Goal: Task Accomplishment & Management: Complete application form

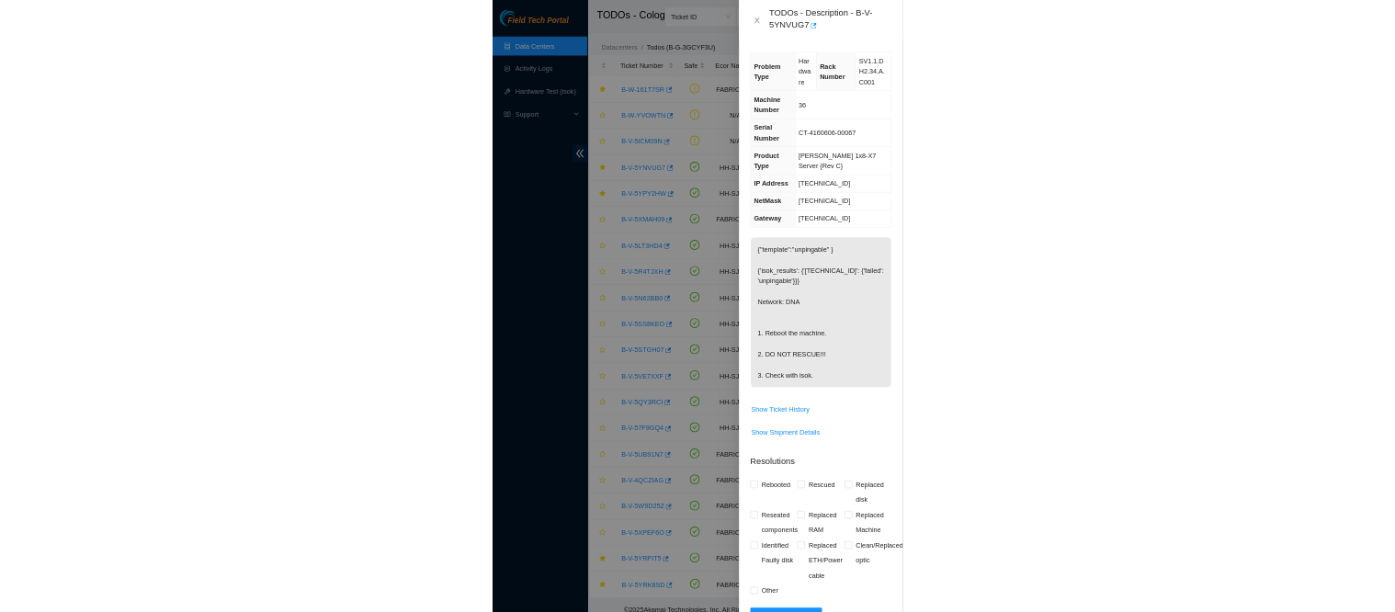
scroll to position [20, 0]
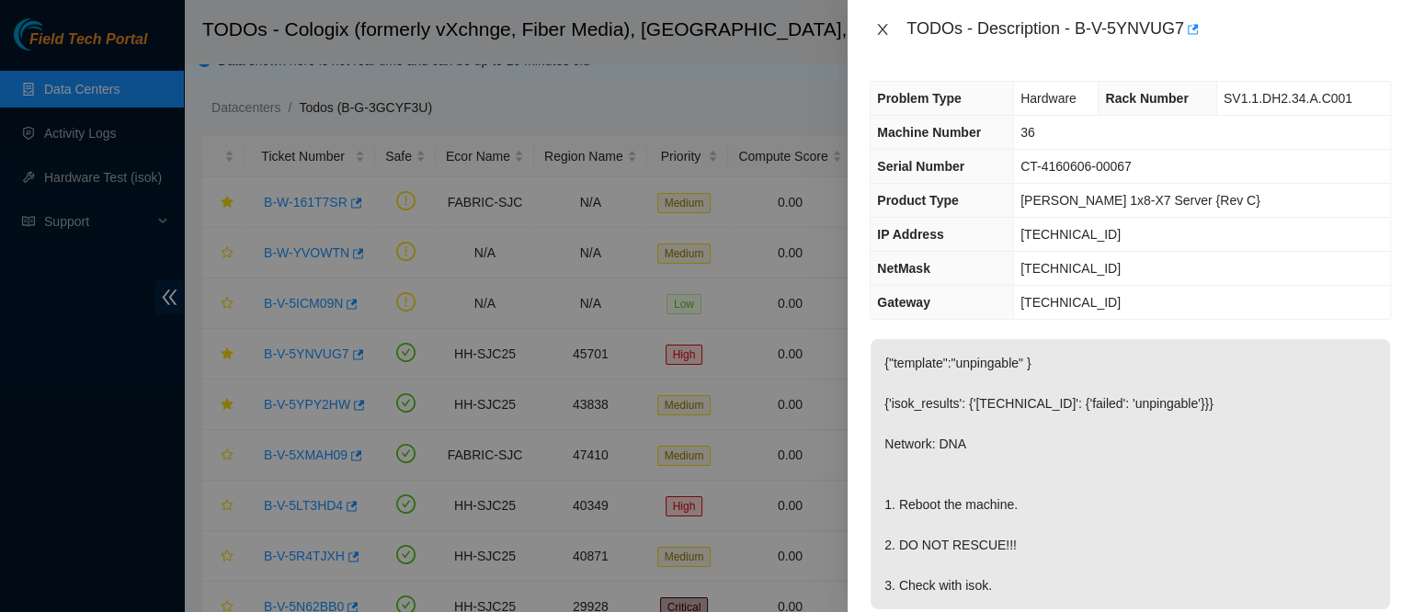
click at [878, 34] on icon "close" at bounding box center [883, 29] width 10 height 11
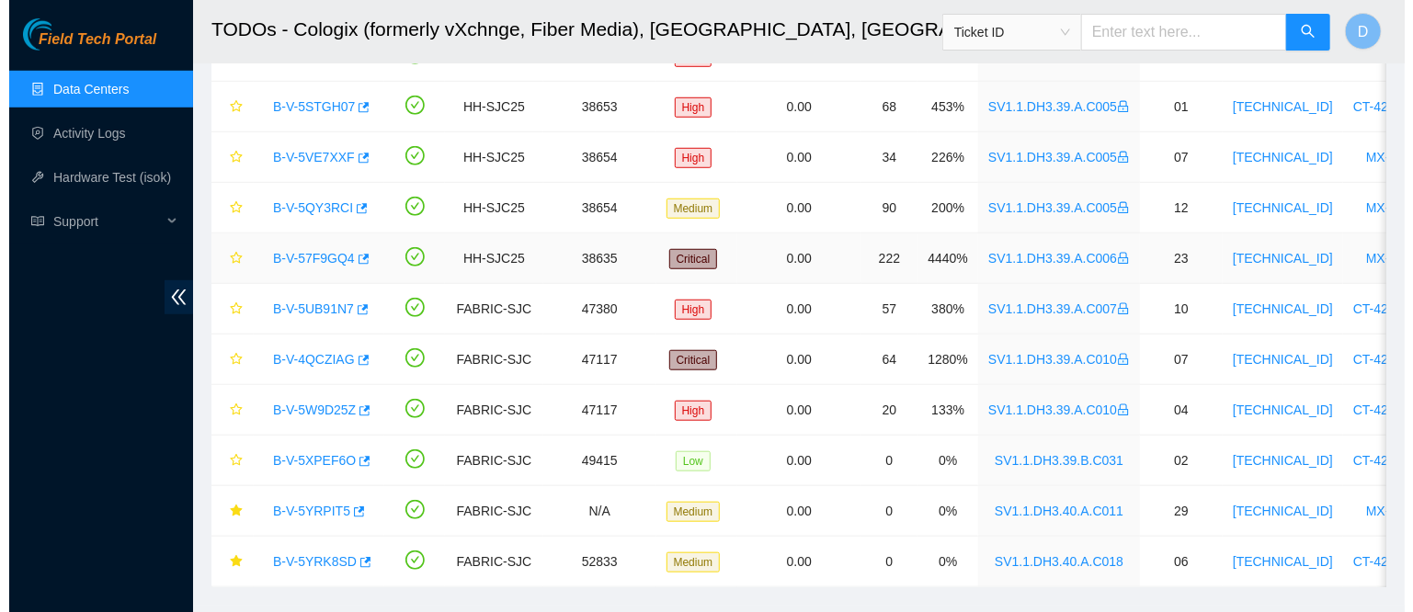
scroll to position [666, 0]
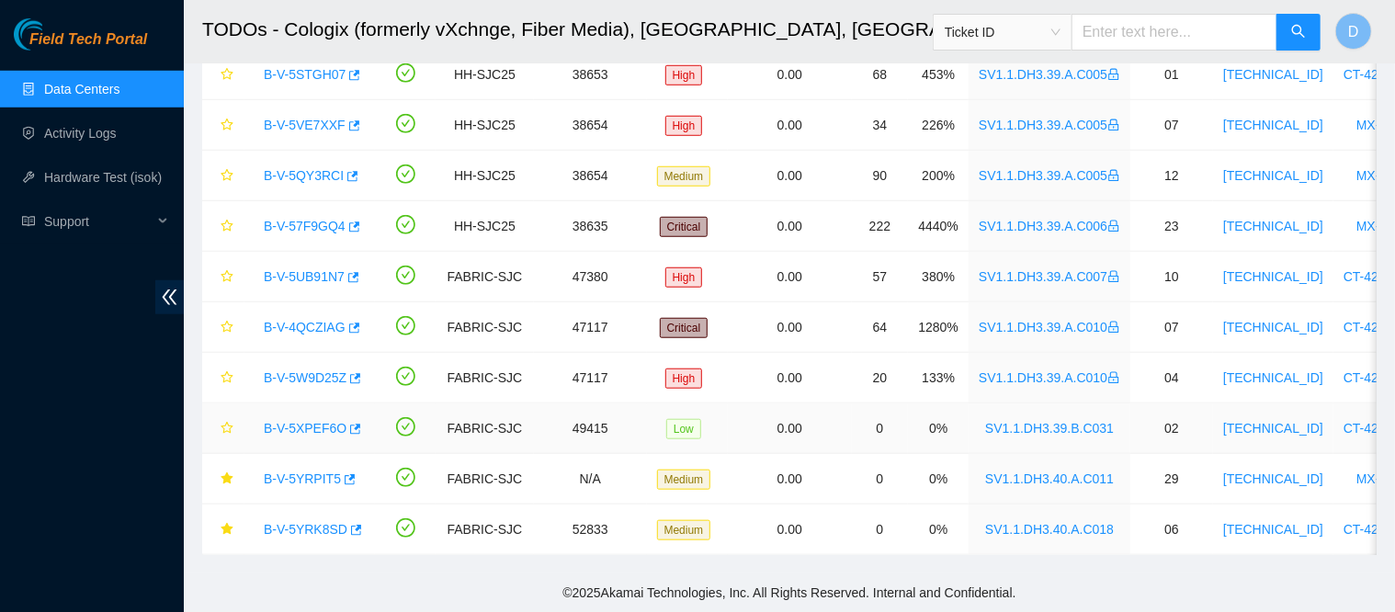
drag, startPoint x: 302, startPoint y: 415, endPoint x: 377, endPoint y: 375, distance: 85.1
click at [302, 421] on link "B-V-5XPEF6O" at bounding box center [305, 428] width 83 height 15
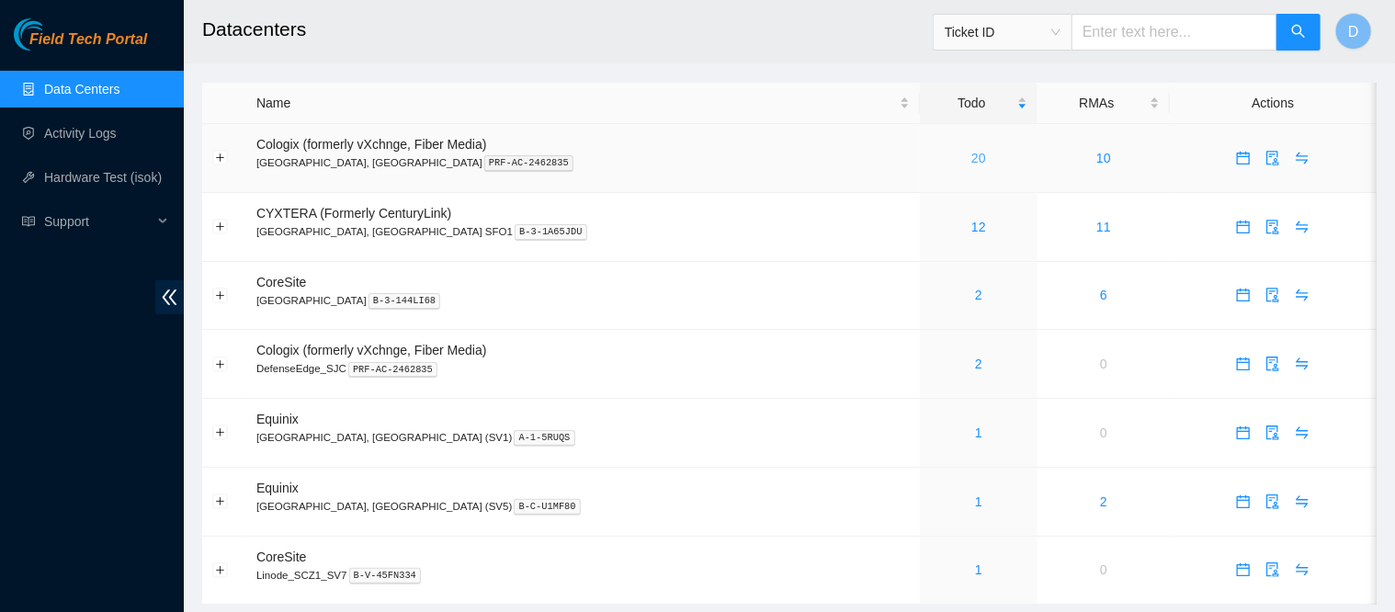
click at [972, 165] on link "20" at bounding box center [979, 158] width 15 height 15
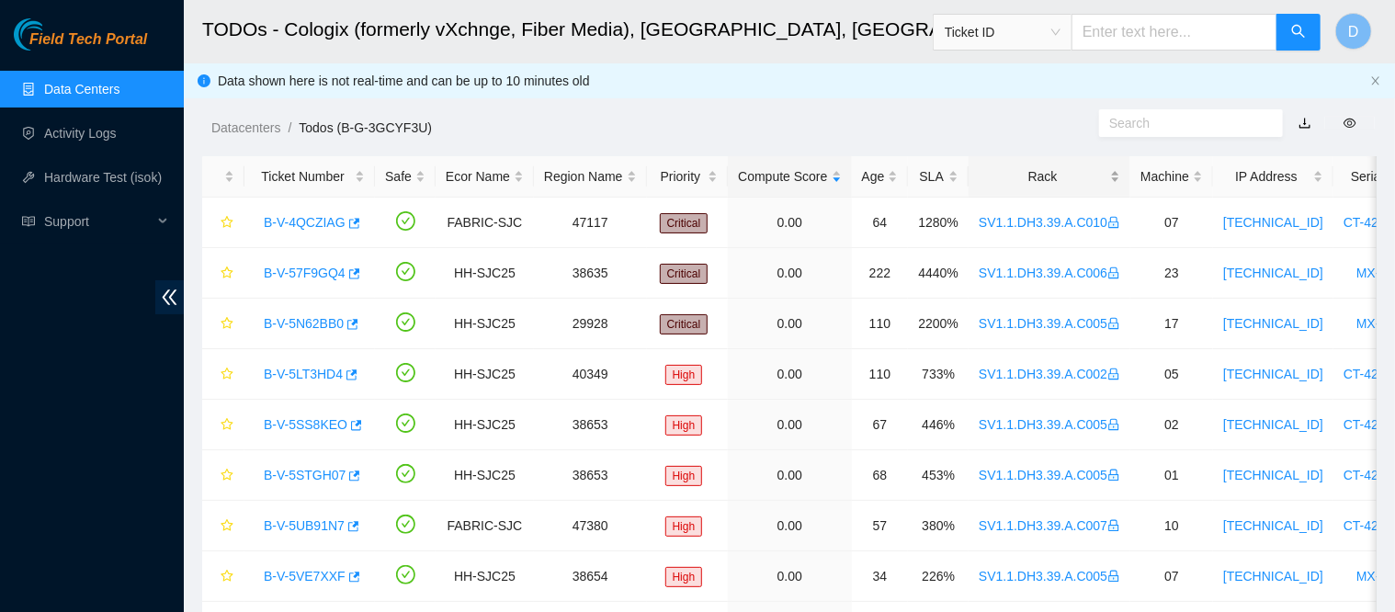
click at [1000, 176] on div "Rack" at bounding box center [1050, 176] width 142 height 20
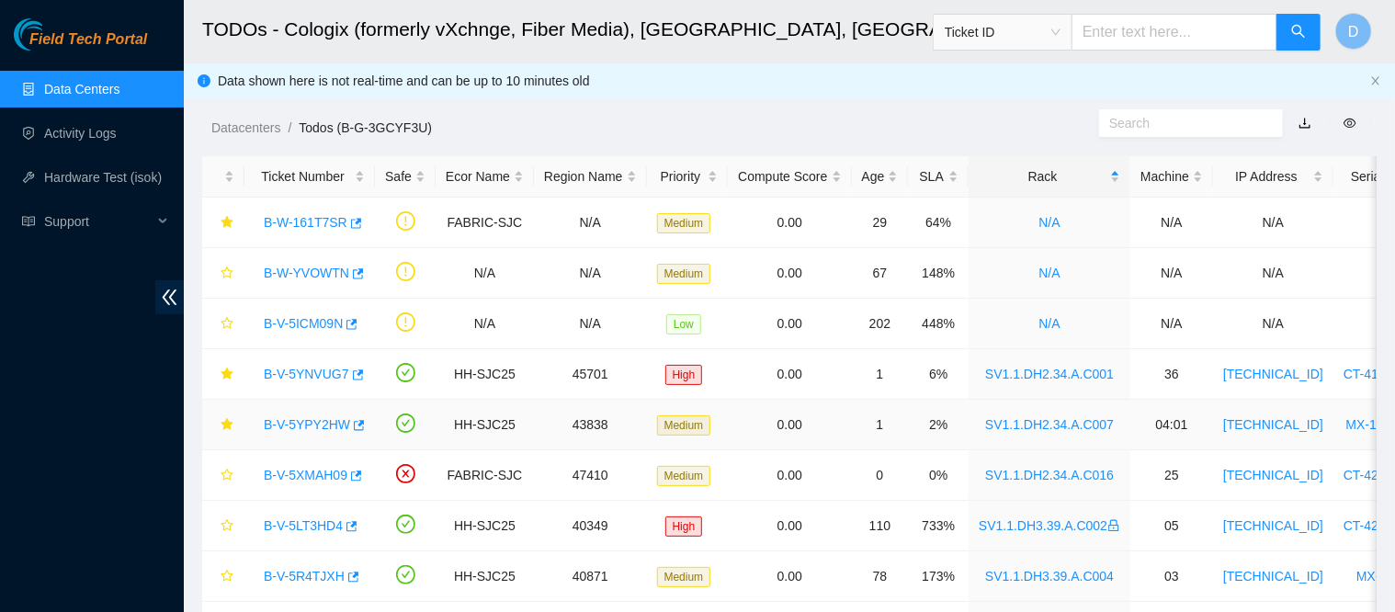
click at [305, 433] on div "B-V-5YPY2HW" at bounding box center [310, 424] width 110 height 29
click at [307, 427] on link "B-V-5YPY2HW" at bounding box center [307, 424] width 86 height 15
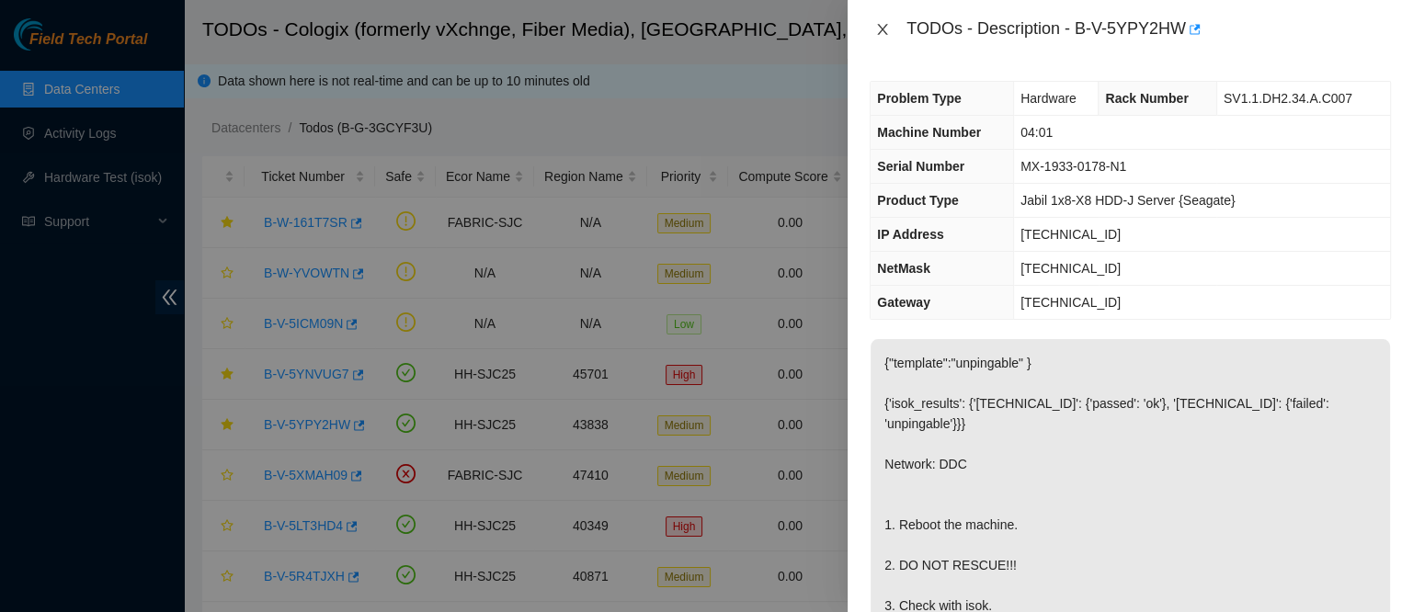
click at [880, 27] on icon "close" at bounding box center [883, 29] width 10 height 11
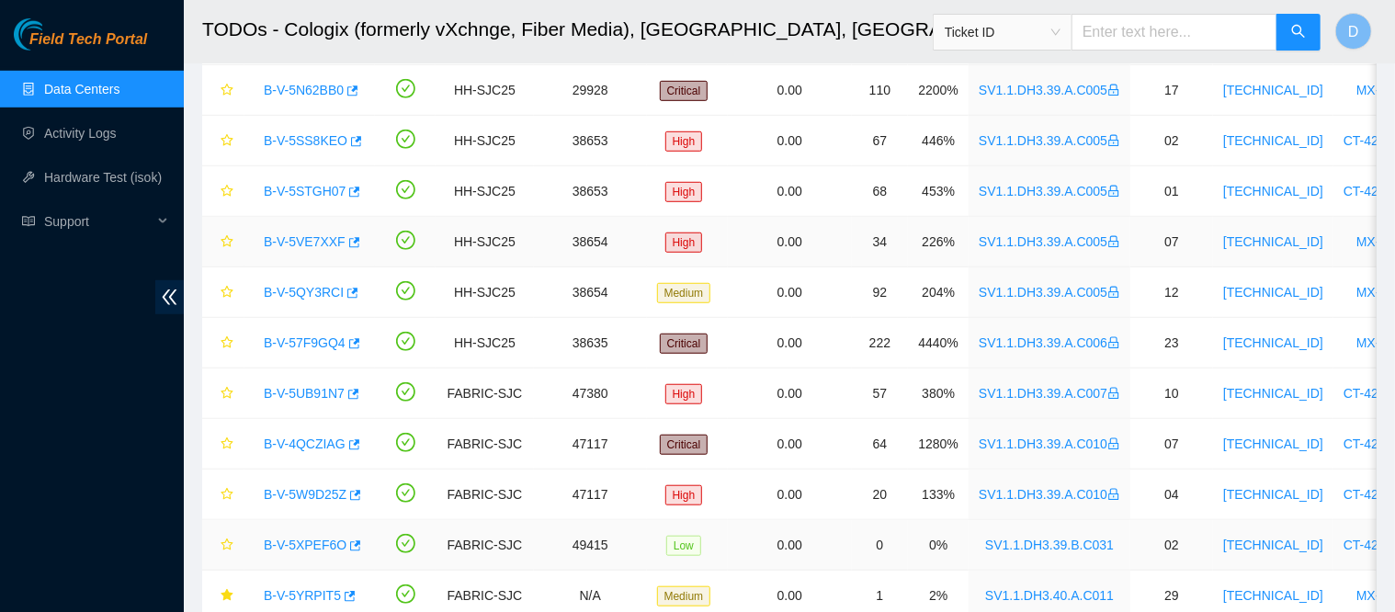
scroll to position [666, 0]
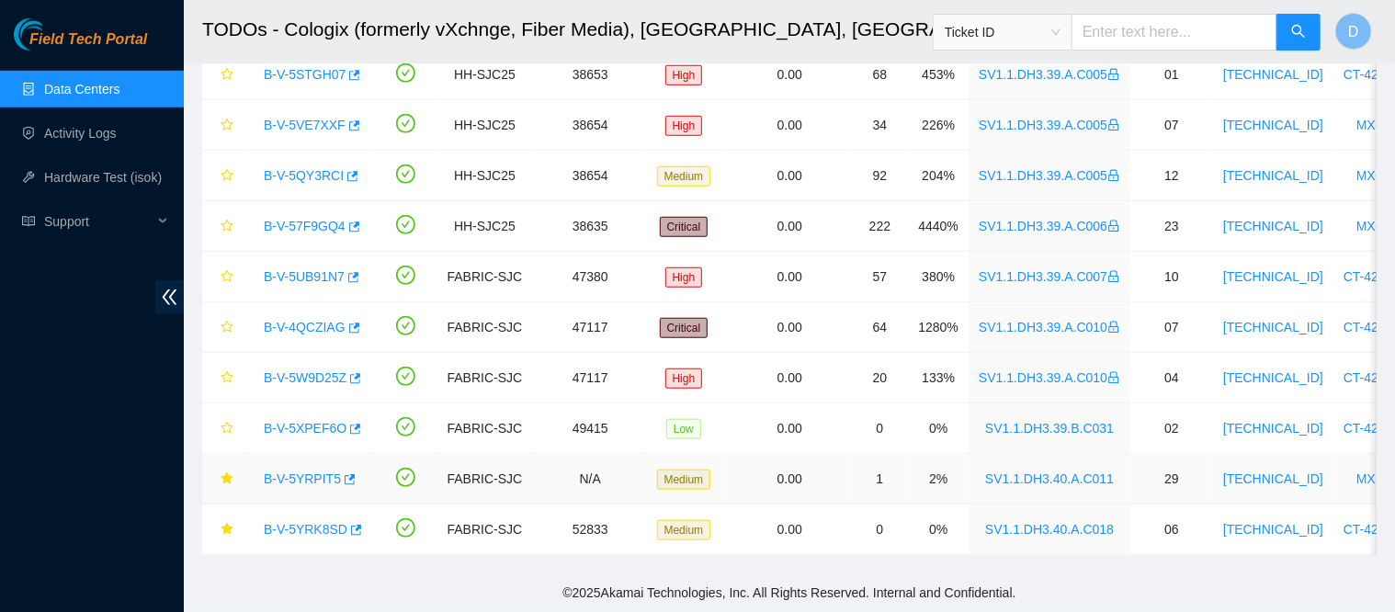
drag, startPoint x: 309, startPoint y: 462, endPoint x: 935, endPoint y: 313, distance: 643.5
click at [309, 472] on link "B-V-5YRPIT5" at bounding box center [302, 479] width 77 height 15
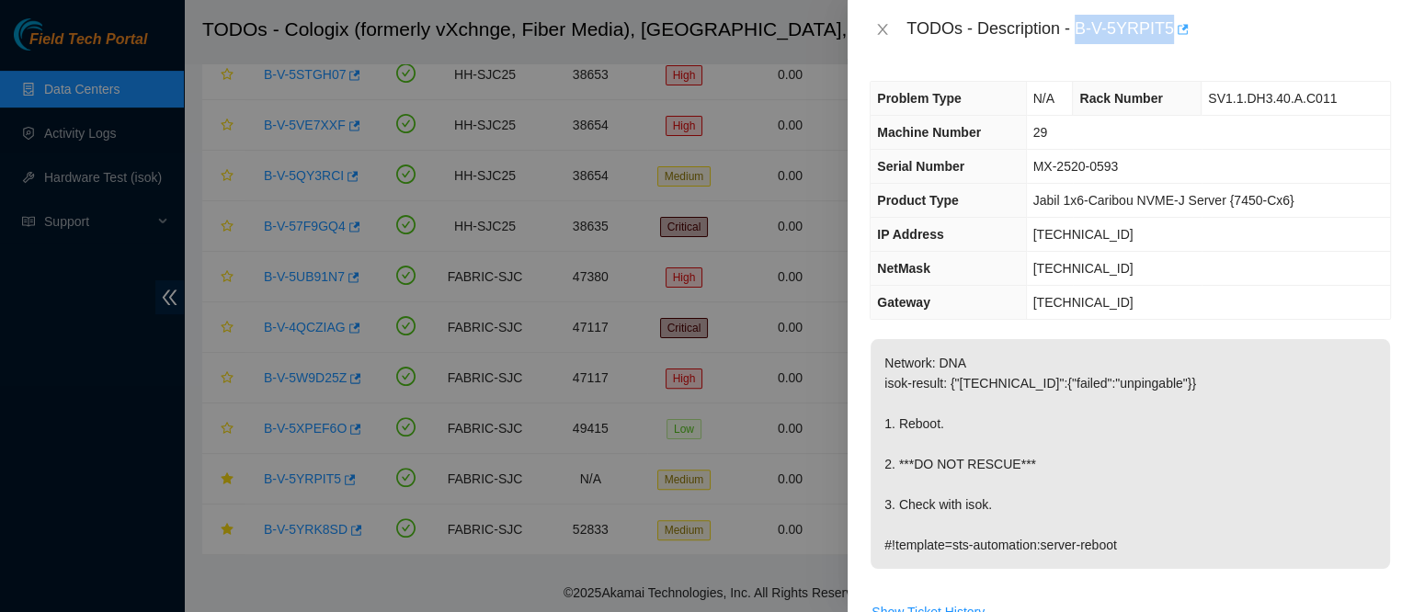
drag, startPoint x: 1135, startPoint y: 21, endPoint x: 1263, endPoint y: 24, distance: 127.8
click at [1263, 24] on div "TODOs - Description - B-V-5YRPIT5" at bounding box center [1148, 29] width 484 height 29
copy div "B-V-5YRPIT5"
click at [880, 28] on icon "close" at bounding box center [882, 29] width 15 height 15
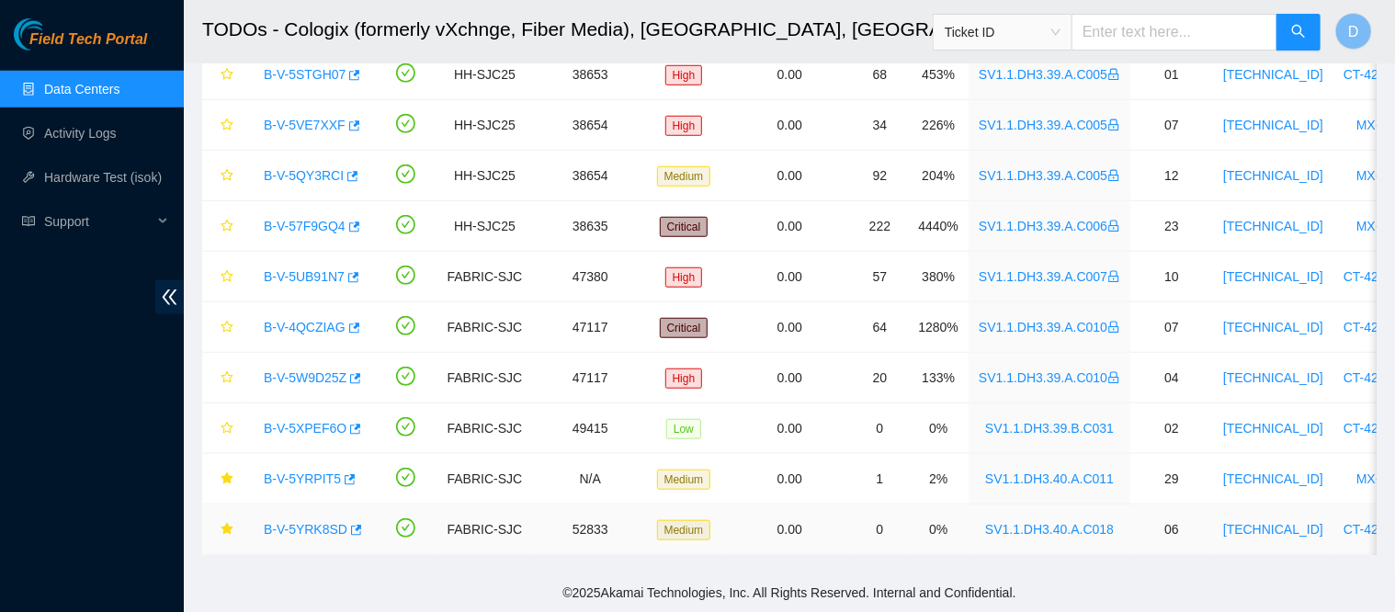
click at [297, 522] on link "B-V-5YRK8SD" at bounding box center [306, 529] width 84 height 15
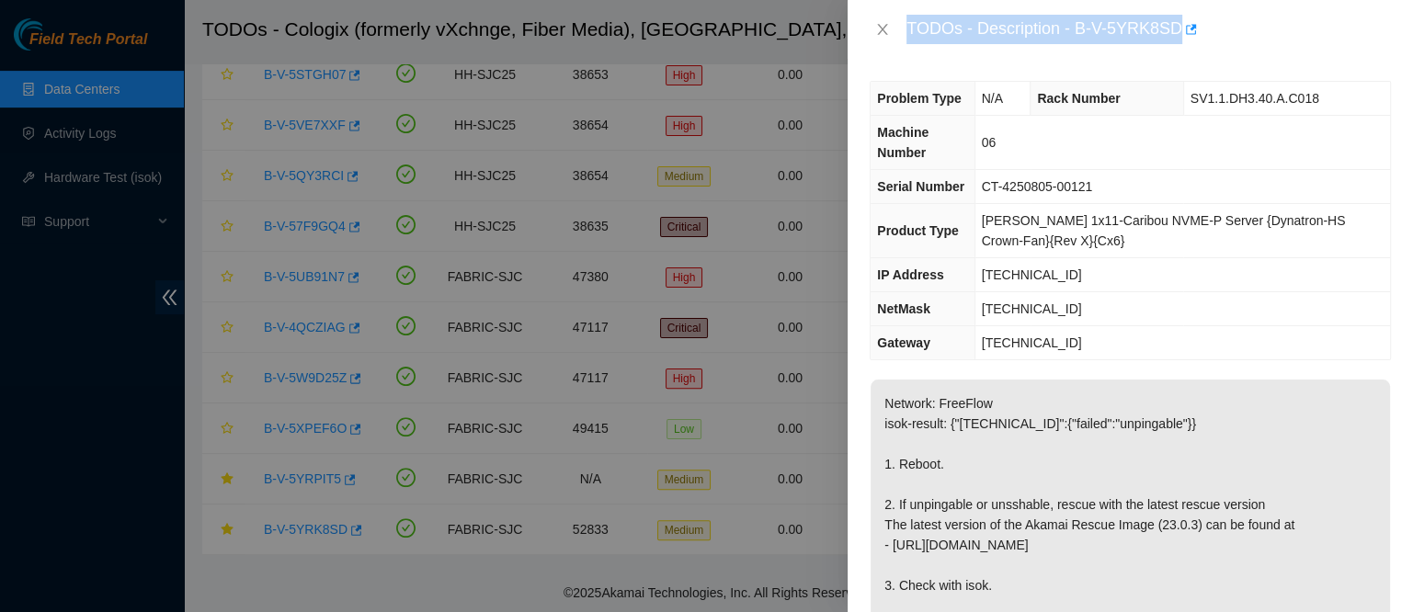
click at [1131, 15] on div "TODOs - Description - B-V-5YRK8SD" at bounding box center [1148, 29] width 484 height 29
drag, startPoint x: 1133, startPoint y: 19, endPoint x: 1275, endPoint y: 17, distance: 142.5
click at [1275, 17] on div "TODOs - Description - B-V-5YRK8SD" at bounding box center [1148, 29] width 484 height 29
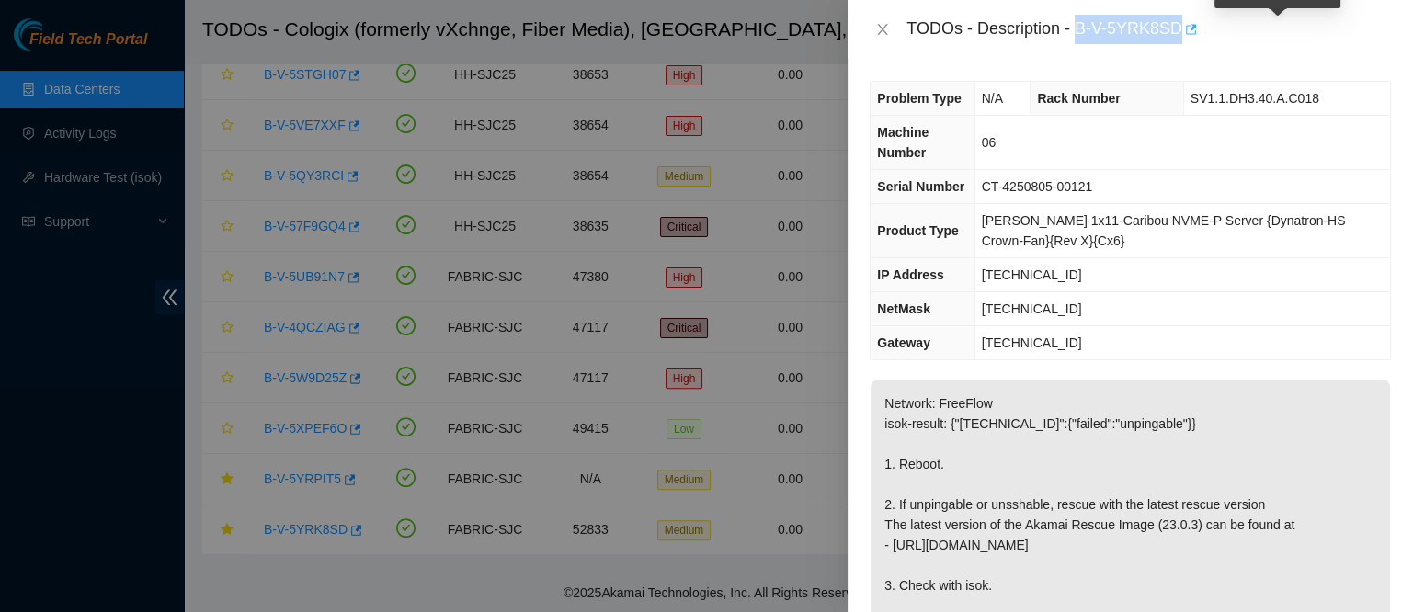
copy div "B-V-5YRK8SD"
click at [882, 31] on icon "close" at bounding box center [883, 29] width 10 height 11
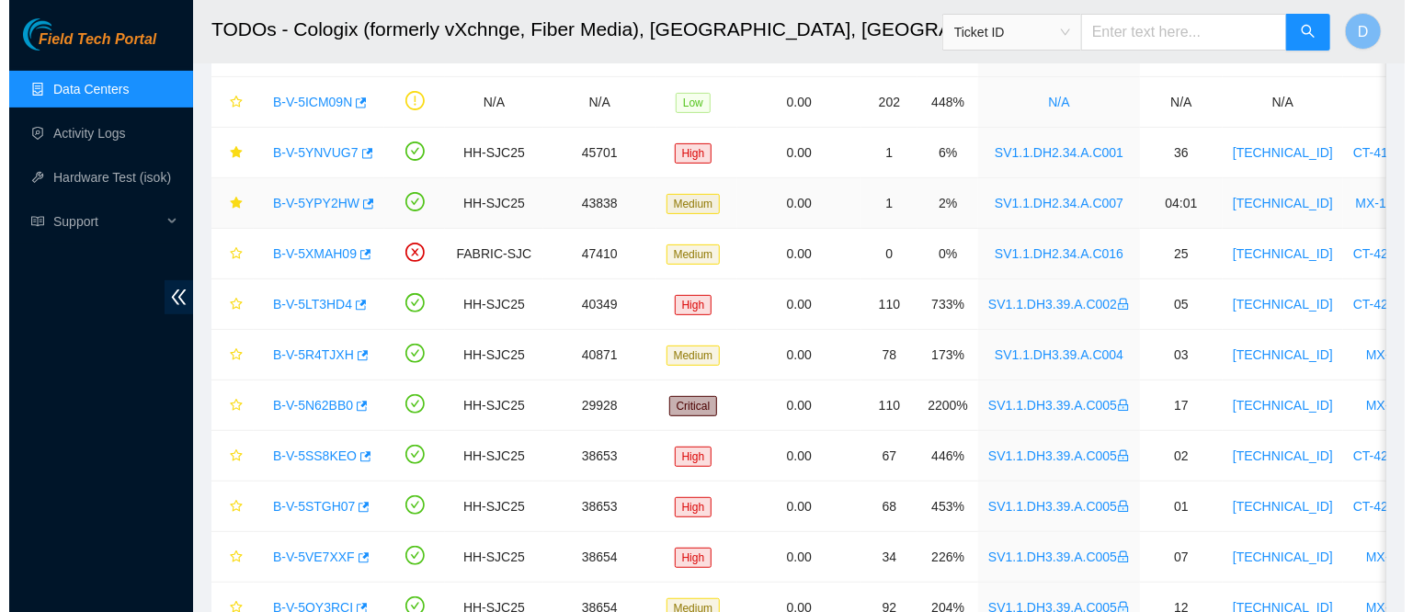
scroll to position [164, 0]
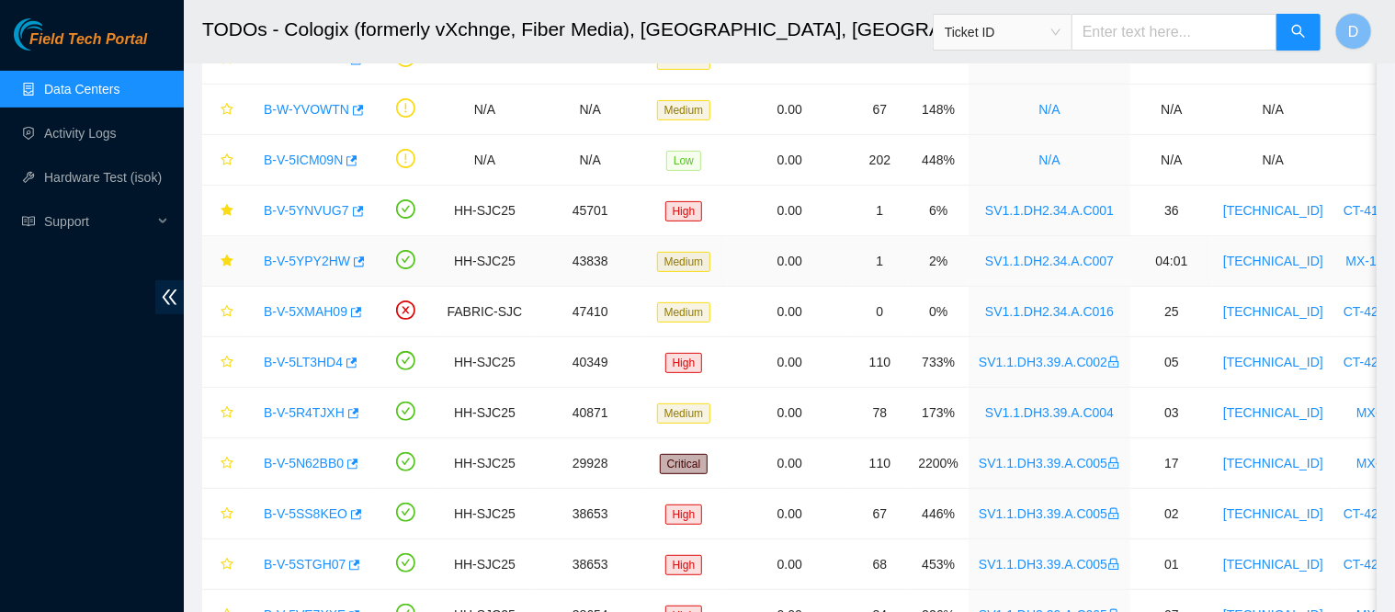
click at [302, 254] on link "B-V-5YPY2HW" at bounding box center [307, 261] width 86 height 15
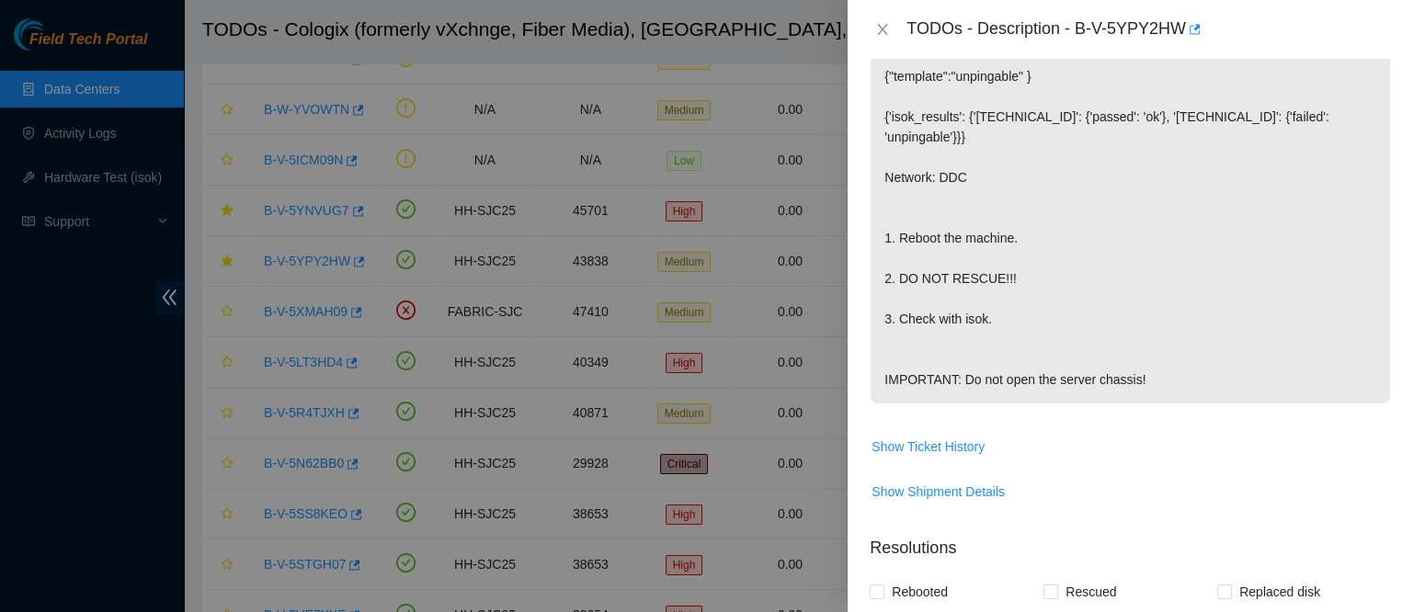
scroll to position [506, 0]
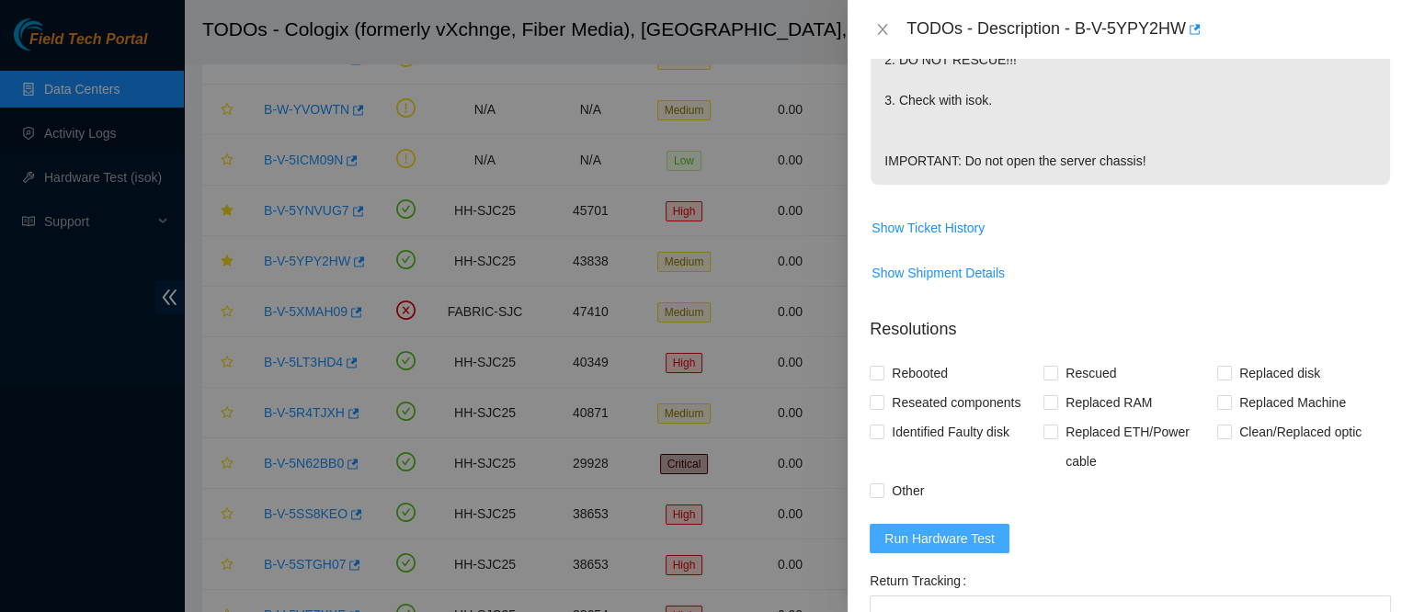
click at [917, 549] on span "Run Hardware Test" at bounding box center [939, 539] width 110 height 20
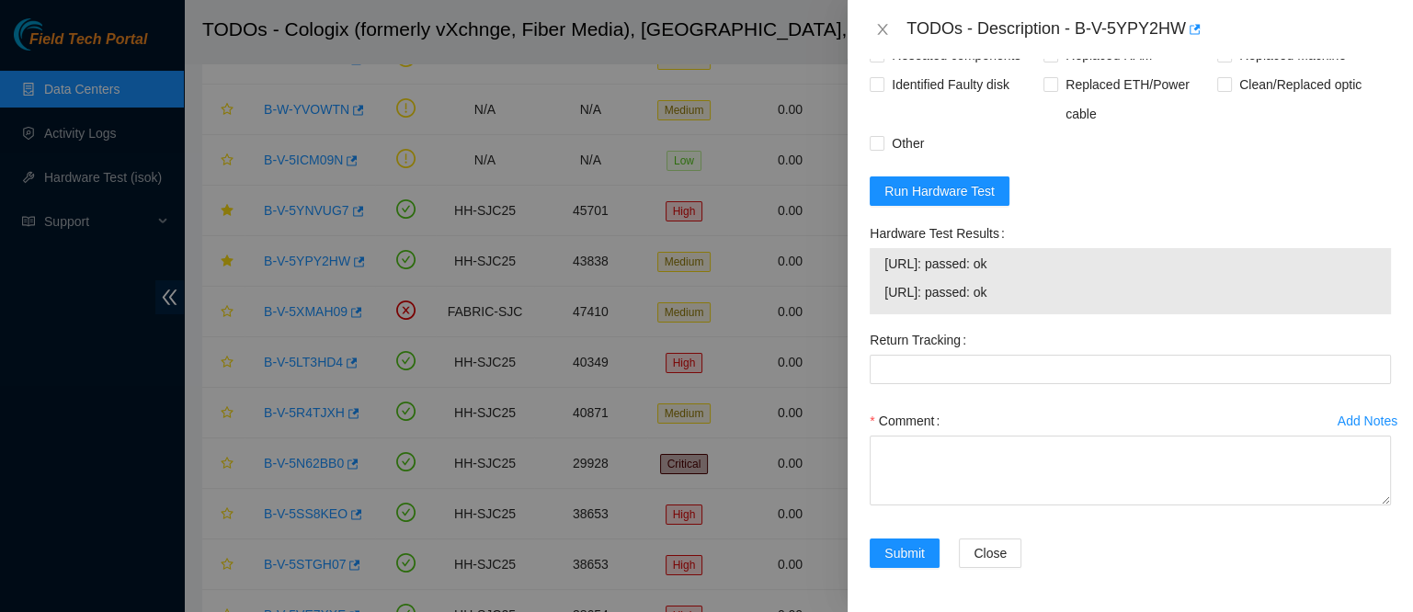
scroll to position [879, 0]
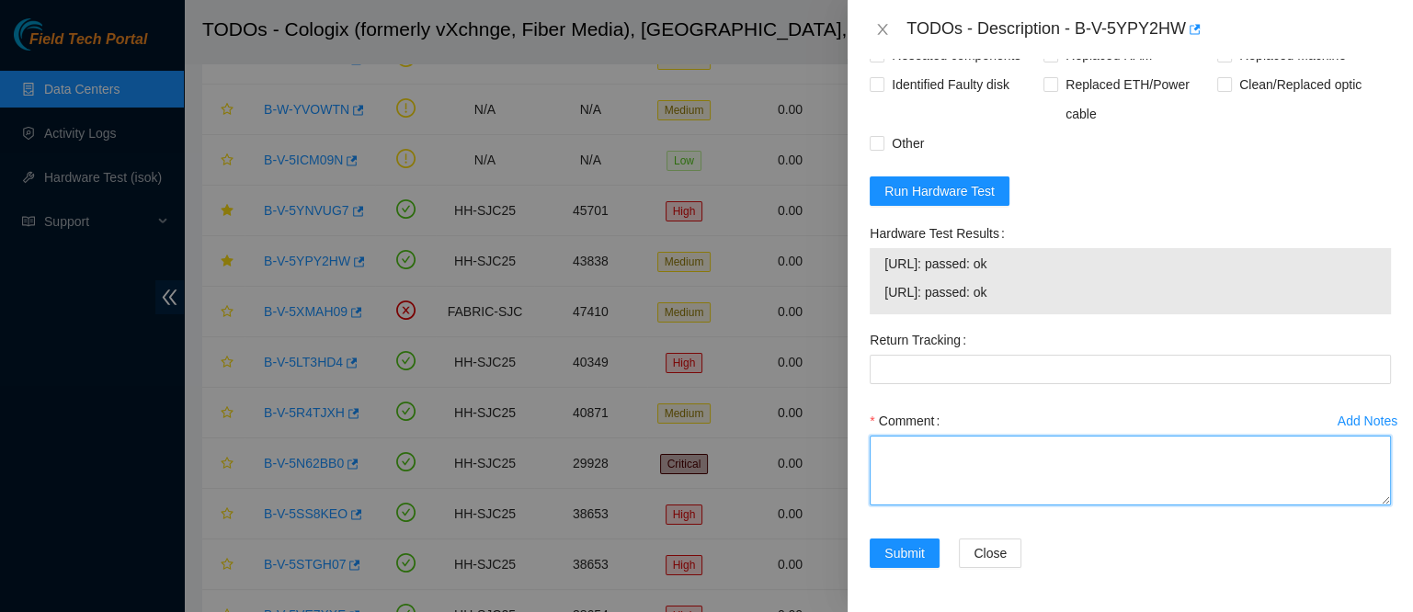
click at [1031, 495] on textarea "Comment" at bounding box center [1130, 471] width 521 height 70
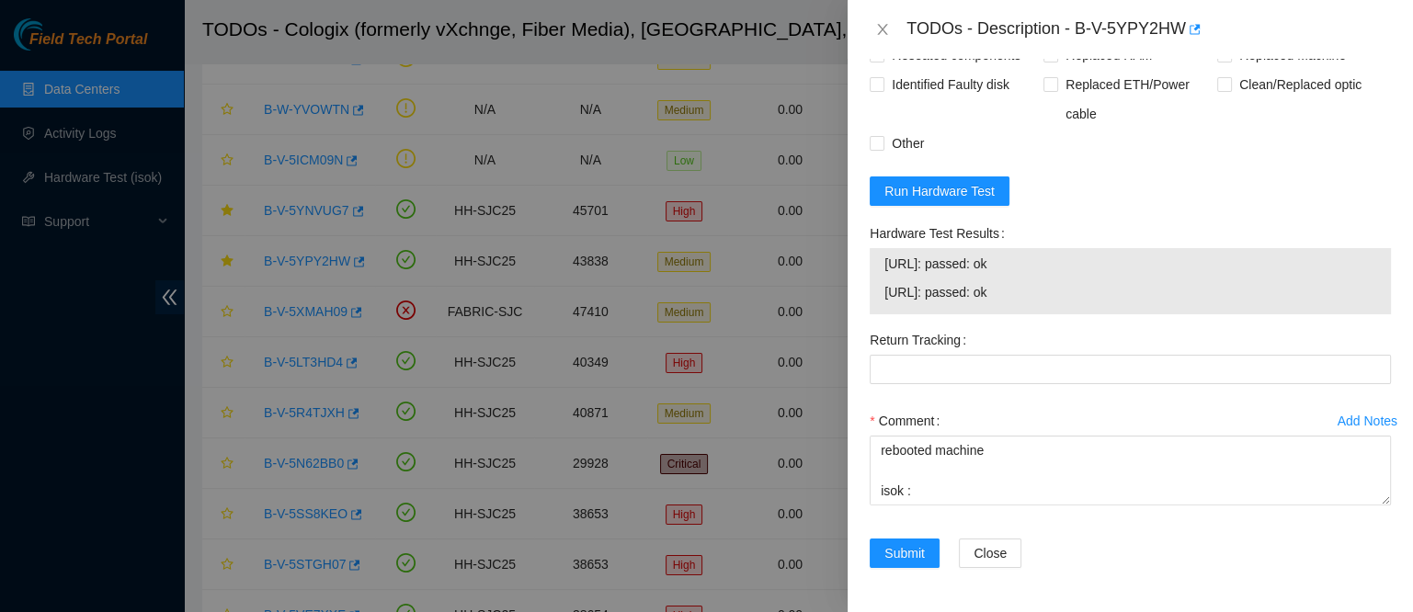
drag, startPoint x: 1031, startPoint y: 323, endPoint x: 871, endPoint y: 300, distance: 161.6
click at [871, 300] on div "23.73.218.118: passed: ok 23.73.218.119: passed: ok" at bounding box center [1130, 281] width 521 height 66
copy tbody "23.73.218.118: passed: ok 23.73.218.119: passed: ok"
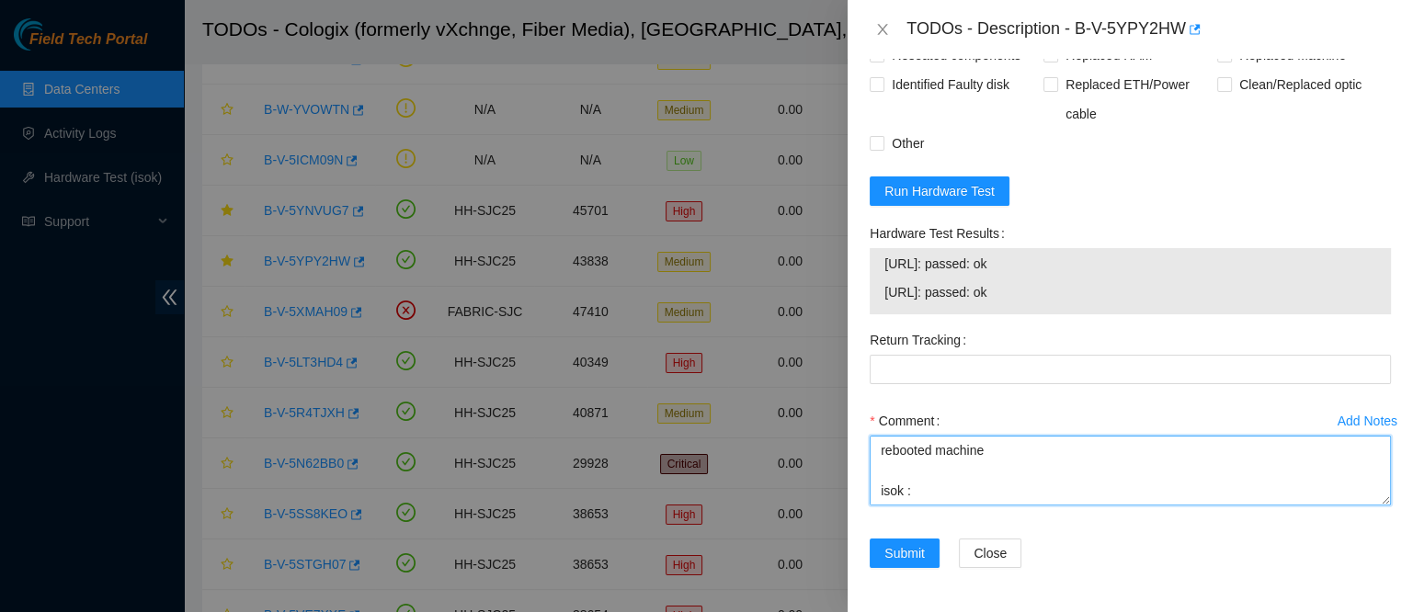
click at [892, 506] on textarea "contacted nocc to confirm that ticket was safe verified sn on machine connected…" at bounding box center [1130, 471] width 521 height 70
paste textarea "23.73.218.118: passed: ok 23.73.218.119: passed: ok"
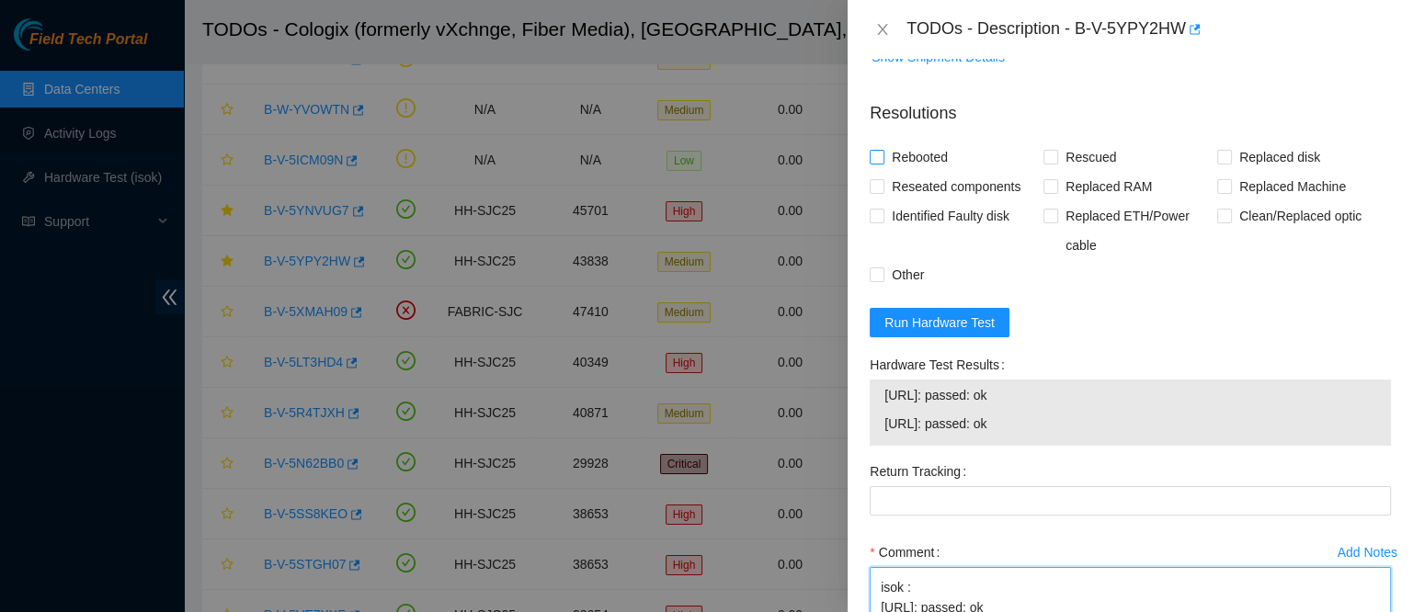
scroll to position [720, 0]
type textarea "contacted nocc to confirm that ticket was safe verified sn on machine connected…"
click at [936, 194] on form "Resolutions Rebooted Rescued Replaced disk Reseated components Replaced RAM Rep…" at bounding box center [1130, 405] width 521 height 635
click at [919, 174] on span "Rebooted" at bounding box center [919, 158] width 71 height 29
click at [883, 165] on input "Rebooted" at bounding box center [876, 158] width 13 height 13
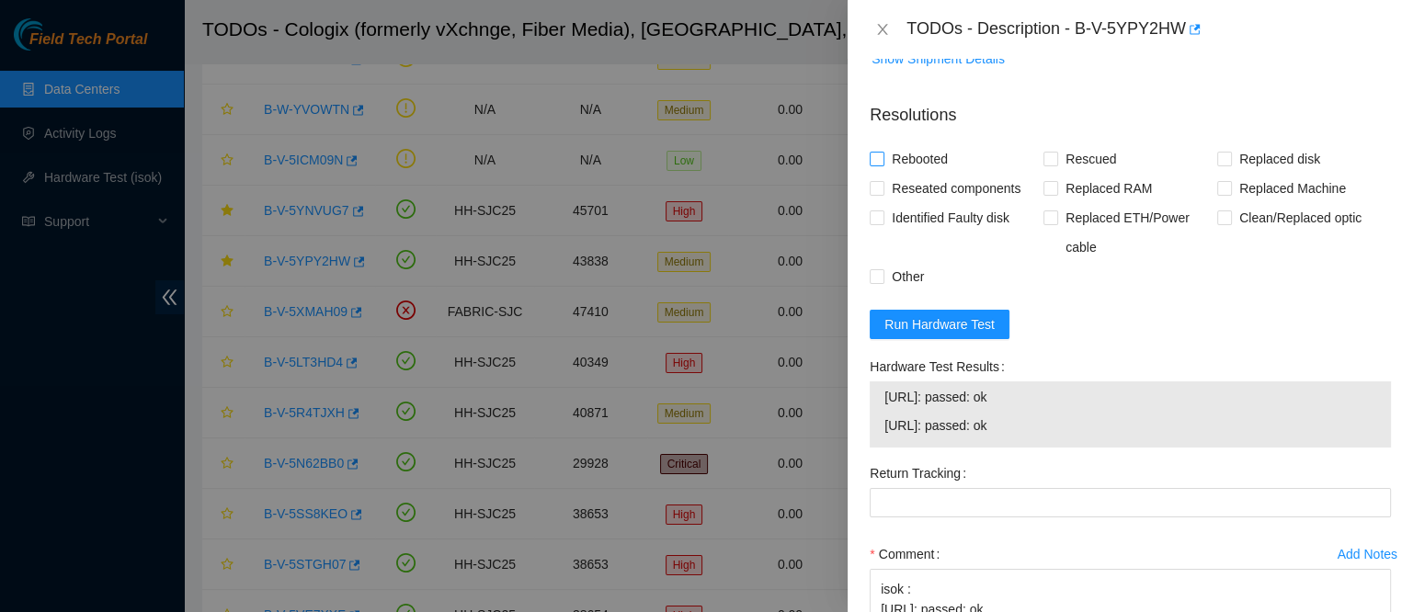
checkbox input "true"
click at [958, 203] on span "Reseated components" at bounding box center [955, 188] width 143 height 29
click at [883, 194] on input "Reseated components" at bounding box center [876, 187] width 13 height 13
click at [935, 203] on span "Reseated components" at bounding box center [955, 188] width 143 height 29
click at [883, 194] on input "Reseated components" at bounding box center [876, 187] width 13 height 13
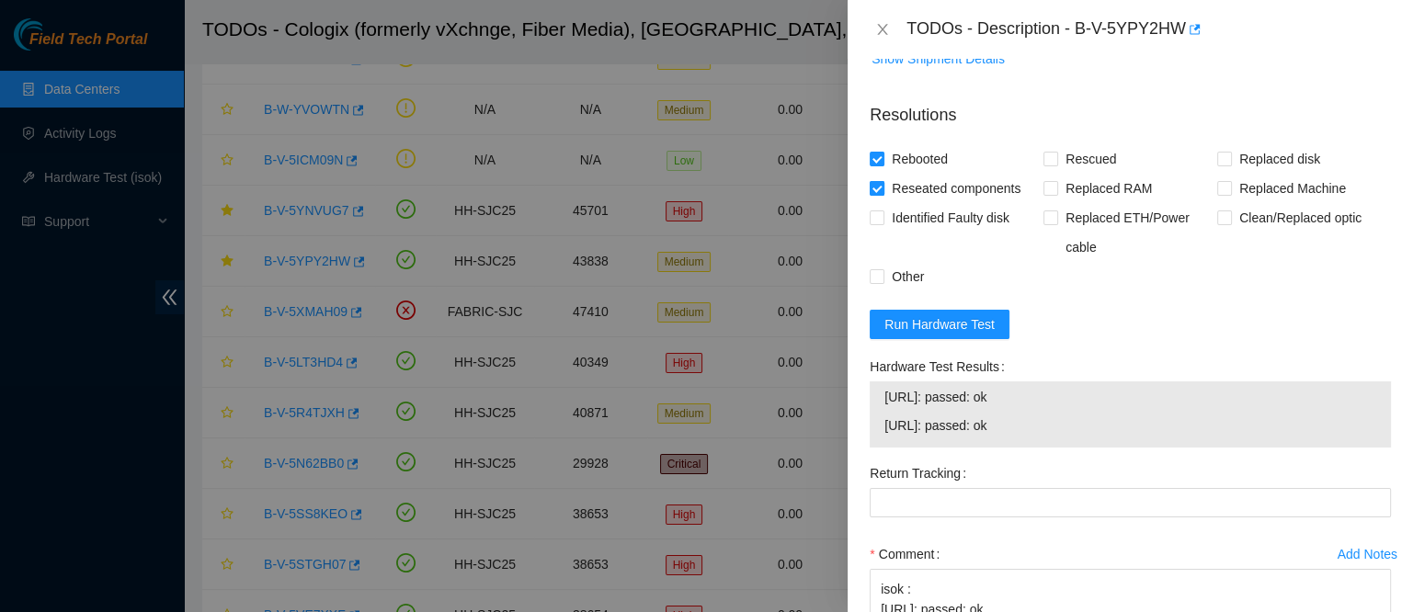
checkbox input "false"
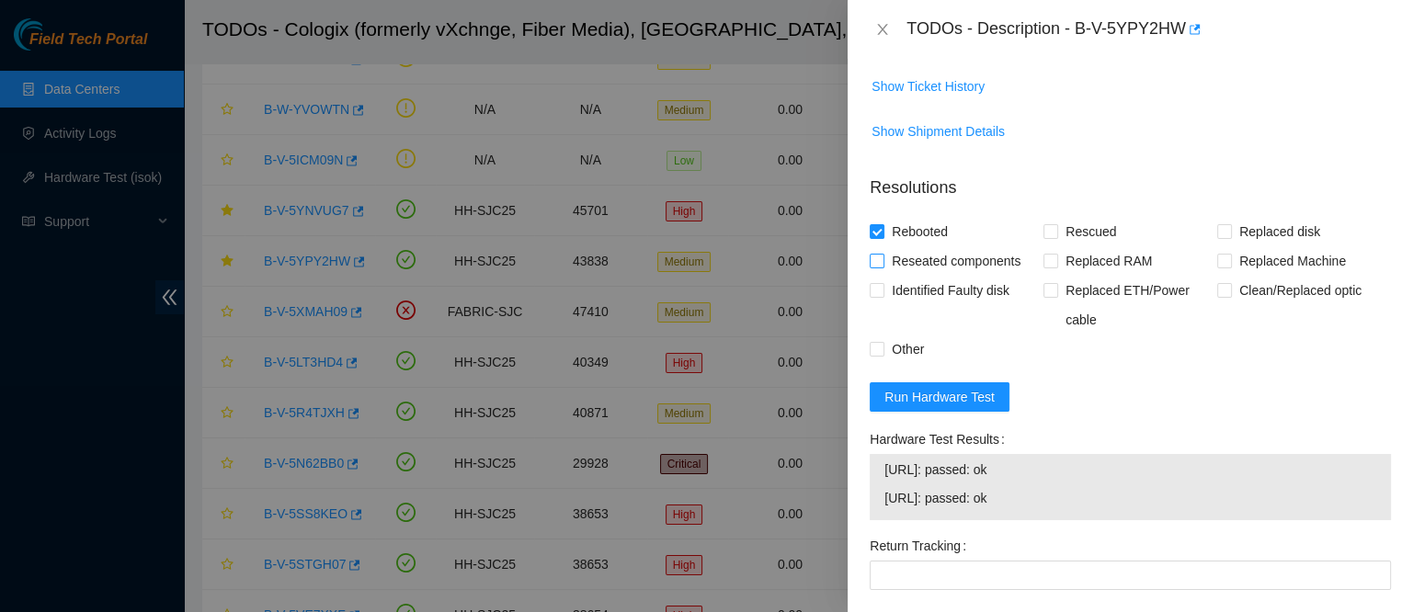
scroll to position [906, 0]
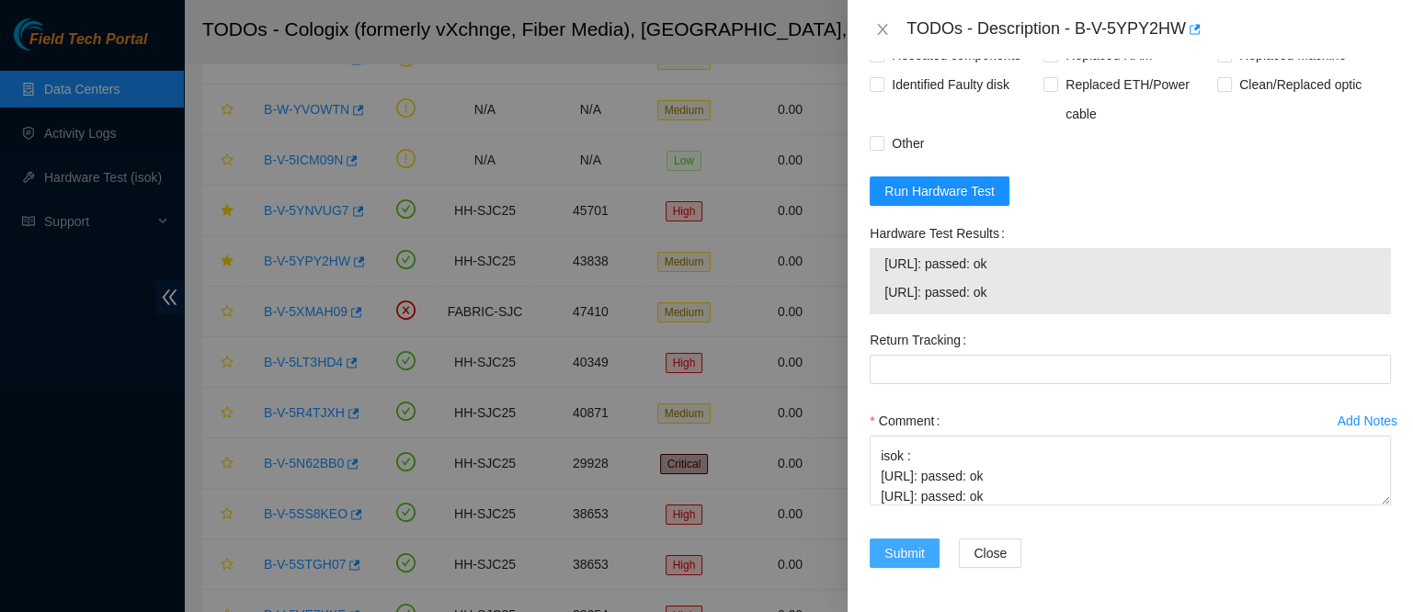
click at [916, 546] on span "Submit" at bounding box center [904, 553] width 40 height 20
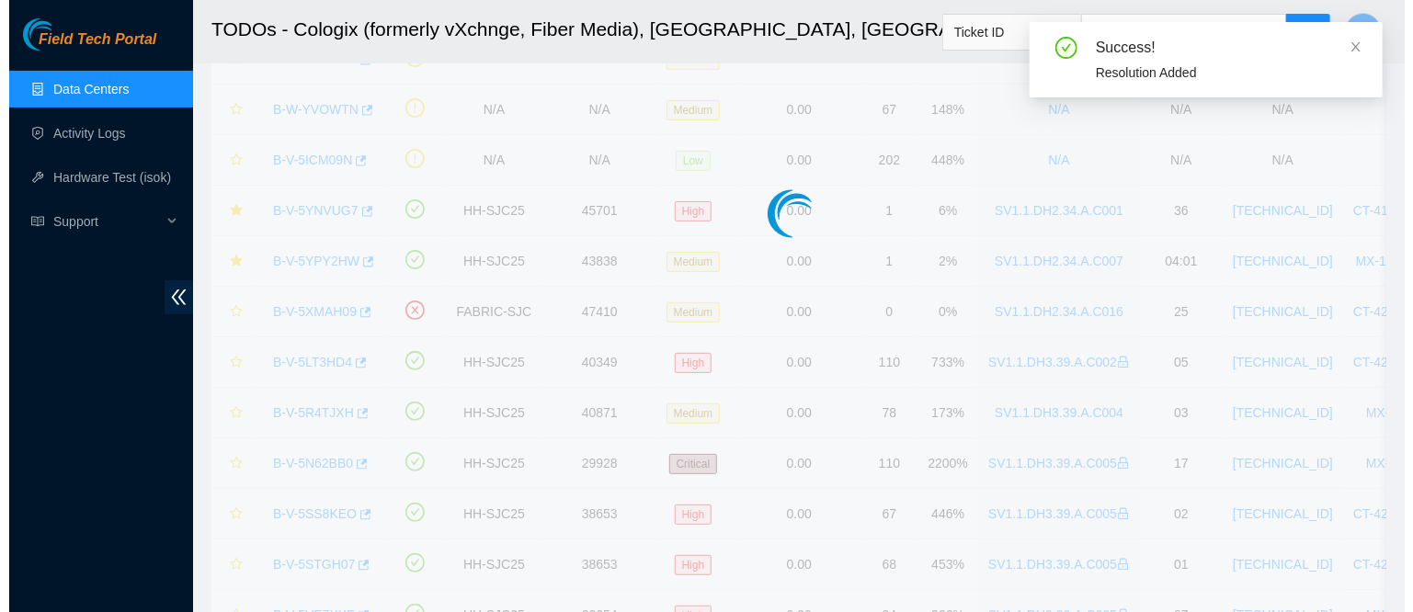
scroll to position [566, 0]
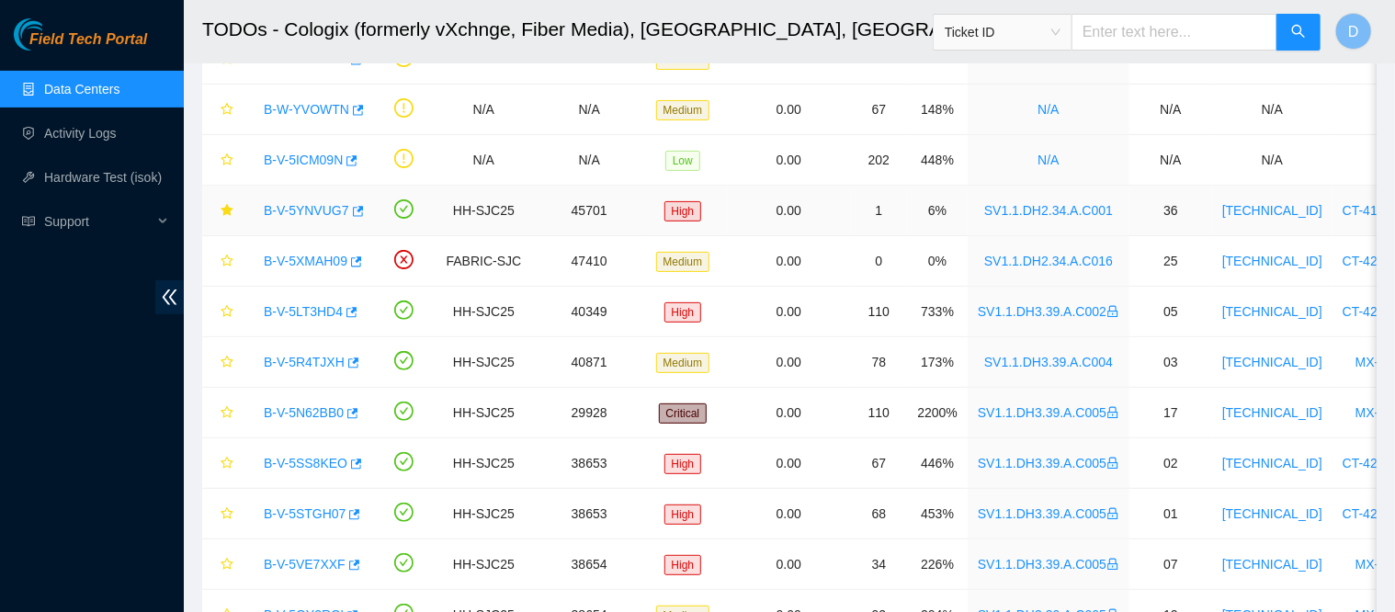
click at [280, 222] on div "B-V-5YNVUG7" at bounding box center [309, 210] width 109 height 29
click at [297, 214] on link "B-V-5YNVUG7" at bounding box center [306, 210] width 85 height 15
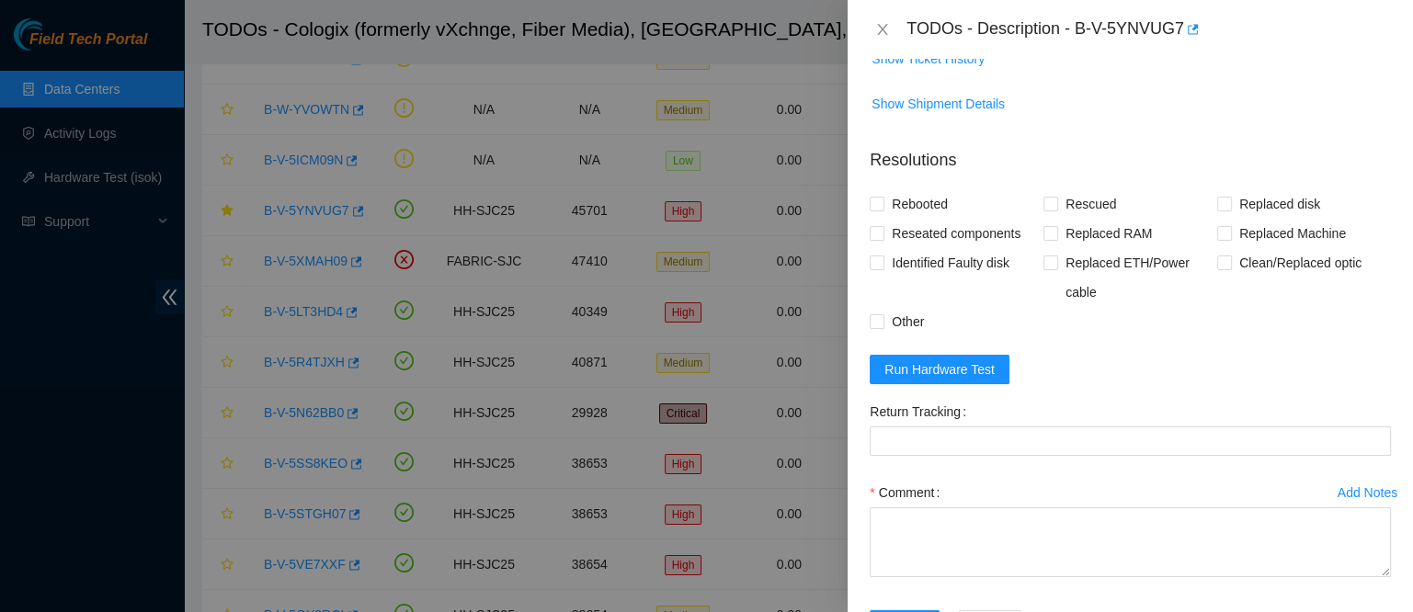
scroll to position [678, 0]
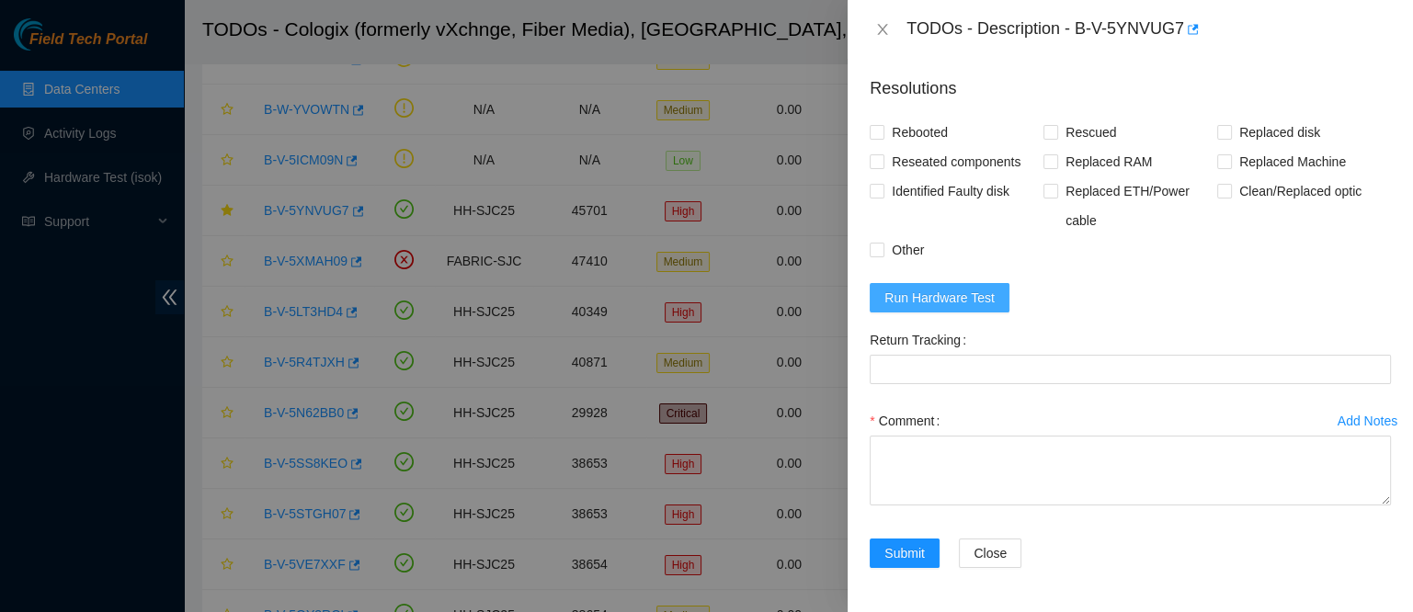
click at [965, 308] on span "Run Hardware Test" at bounding box center [939, 298] width 110 height 20
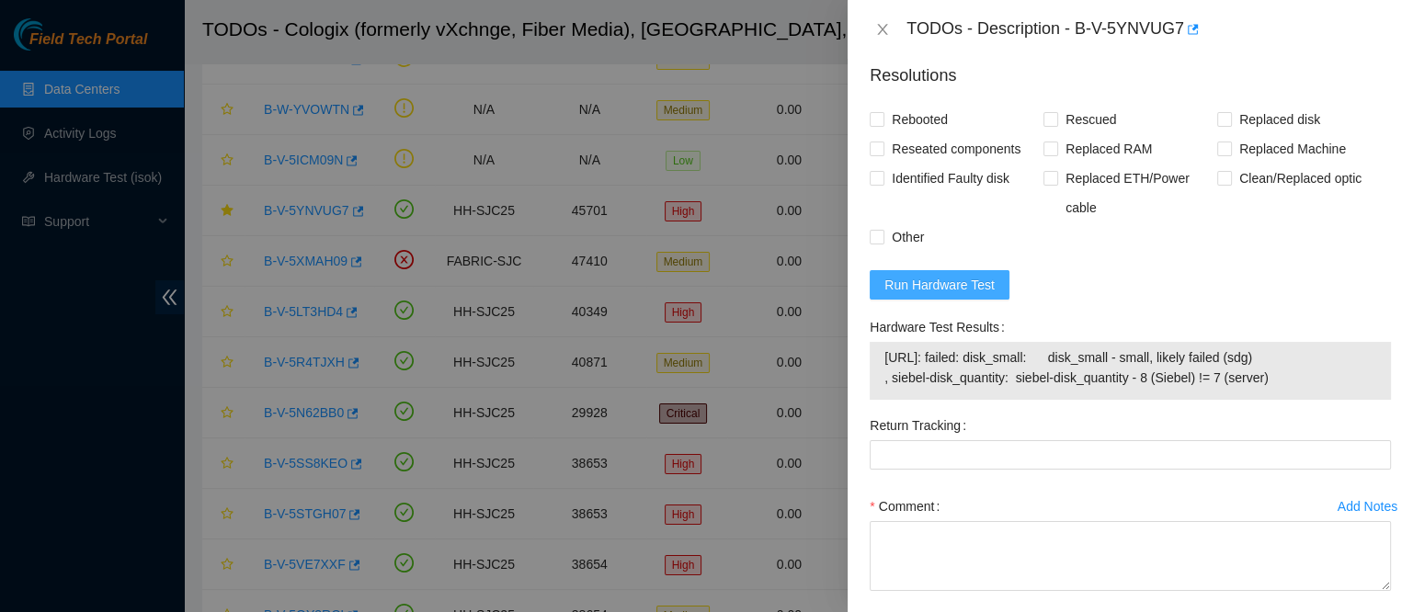
click at [918, 295] on span "Run Hardware Test" at bounding box center [939, 285] width 110 height 20
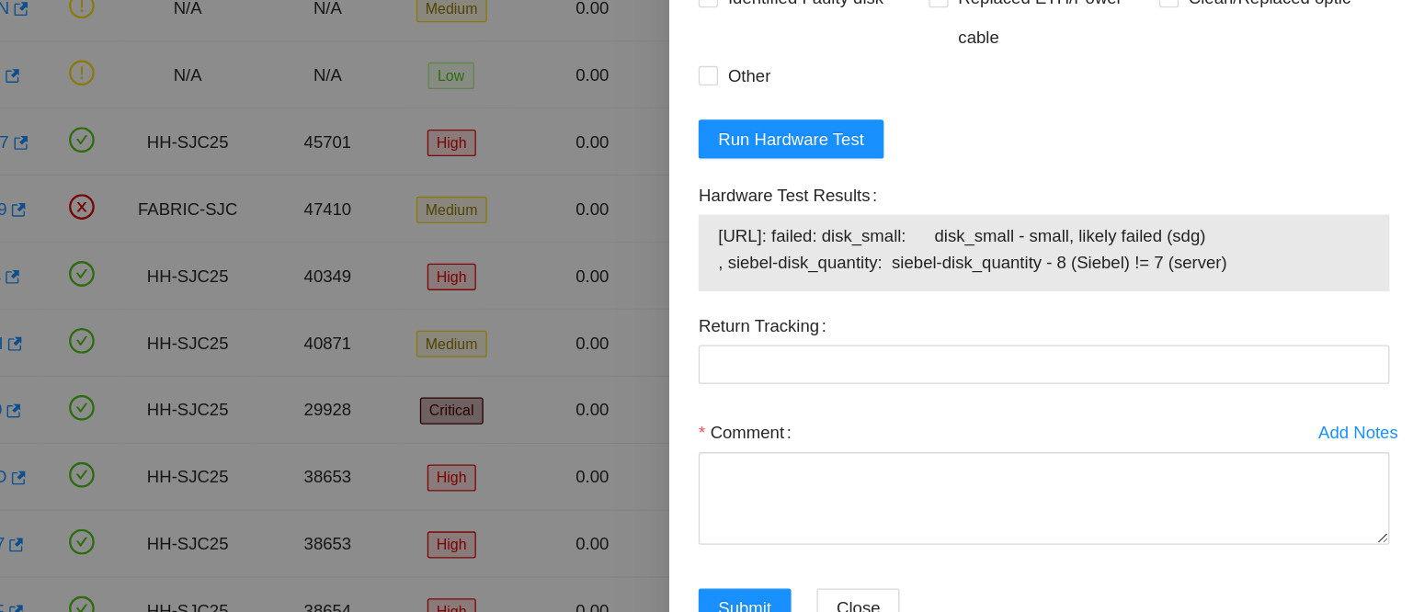
scroll to position [164, 0]
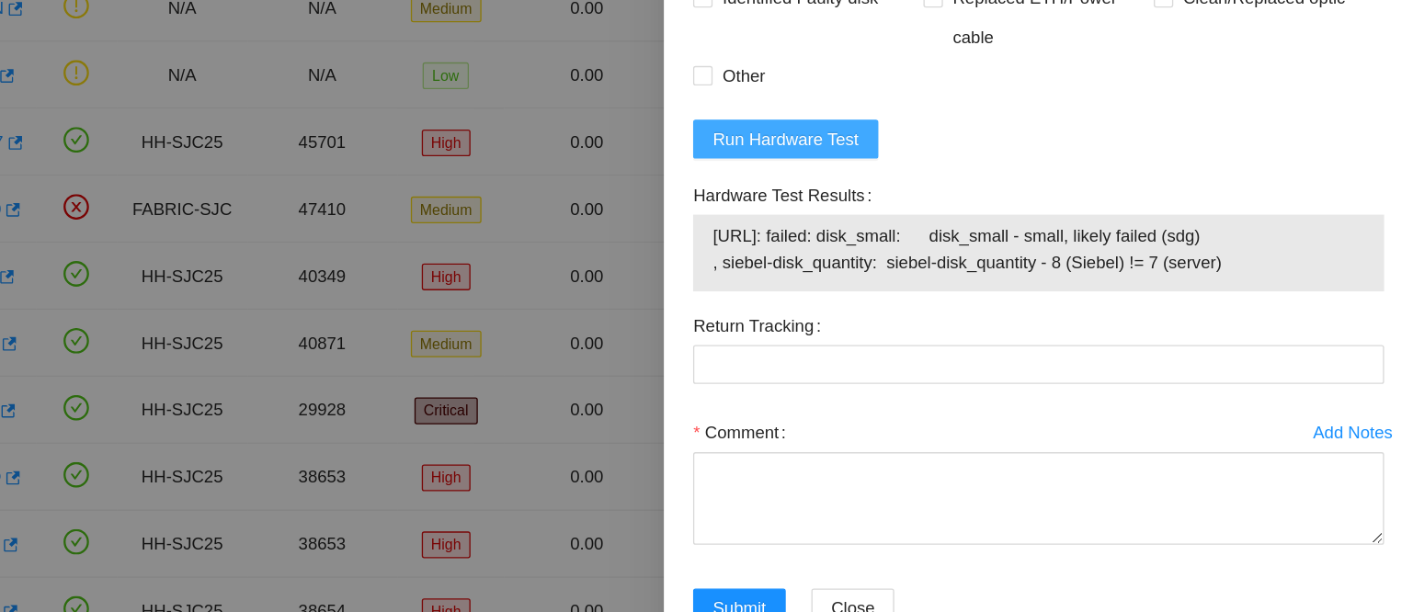
click at [964, 219] on span "Run Hardware Test" at bounding box center [939, 209] width 110 height 20
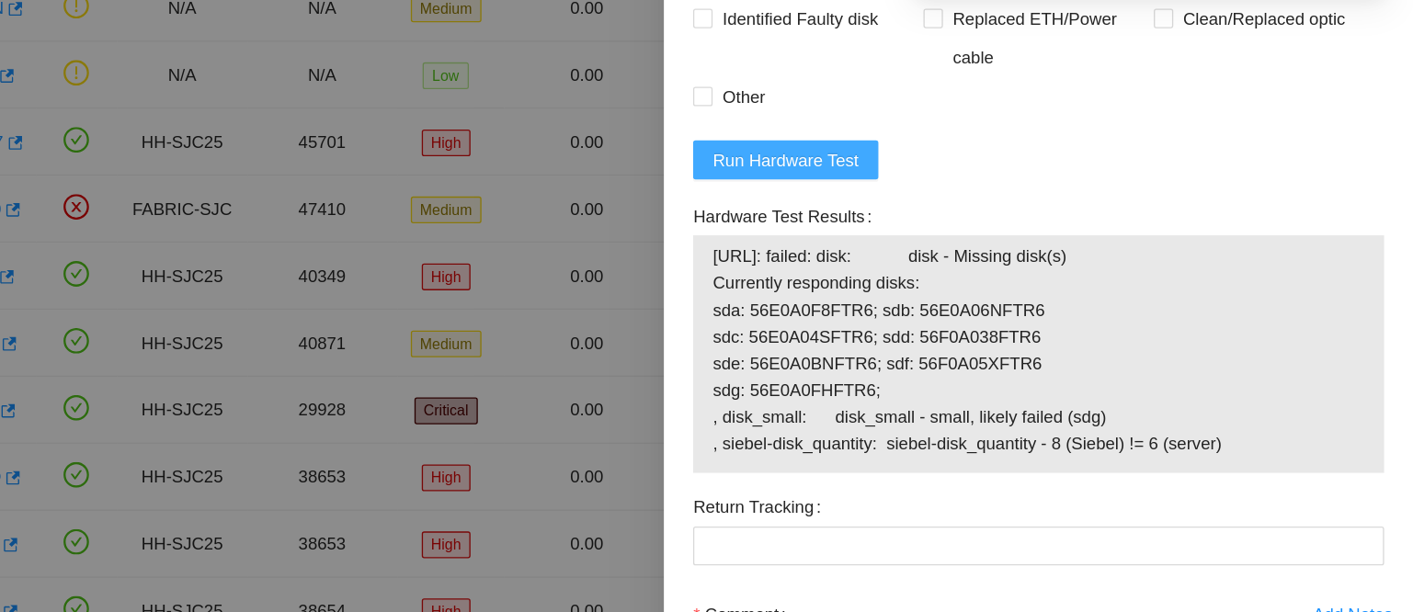
scroll to position [755, 0]
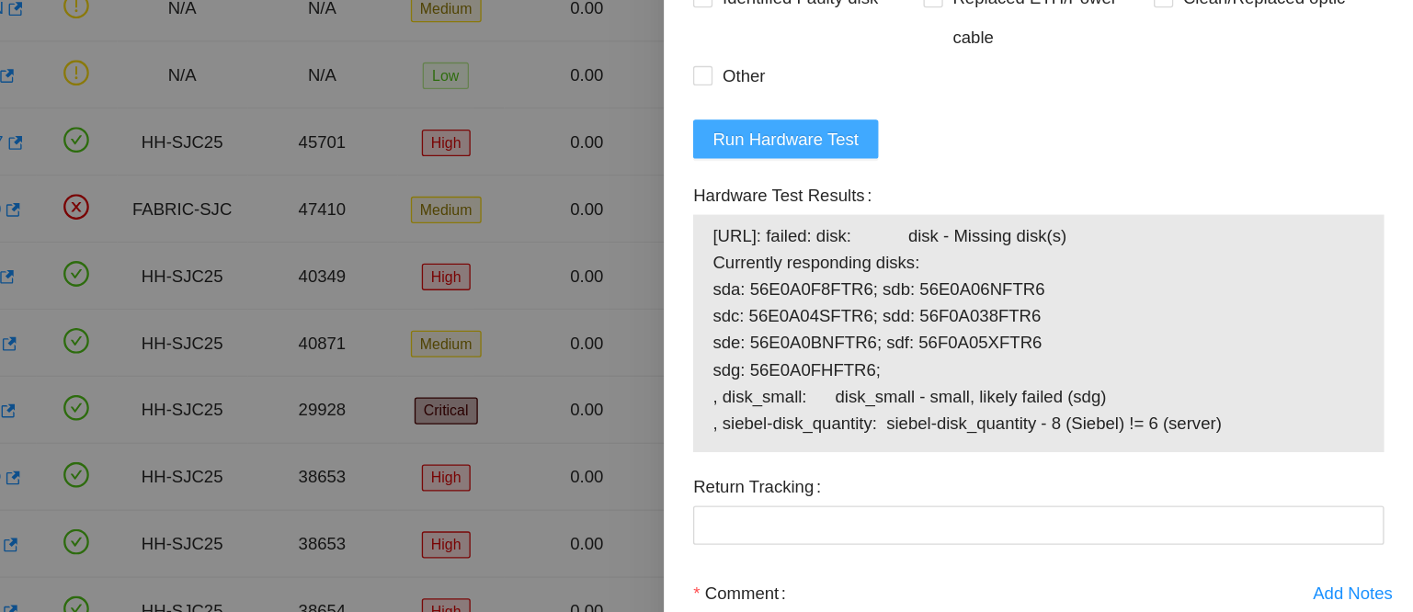
click at [964, 219] on span "Run Hardware Test" at bounding box center [939, 209] width 110 height 20
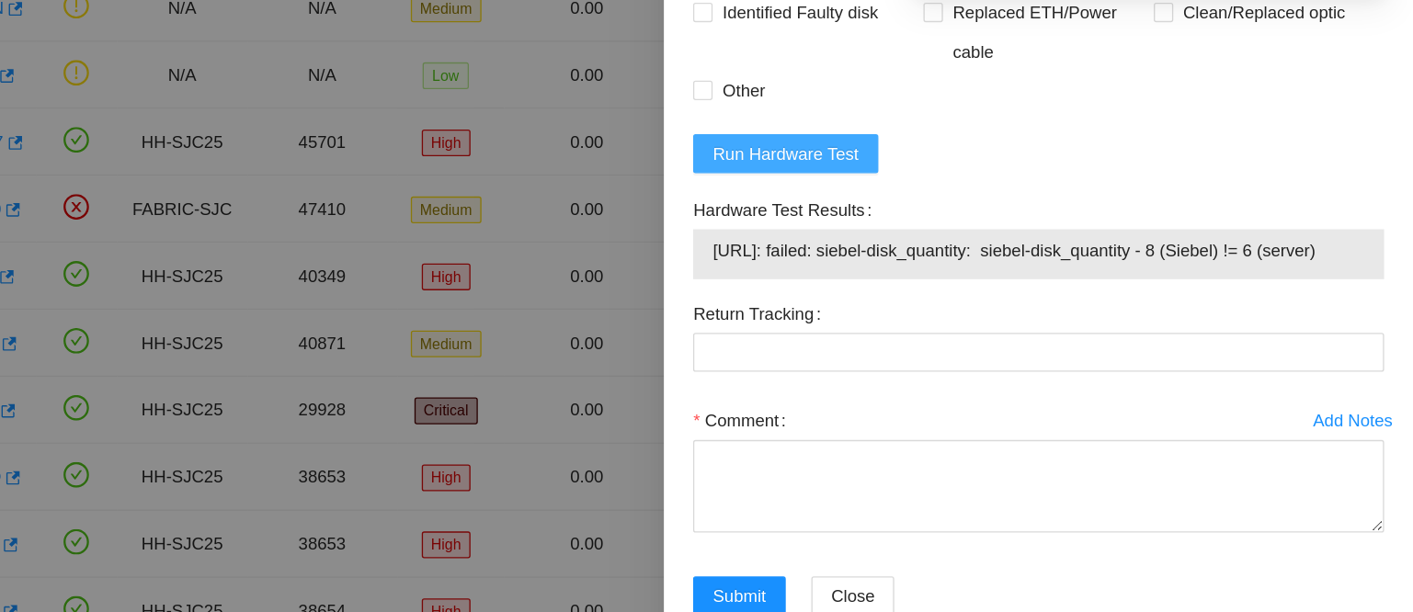
click at [930, 230] on span "Run Hardware Test" at bounding box center [939, 220] width 110 height 20
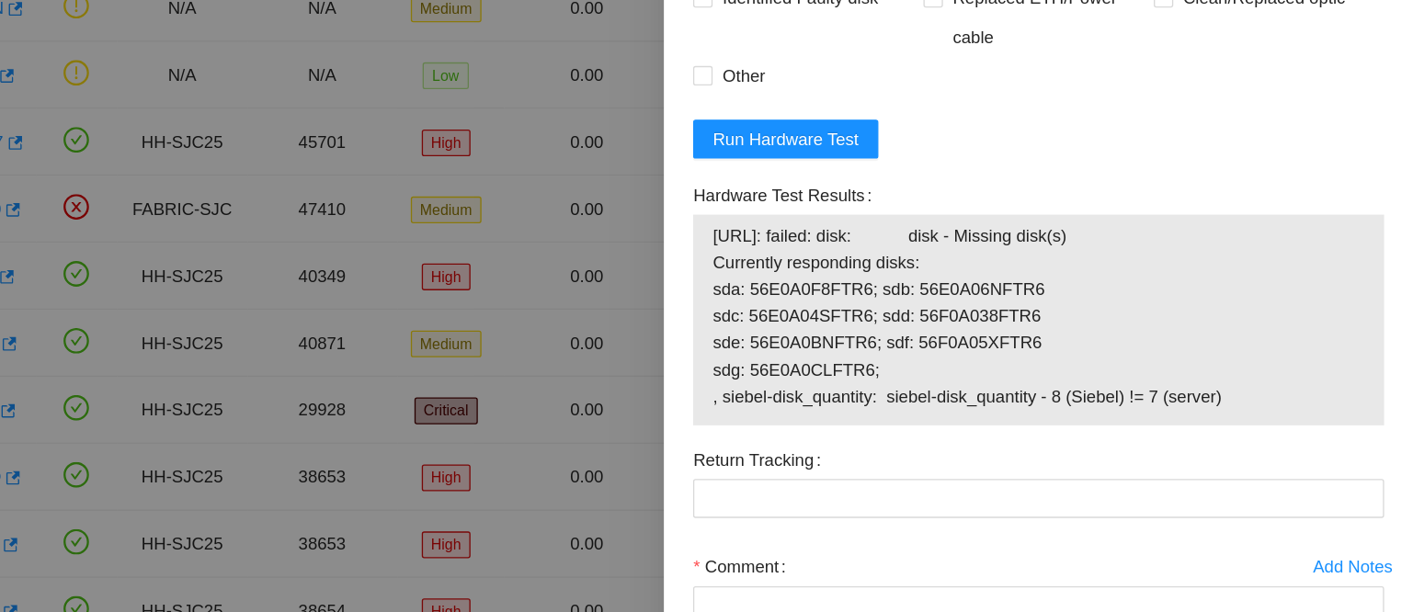
click at [1007, 284] on form "Resolutions Rebooted Rescued Replaced disk Reseated components Replaced RAM Rep…" at bounding box center [1130, 336] width 521 height 728
click at [978, 219] on span "Run Hardware Test" at bounding box center [939, 209] width 110 height 20
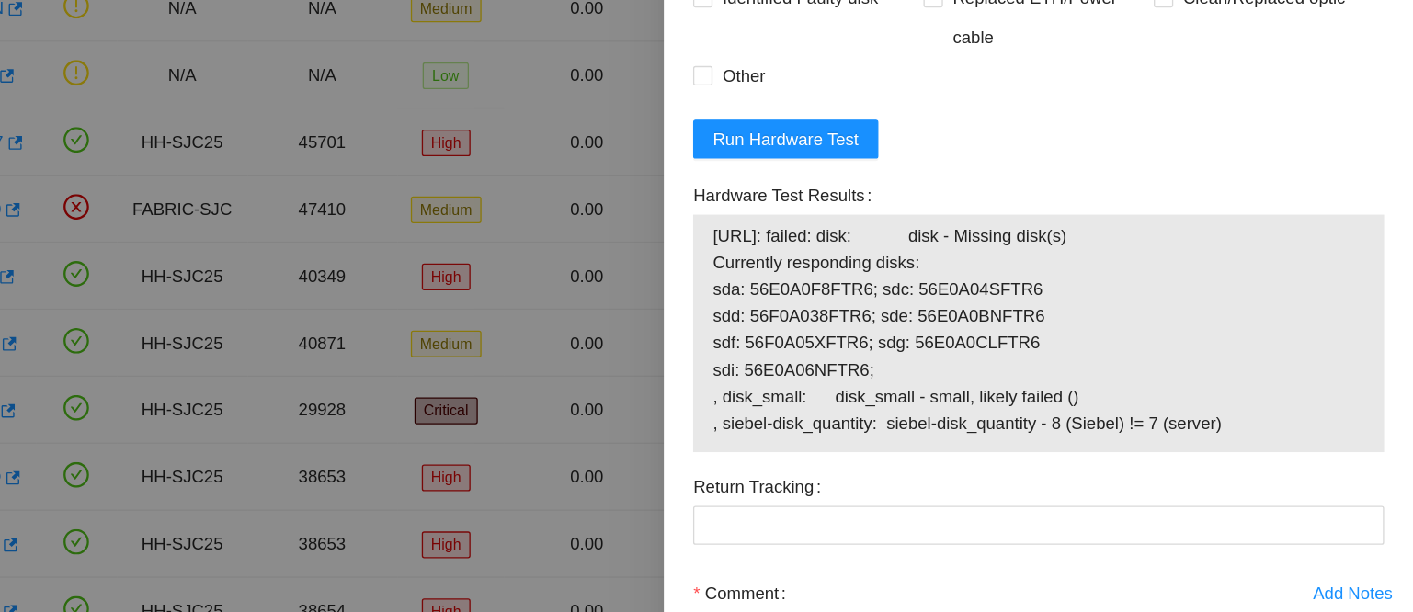
scroll to position [164, 0]
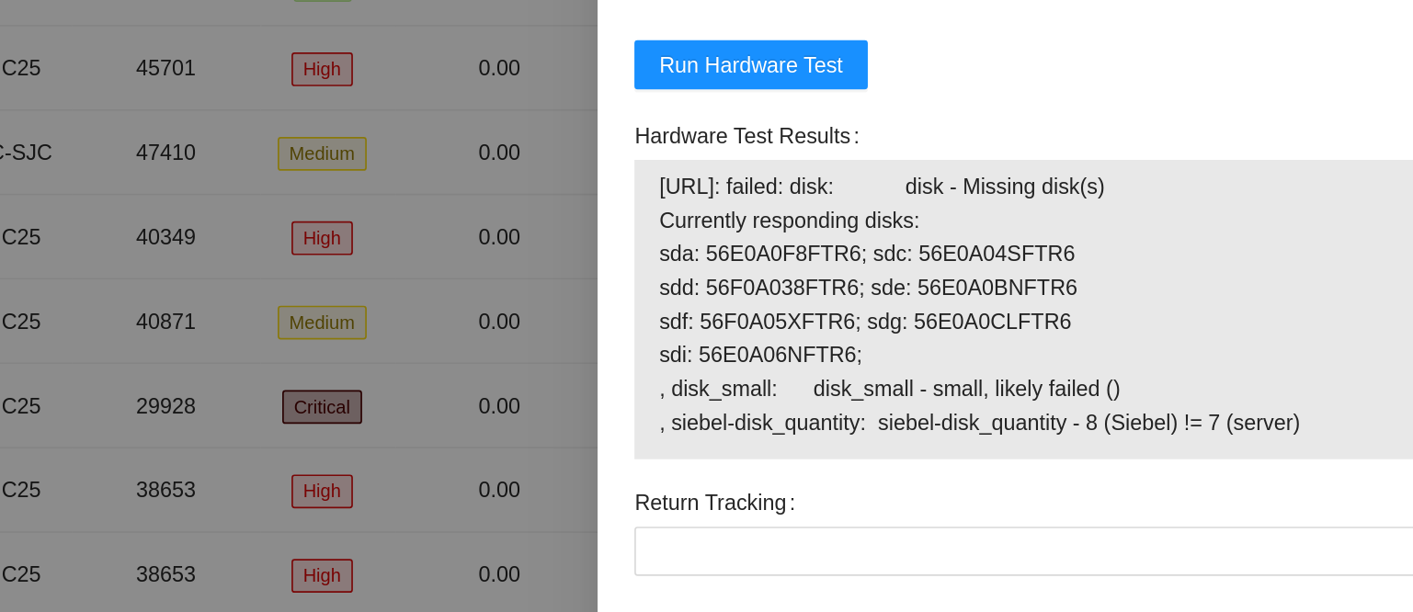
click at [952, 297] on form "Resolutions Rebooted Rescued Replaced disk Reseated components Replaced RAM Rep…" at bounding box center [1130, 346] width 521 height 748
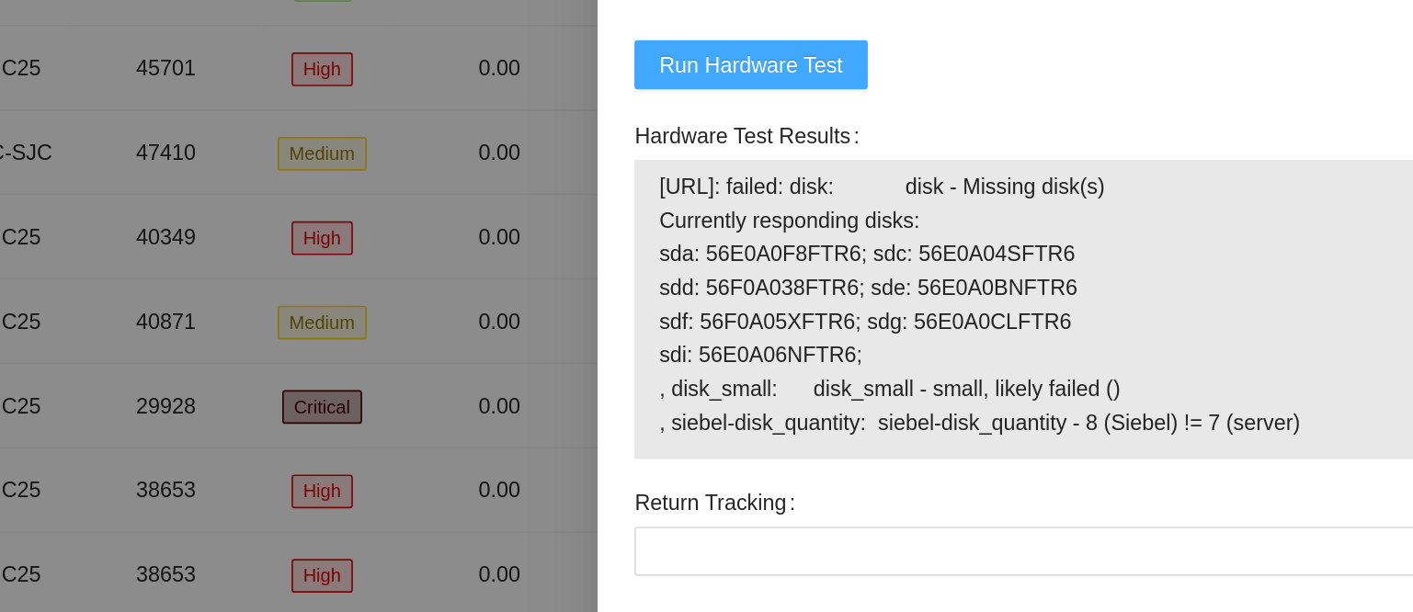
click at [960, 219] on span "Run Hardware Test" at bounding box center [939, 209] width 110 height 20
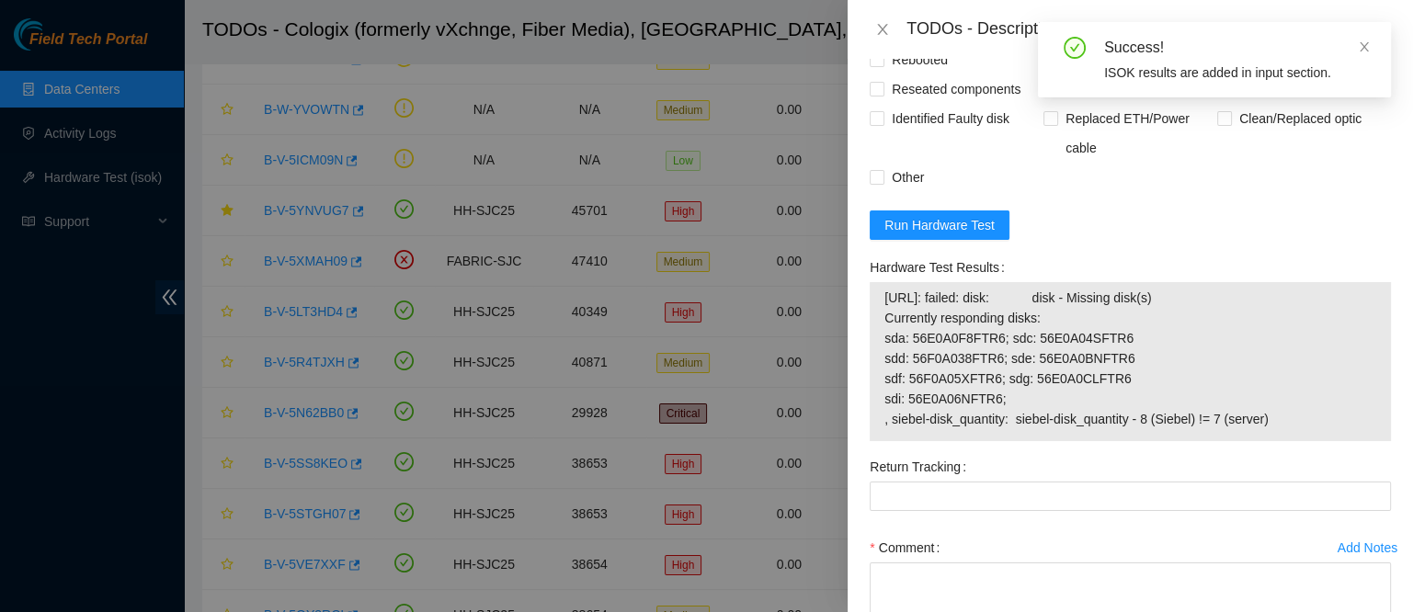
scroll to position [755, 0]
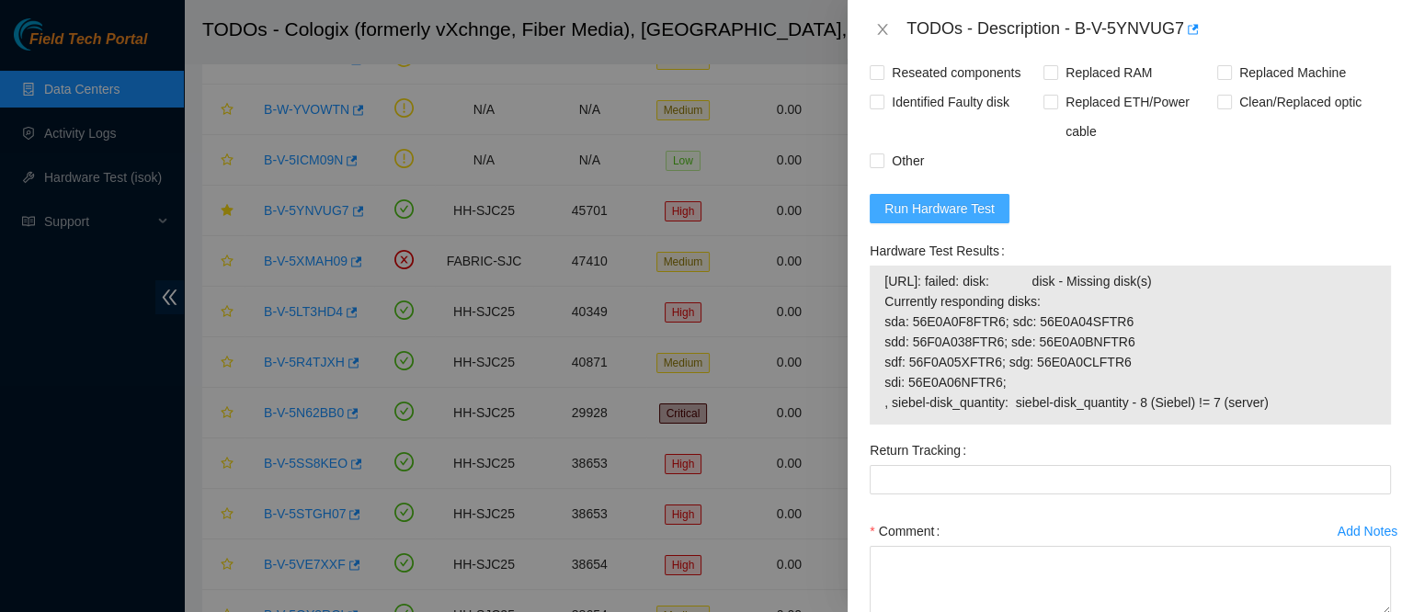
click at [918, 219] on span "Run Hardware Test" at bounding box center [939, 209] width 110 height 20
click at [925, 219] on span "Run Hardware Test" at bounding box center [939, 209] width 110 height 20
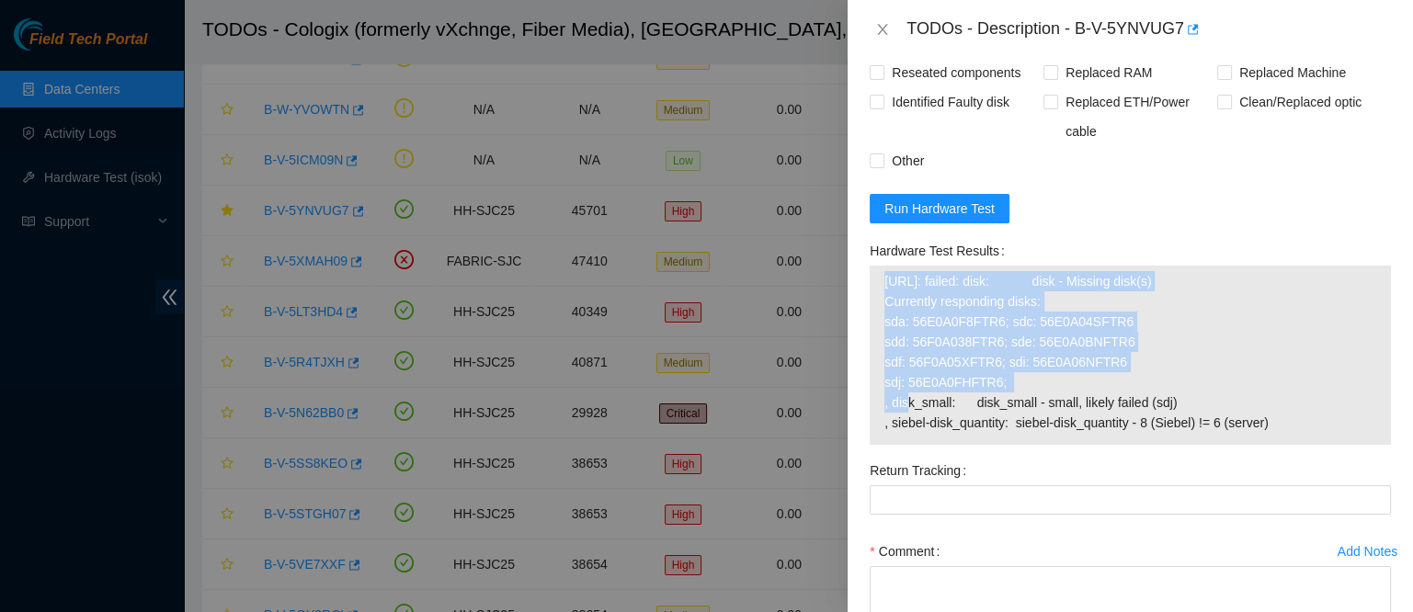
drag, startPoint x: 989, startPoint y: 455, endPoint x: 881, endPoint y: 462, distance: 108.7
click at [881, 445] on div "23.217.58.189: failed: disk: disk - Missing disk(s) Currently responding disks:…" at bounding box center [1130, 355] width 521 height 179
click at [919, 433] on span "23.217.58.189: failed: disk: disk - Missing disk(s) Currently responding disks:…" at bounding box center [1130, 352] width 492 height 162
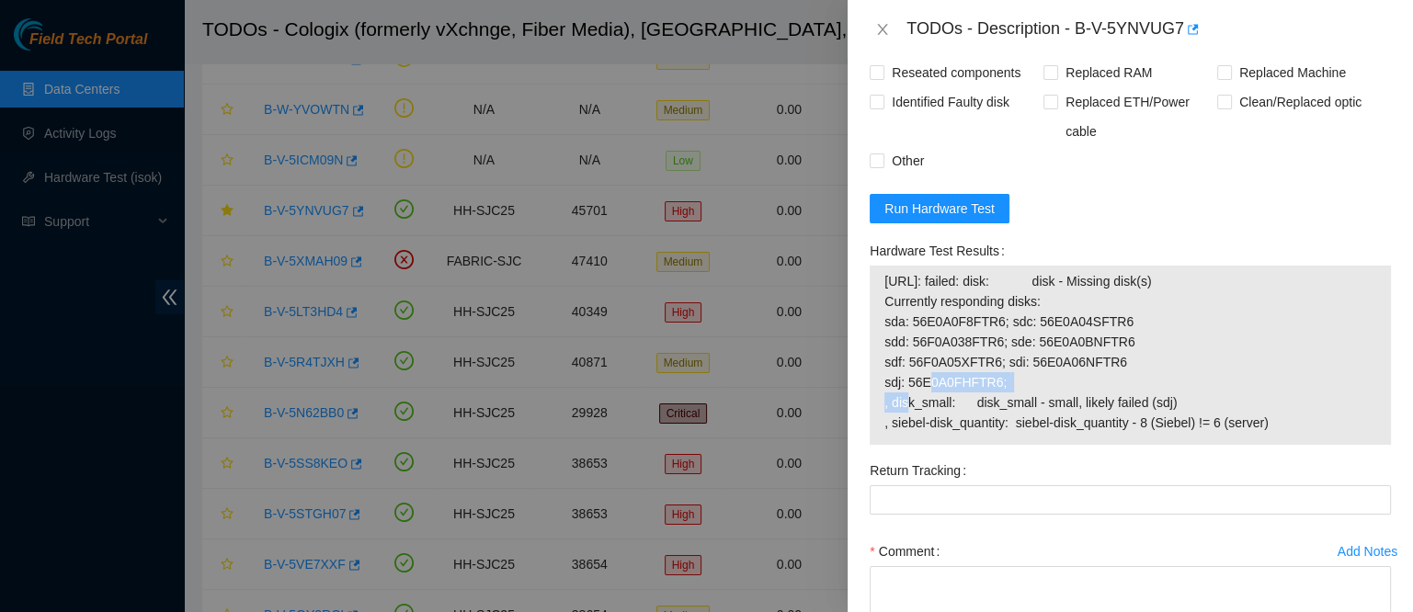
drag, startPoint x: 990, startPoint y: 462, endPoint x: 886, endPoint y: 464, distance: 103.9
click at [886, 433] on span "23.217.58.189: failed: disk: disk - Missing disk(s) Currently responding disks:…" at bounding box center [1130, 352] width 492 height 162
copy span "sdj: 56E0A0FHFTR6"
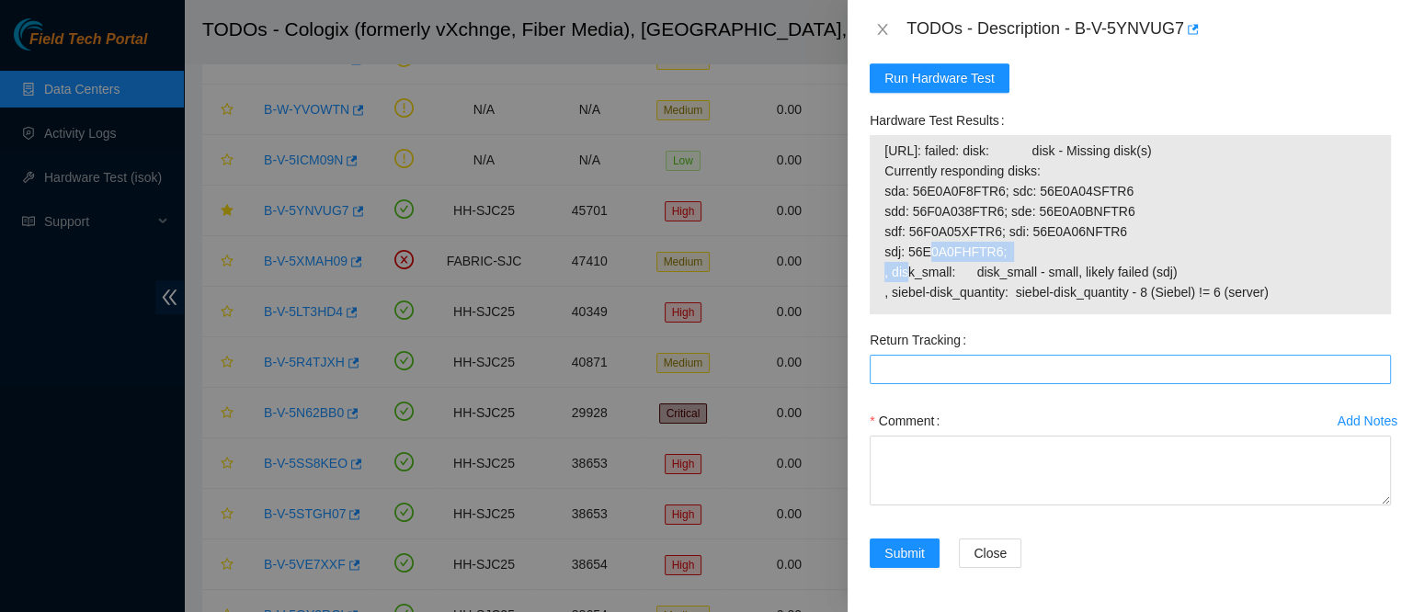
scroll to position [896, 0]
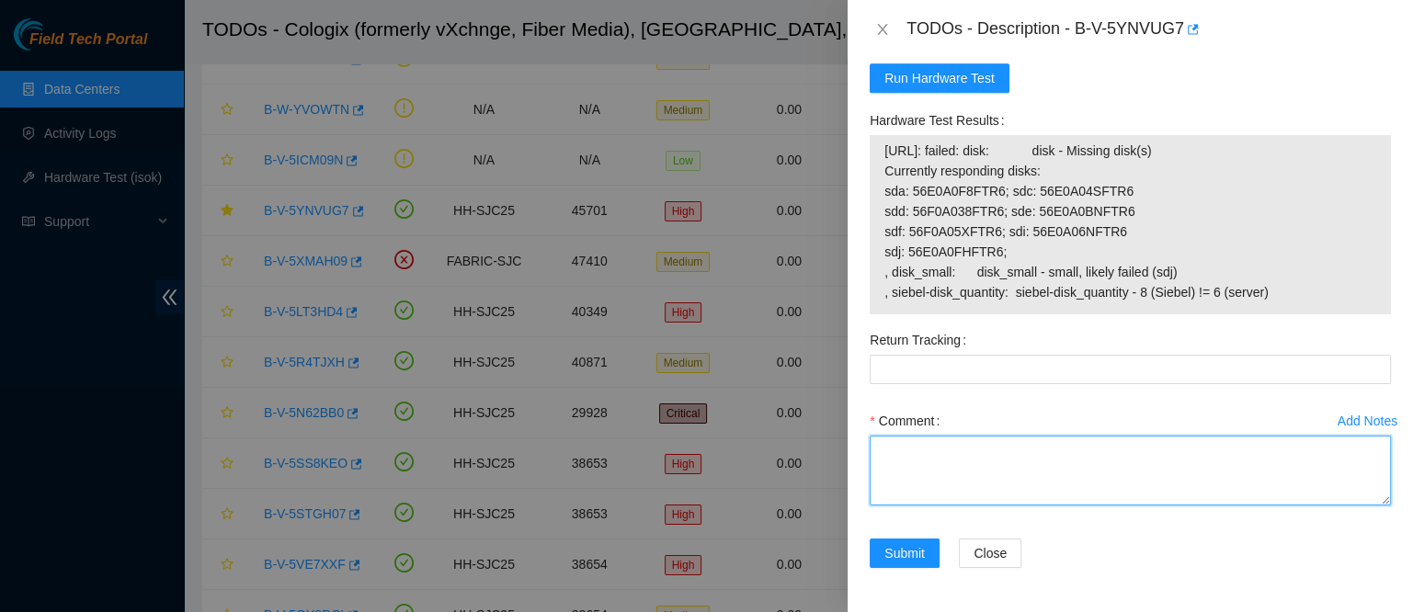
click at [977, 506] on textarea "Comment" at bounding box center [1130, 471] width 521 height 70
paste textarea "sdj: 56E0A0FHFTR6"
type textarea "sdj: 56E0A0FHFTR6"
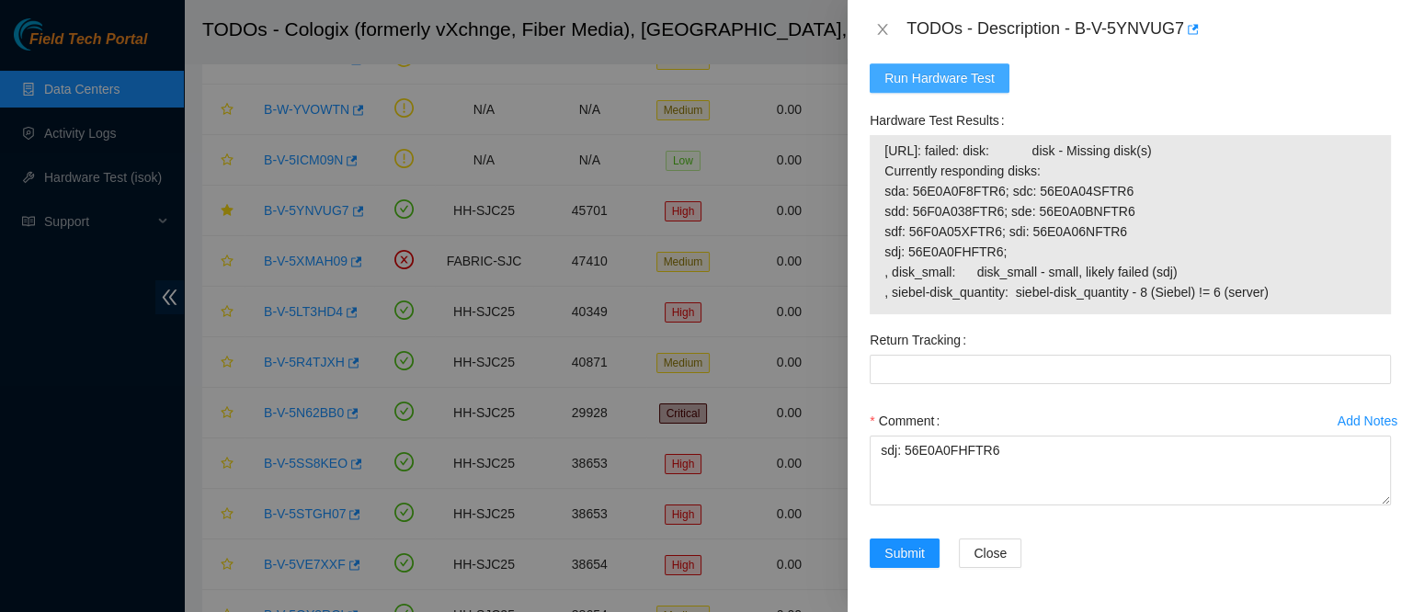
click at [899, 88] on span "Run Hardware Test" at bounding box center [939, 78] width 110 height 20
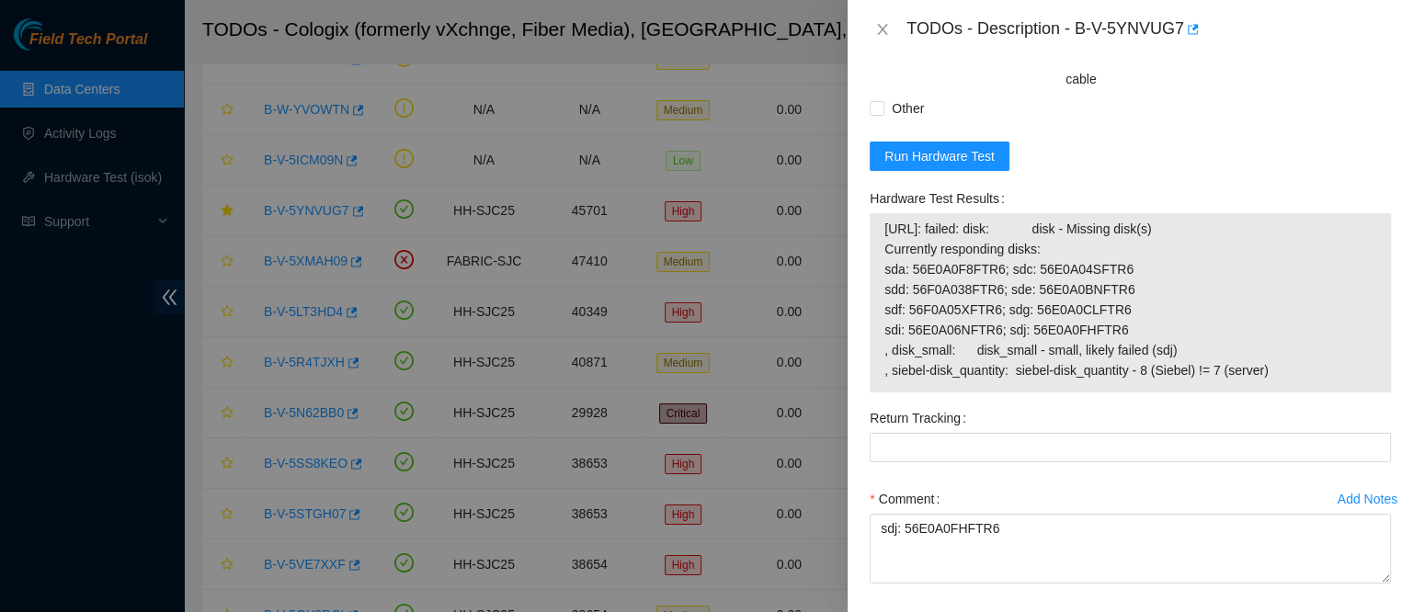
scroll to position [809, 0]
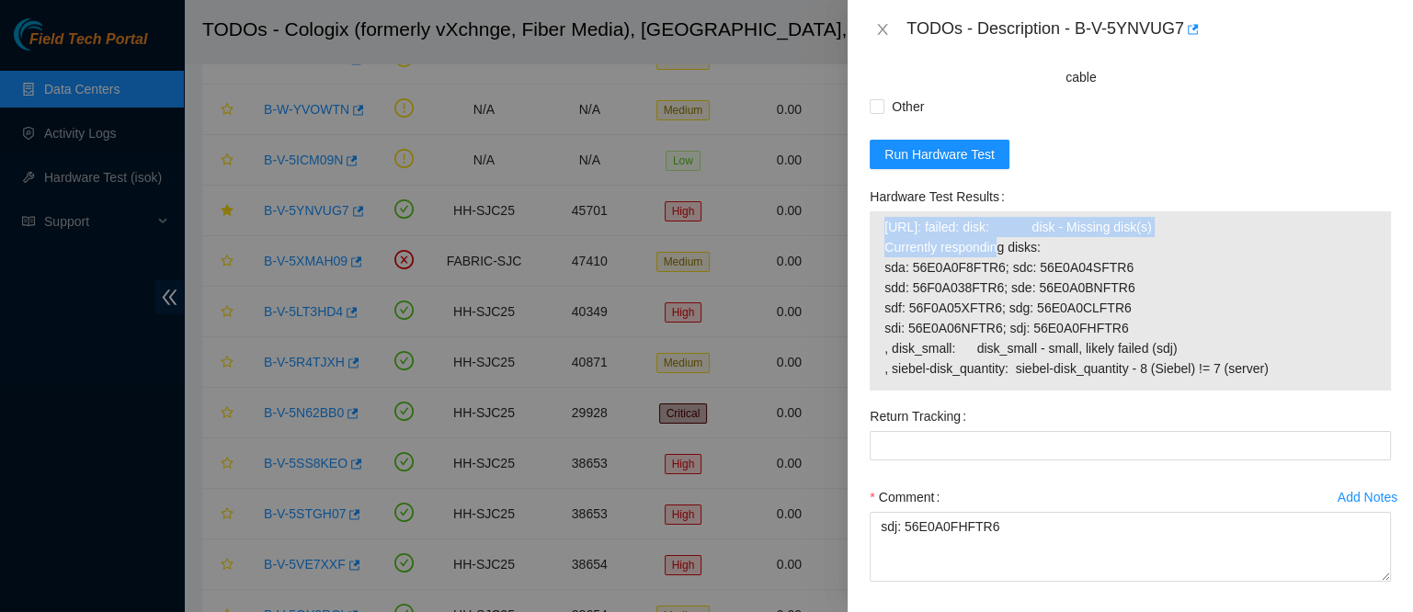
drag, startPoint x: 885, startPoint y: 304, endPoint x: 956, endPoint y: 330, distance: 75.3
click at [956, 330] on span "23.217.58.189: failed: disk: disk - Missing disk(s) Currently responding disks:…" at bounding box center [1130, 298] width 492 height 162
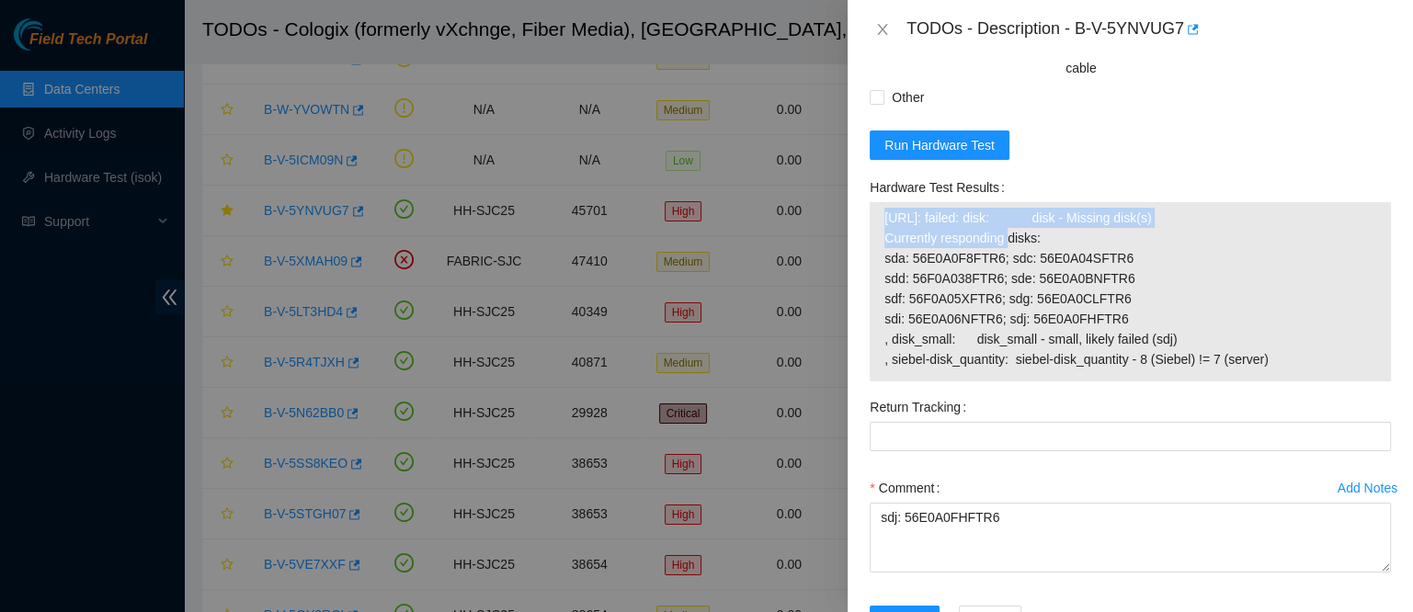
scroll to position [816, 0]
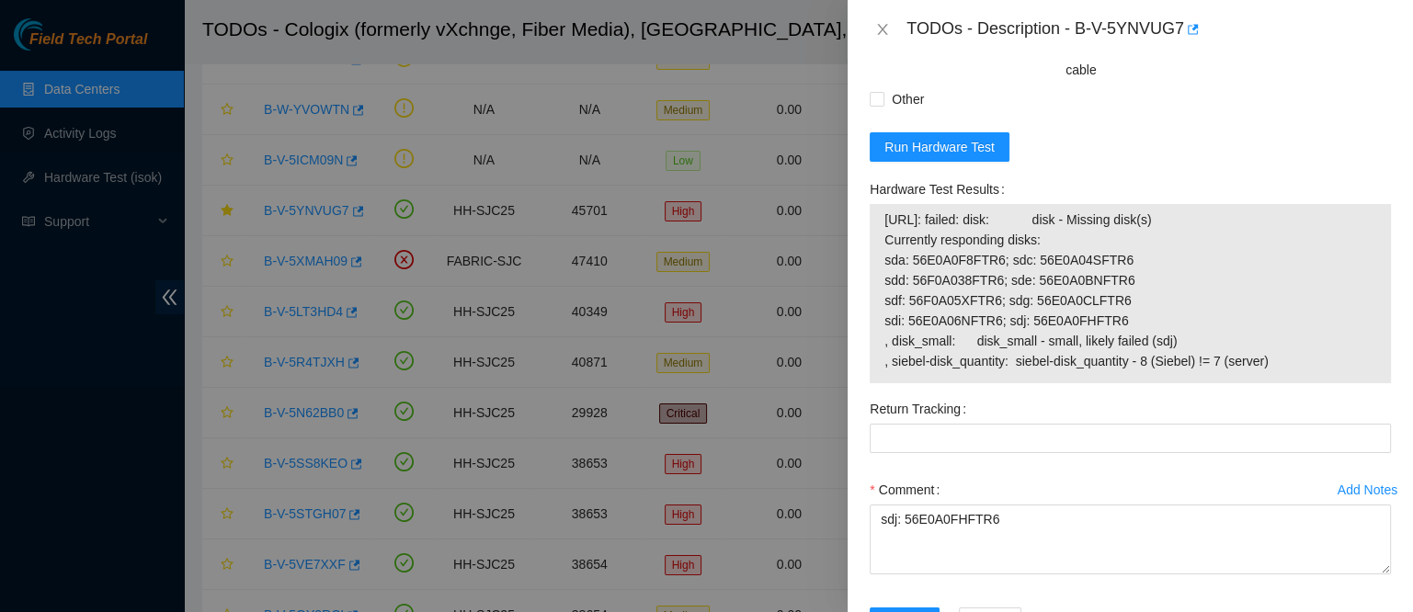
click at [1149, 348] on span "23.217.58.189: failed: disk: disk - Missing disk(s) Currently responding disks:…" at bounding box center [1130, 291] width 492 height 162
drag, startPoint x: 883, startPoint y: 287, endPoint x: 1291, endPoint y: 438, distance: 435.4
click at [1291, 383] on div "23.217.58.189: failed: disk: disk - Missing disk(s) Currently responding disks:…" at bounding box center [1130, 293] width 521 height 179
click at [1188, 204] on div "Hardware Test Results" at bounding box center [1130, 189] width 521 height 29
click at [878, 33] on icon "close" at bounding box center [882, 29] width 15 height 15
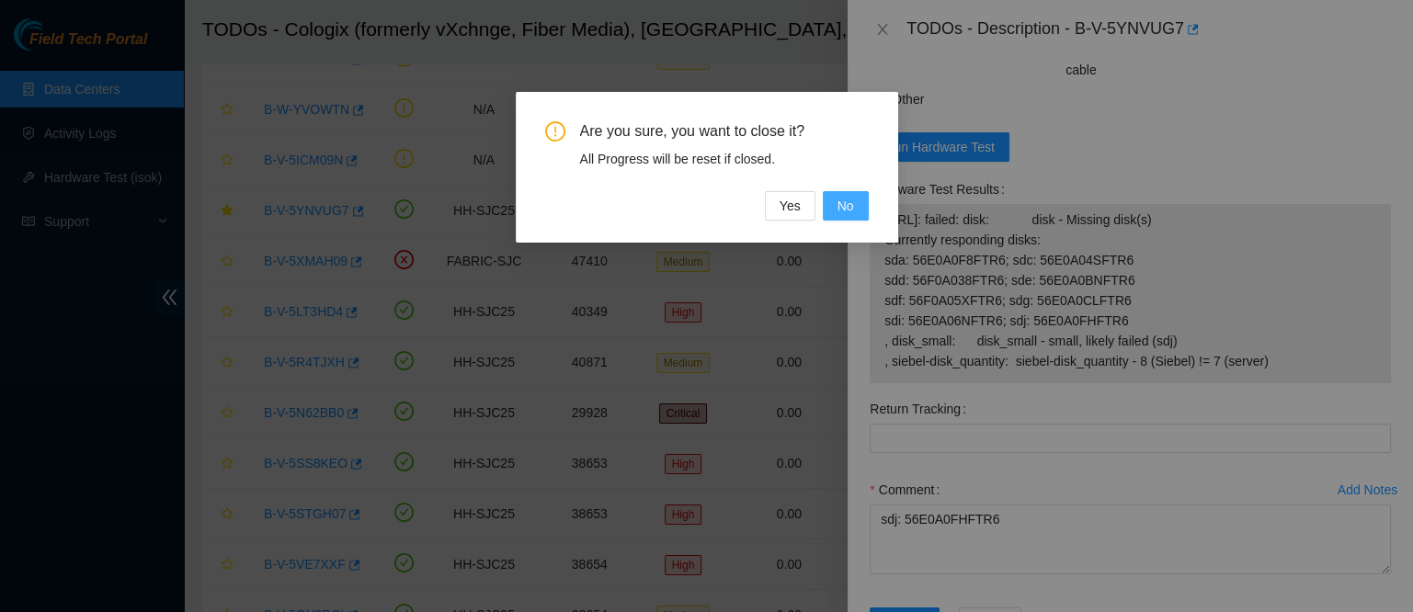
click at [853, 211] on button "No" at bounding box center [846, 205] width 46 height 29
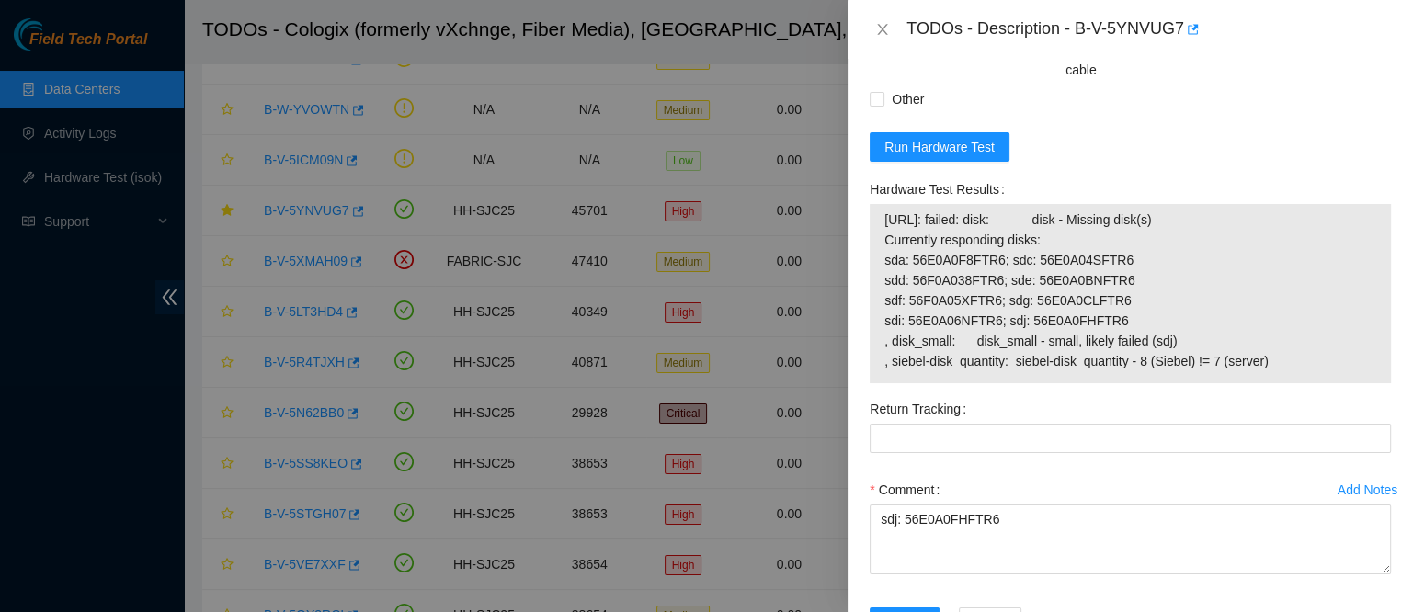
scroll to position [959, 0]
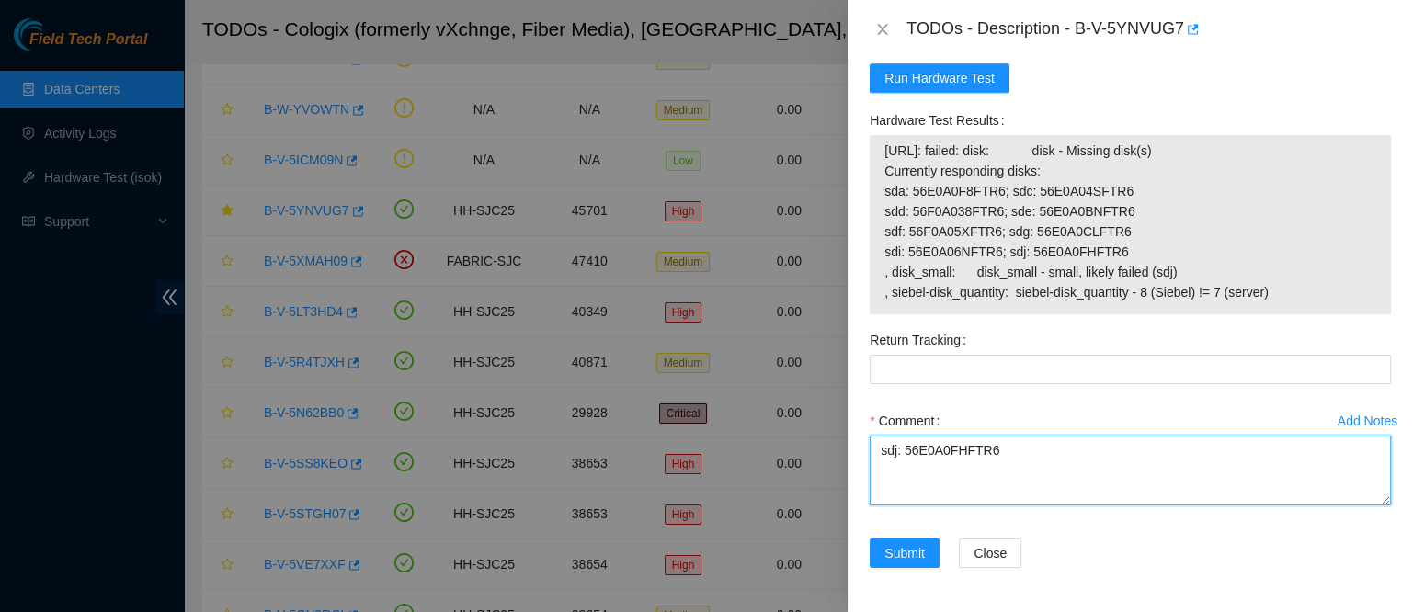
drag, startPoint x: 1030, startPoint y: 462, endPoint x: 851, endPoint y: 441, distance: 179.6
click at [851, 441] on div "Problem Type Hardware Rack Number SV1.1.DH2.34.A.C001 Machine Number 36 Serial …" at bounding box center [1130, 335] width 565 height 553
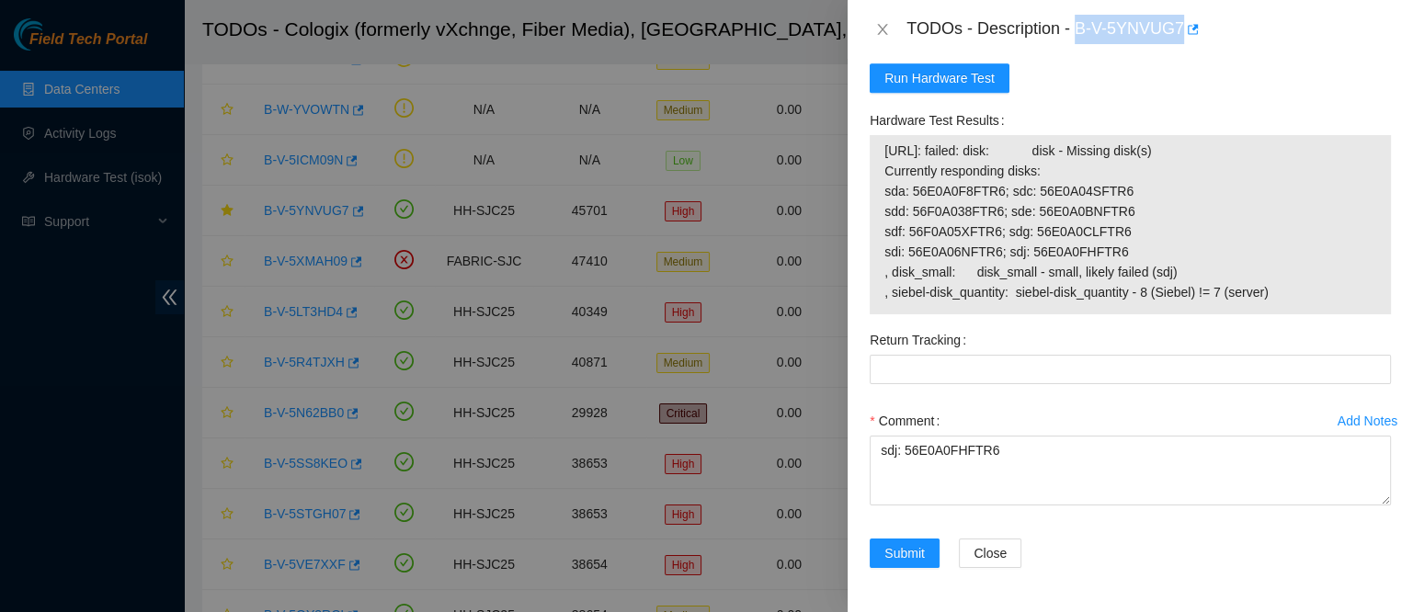
drag, startPoint x: 1130, startPoint y: 26, endPoint x: 1274, endPoint y: 51, distance: 146.6
click at [1274, 51] on div "TODOs - Description - B-V-5YNVUG7" at bounding box center [1130, 29] width 565 height 59
copy div "B-V-5YNVUG7"
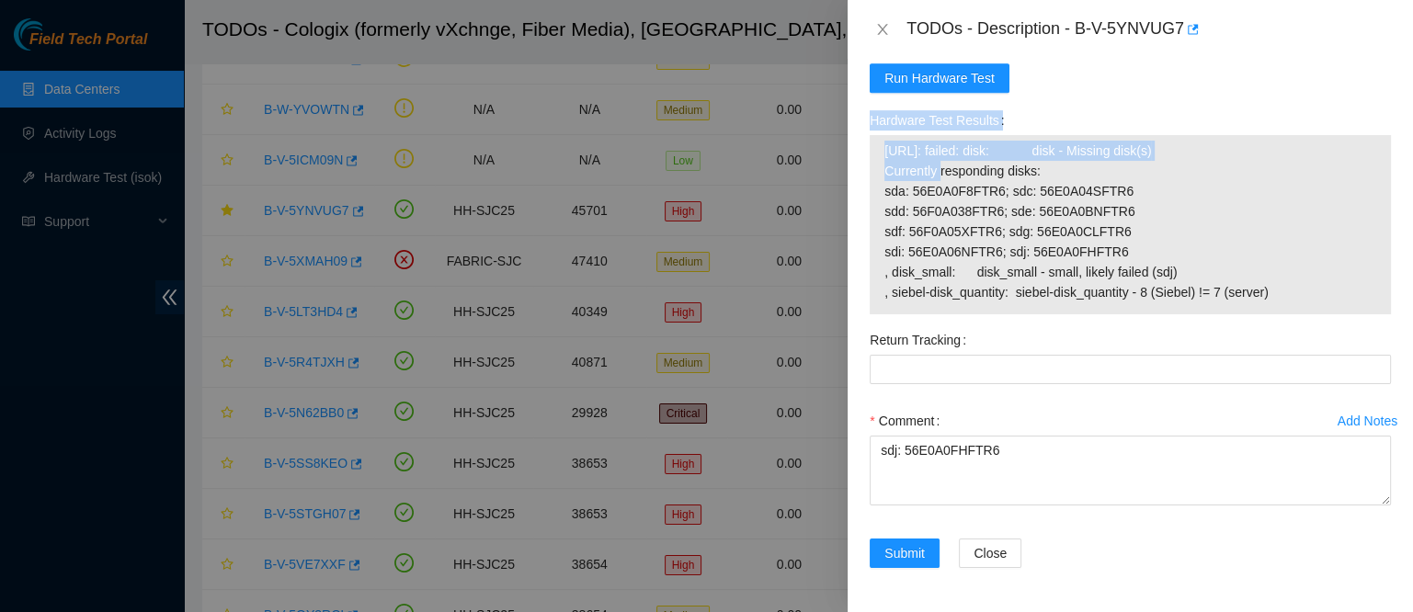
drag, startPoint x: 900, startPoint y: 165, endPoint x: 865, endPoint y: 49, distance: 121.9
click at [865, 49] on div "TODOs - Description - B-V-5YNVUG7 Problem Type Hardware Rack Number SV1.1.DH2.3…" at bounding box center [1130, 306] width 565 height 612
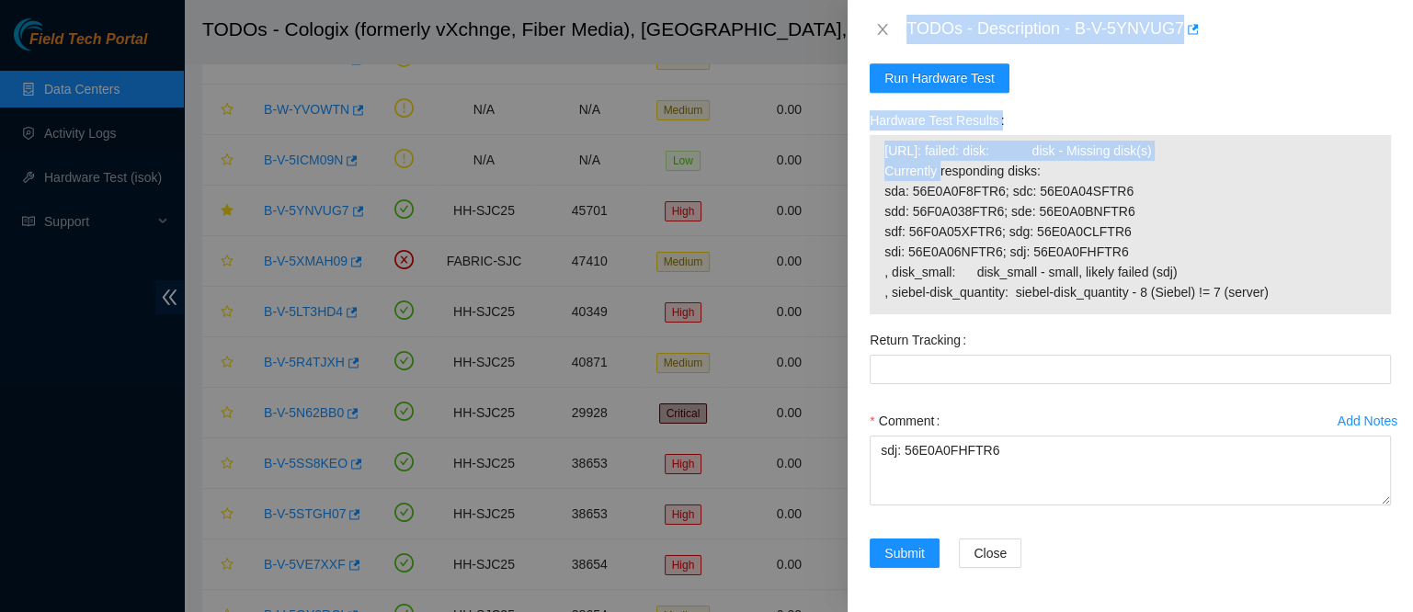
scroll to position [934, 0]
click at [879, 33] on icon "close" at bounding box center [883, 29] width 10 height 11
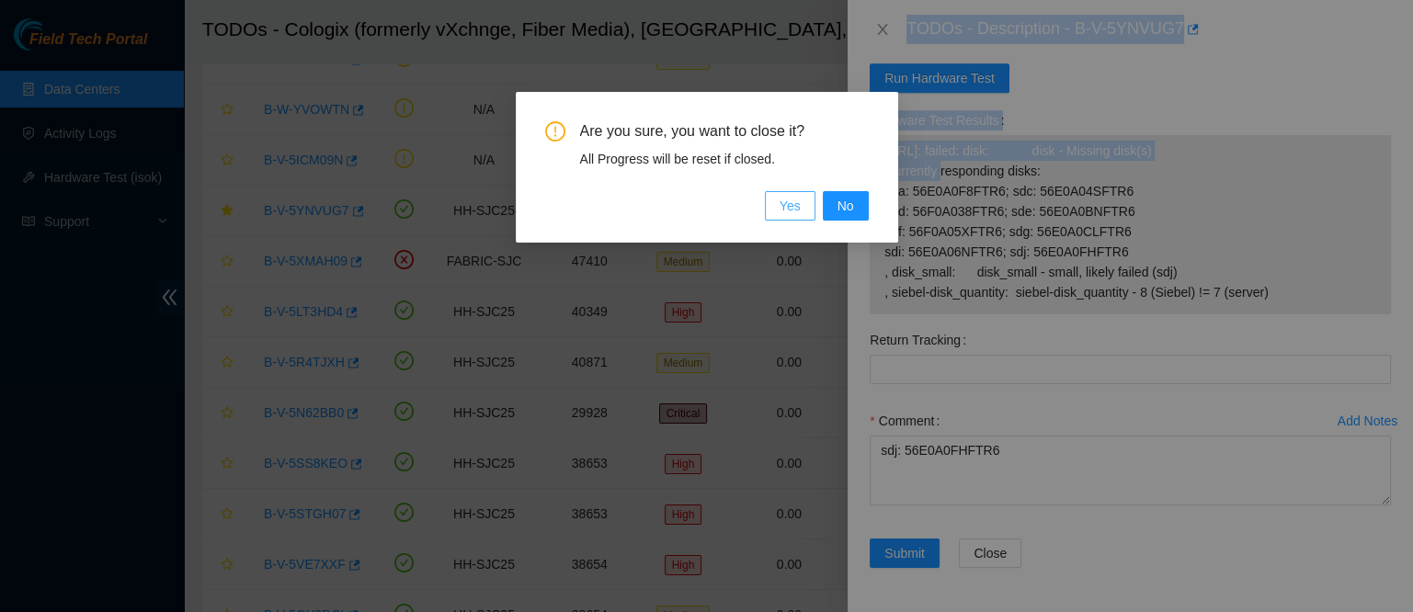
click at [783, 216] on button "Yes" at bounding box center [790, 205] width 51 height 29
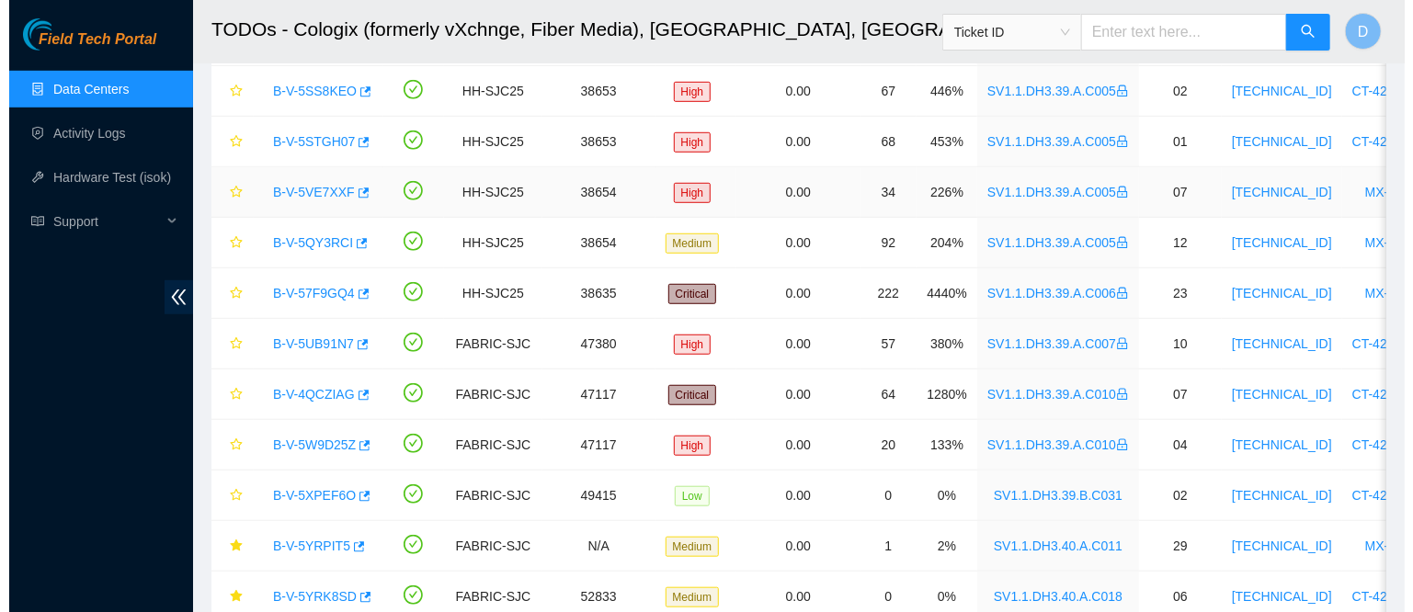
scroll to position [617, 0]
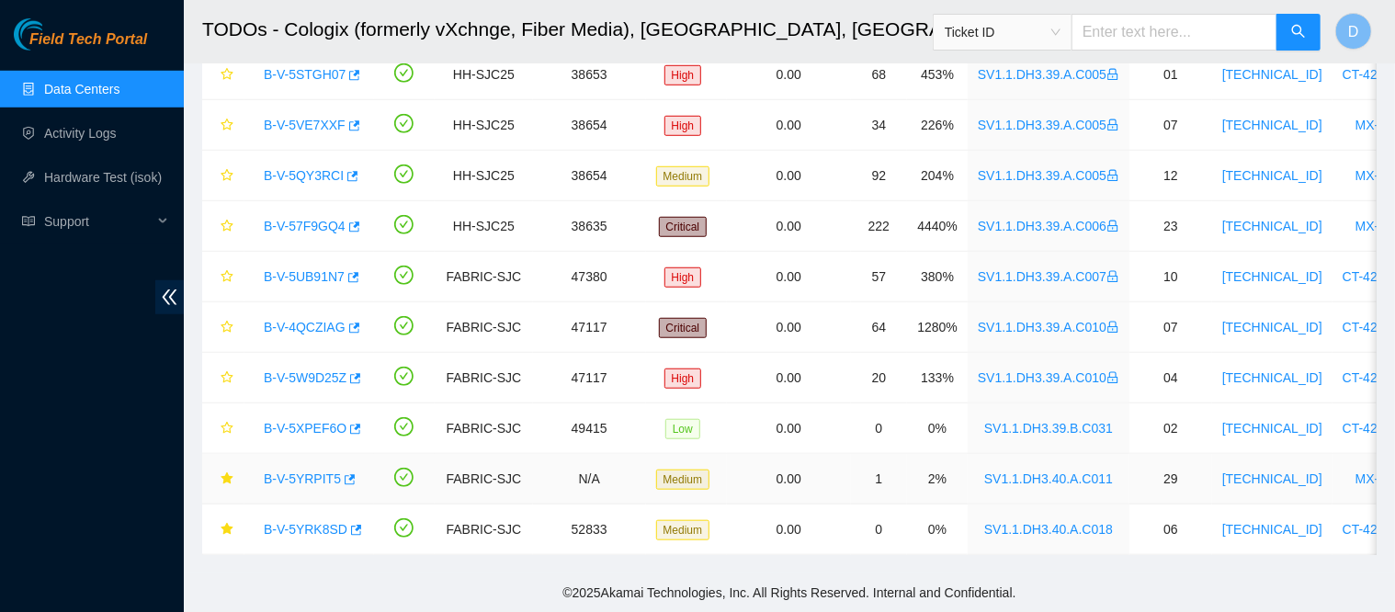
click at [287, 472] on link "B-V-5YRPIT5" at bounding box center [302, 479] width 77 height 15
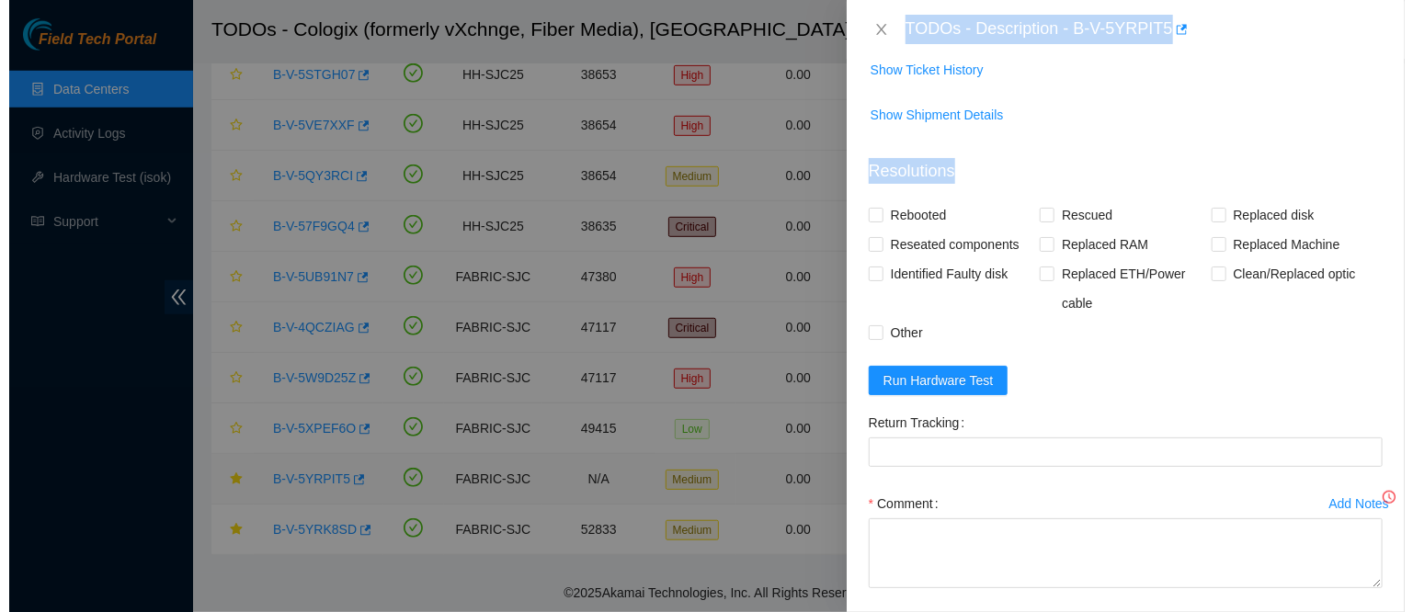
scroll to position [614, 0]
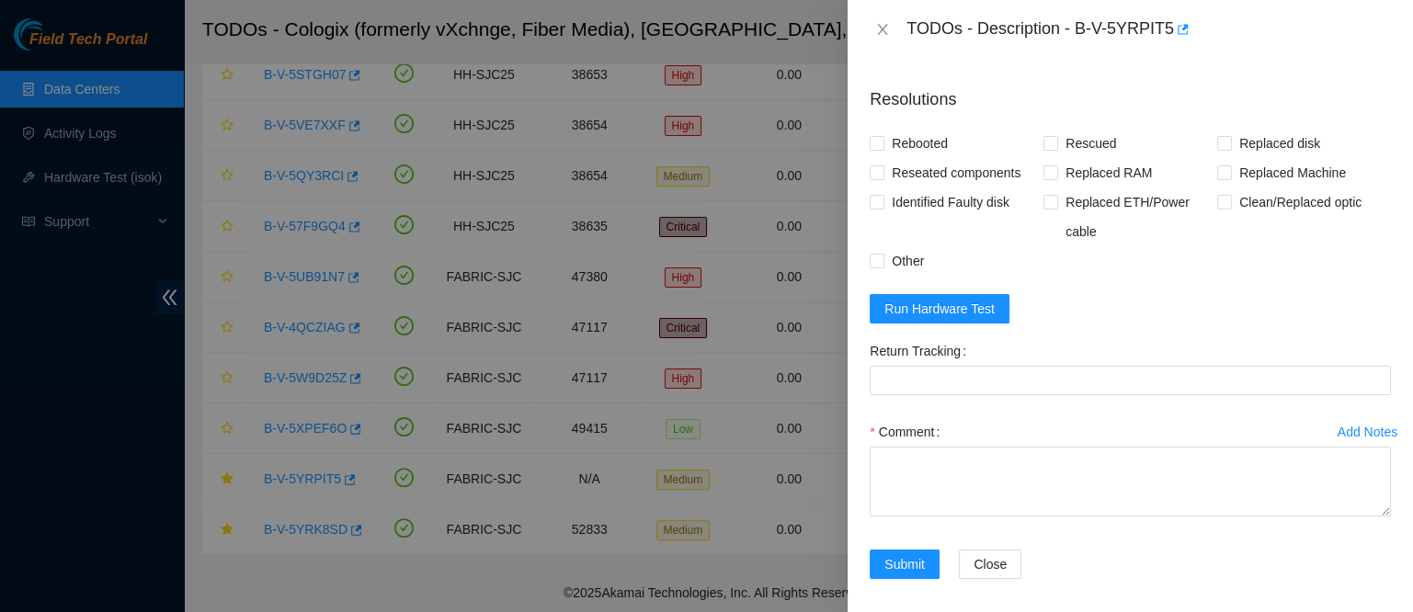
click at [1161, 335] on form "Resolutions Rebooted Rescued Replaced disk Reseated components Replaced RAM Rep…" at bounding box center [1130, 337] width 521 height 529
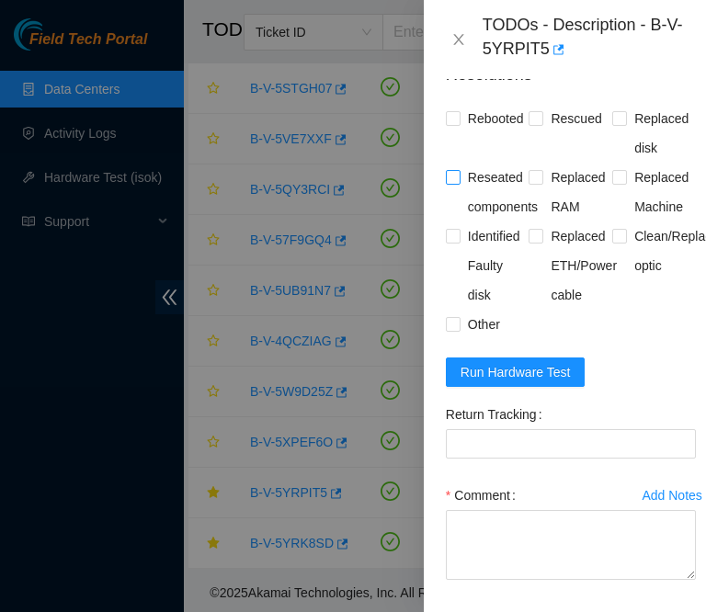
scroll to position [838, 0]
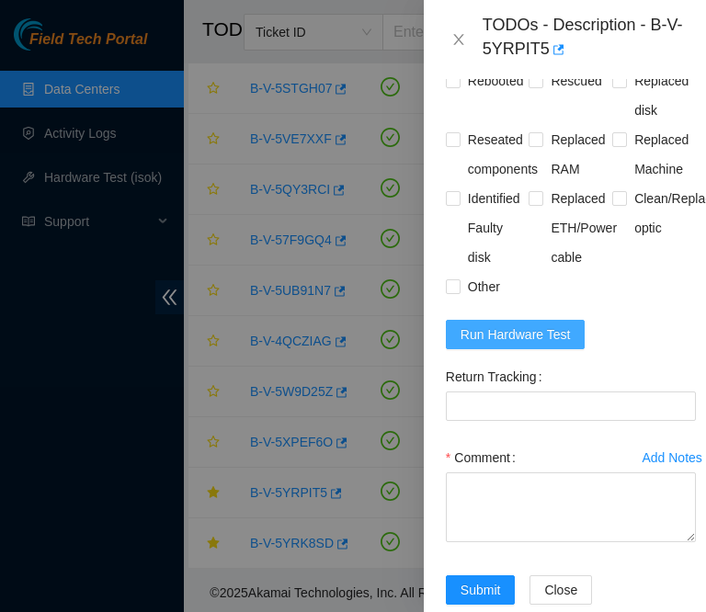
click at [488, 345] on span "Run Hardware Test" at bounding box center [516, 335] width 110 height 20
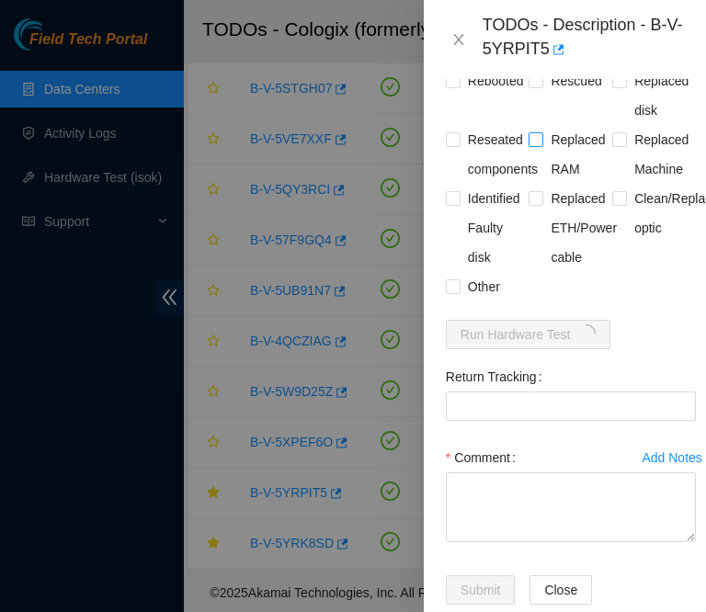
scroll to position [982, 0]
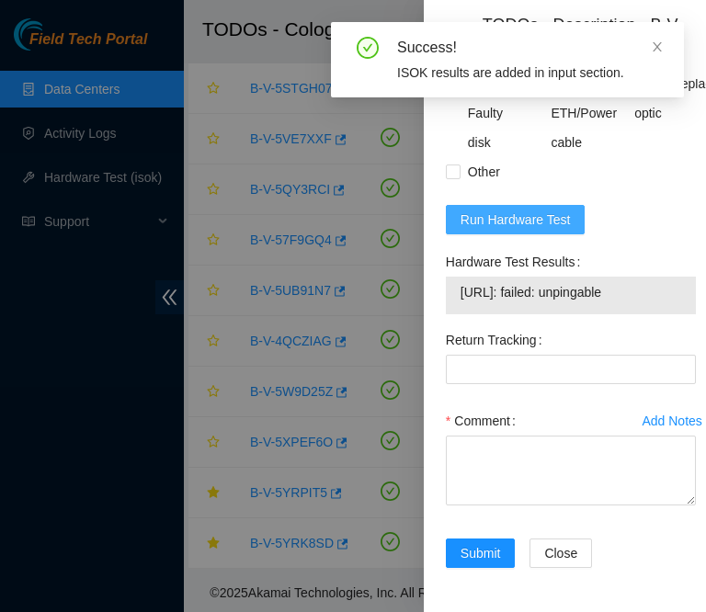
click at [553, 230] on span "Run Hardware Test" at bounding box center [516, 220] width 110 height 20
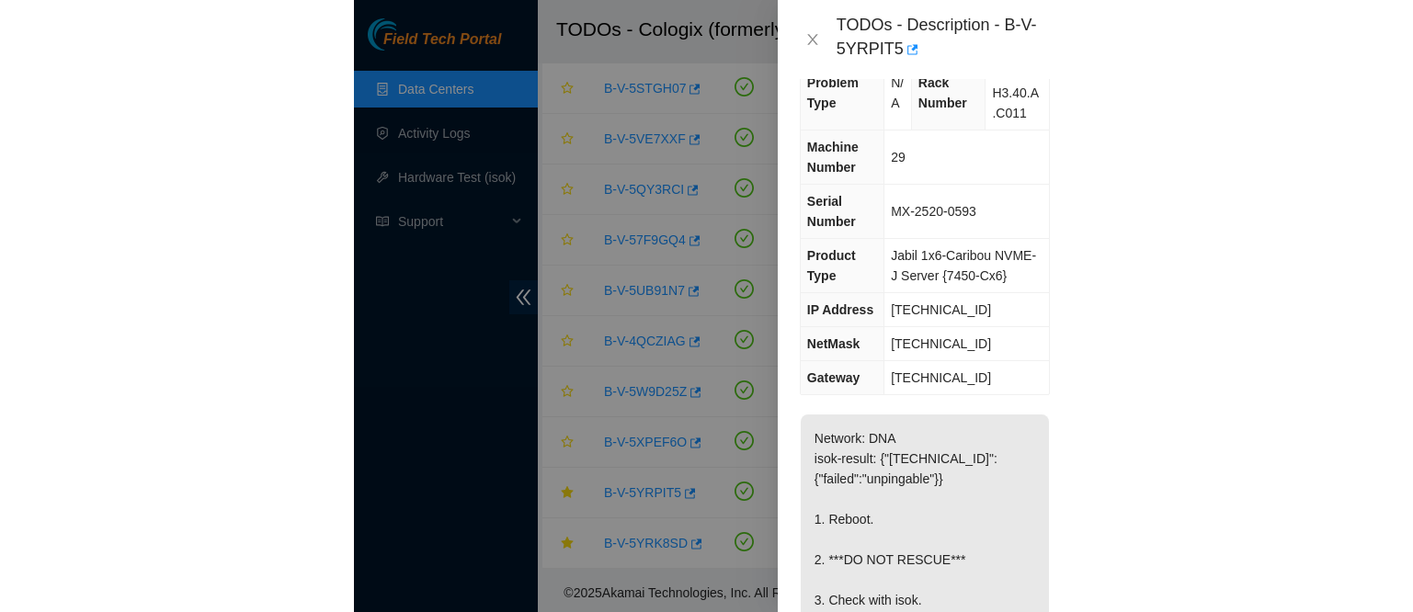
scroll to position [44, 0]
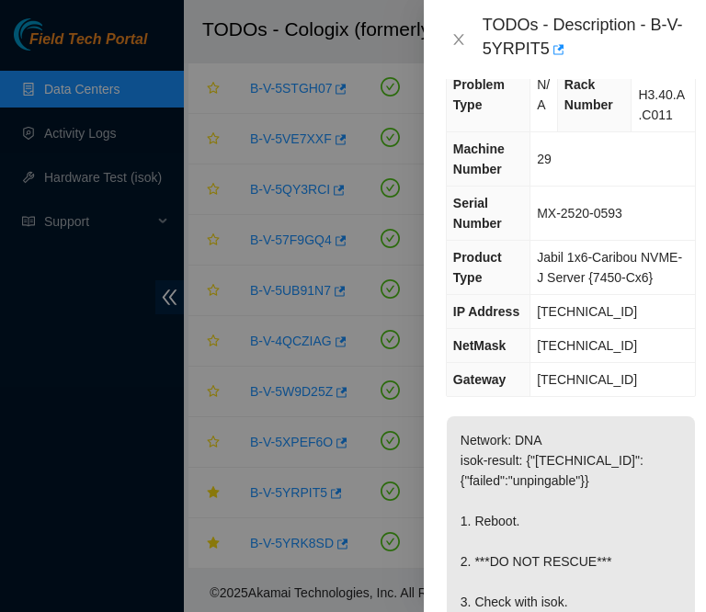
click at [647, 285] on td "Jabil 1x6-Caribou NVME-J Server {7450-Cx6}" at bounding box center [612, 268] width 165 height 54
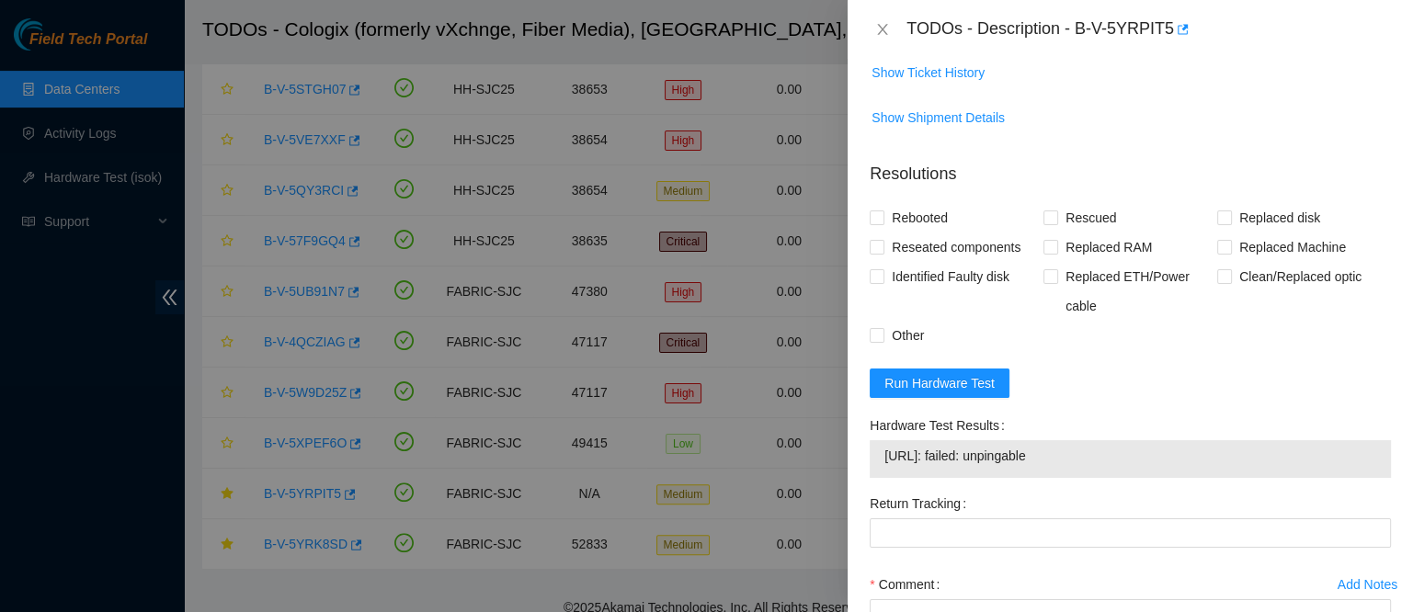
scroll to position [593, 0]
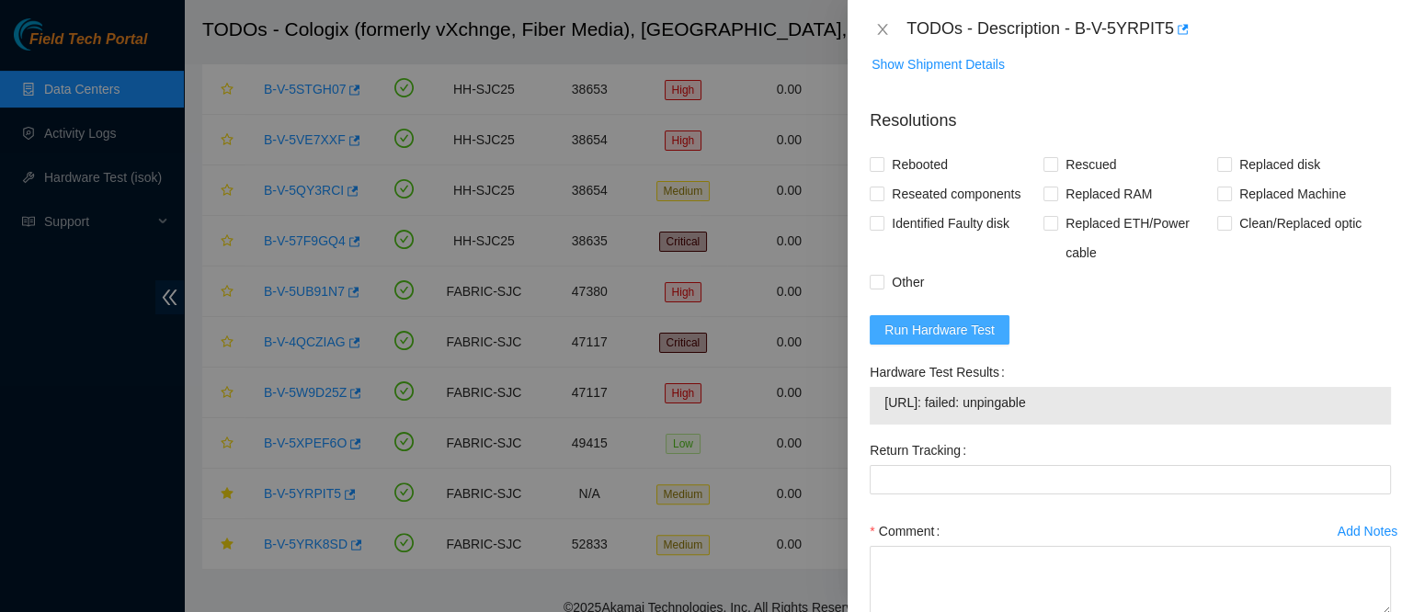
click at [947, 340] on span "Run Hardware Test" at bounding box center [939, 330] width 110 height 20
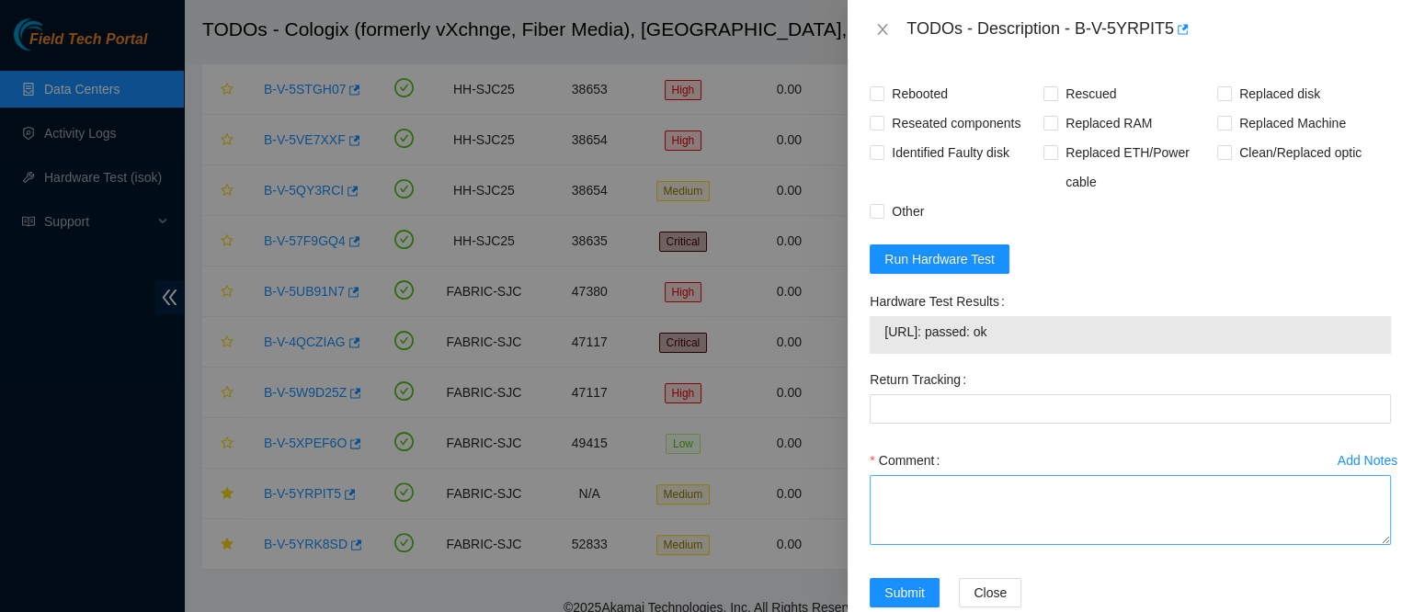
scroll to position [665, 0]
click at [923, 510] on textarea "Comment" at bounding box center [1130, 509] width 521 height 70
click at [1071, 517] on textarea "contacted nocc to confirm that ticket was safe verified sn on machine connected…" at bounding box center [1130, 509] width 521 height 70
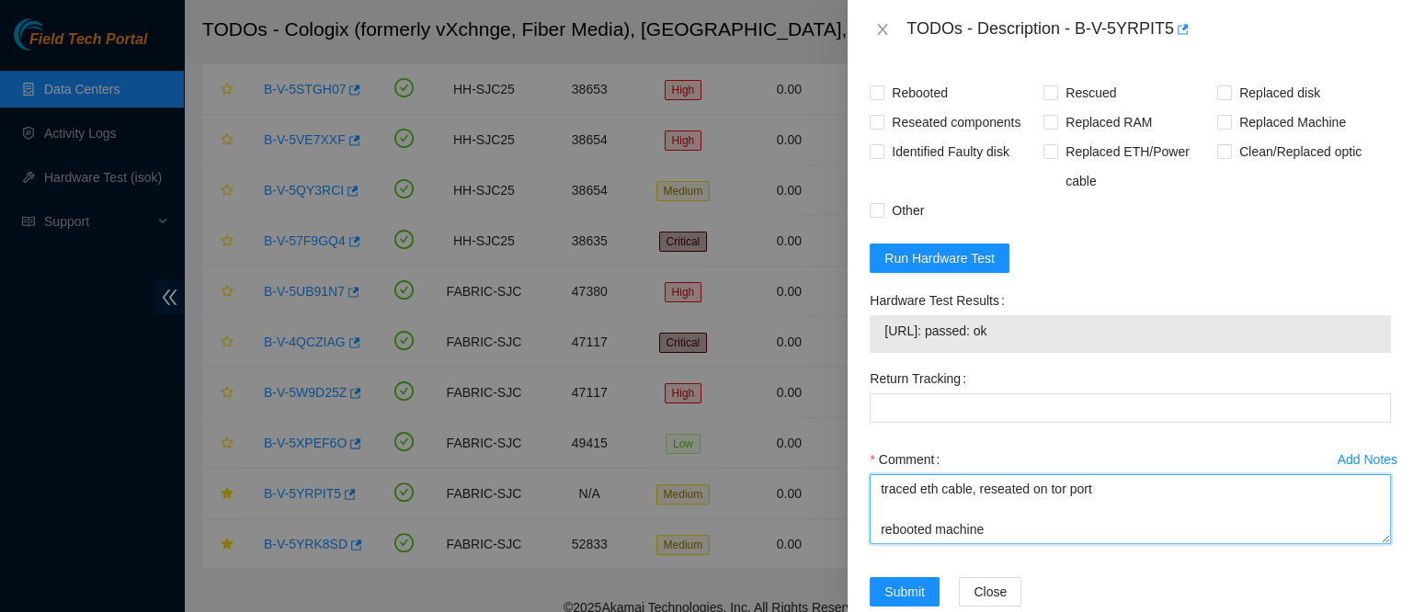
click at [1036, 514] on textarea "contacted nocc to confirm that ticket was safe verified sn on machine connected…" at bounding box center [1130, 509] width 521 height 70
click at [1011, 540] on textarea "contacted nocc to confirm that ticket was safe verified sn on machine connected…" at bounding box center [1130, 509] width 521 height 70
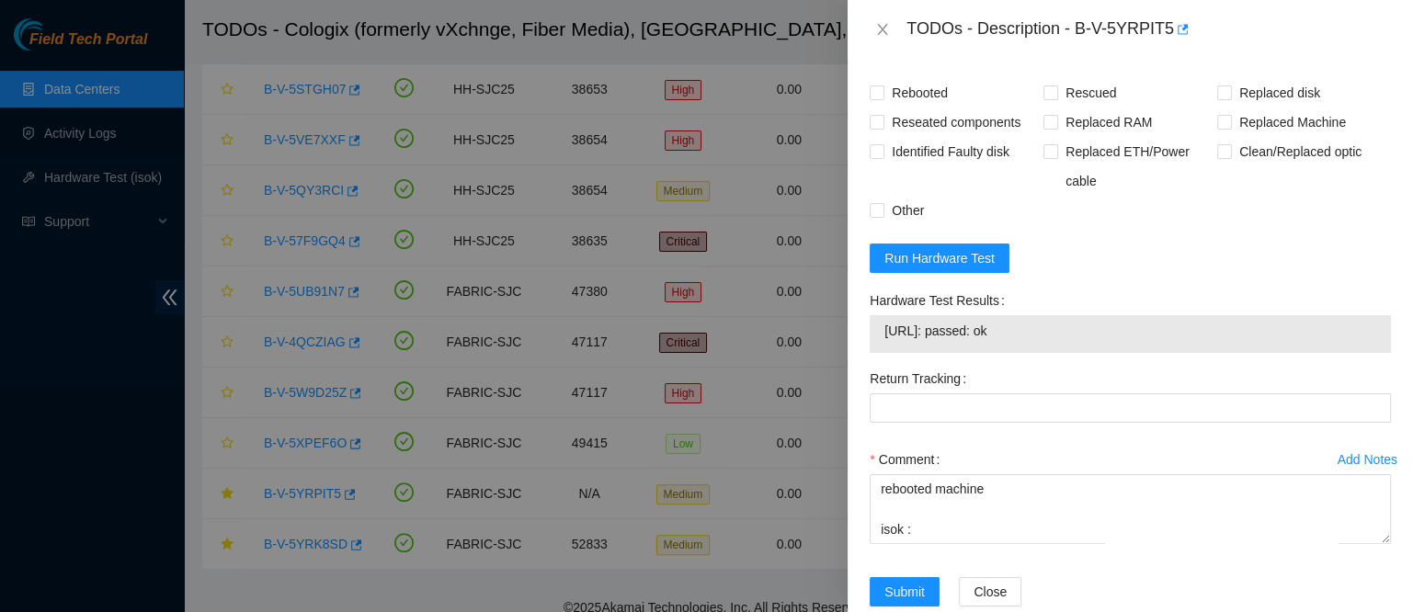
click at [956, 339] on span "2.19.174.135: passed: ok" at bounding box center [1130, 331] width 492 height 20
copy span "2.19.174.135: passed: ok"
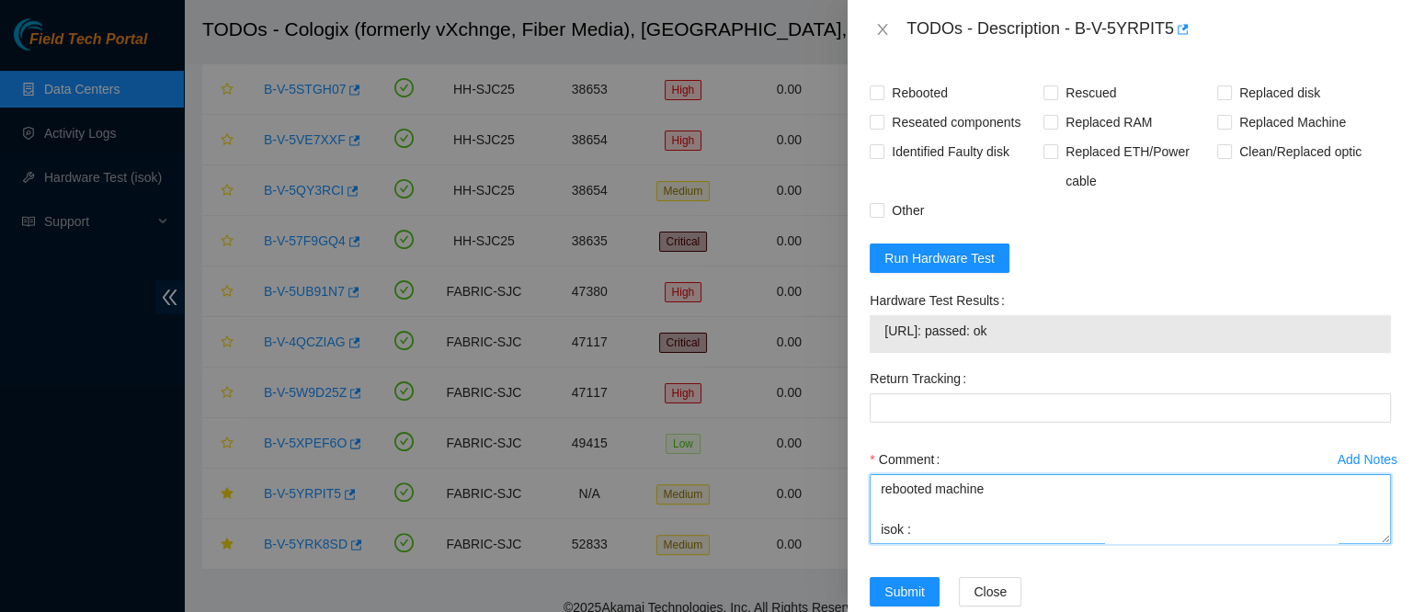
click at [952, 543] on textarea "contacted nocc to confirm that ticket was safe verified sn on machine connected…" at bounding box center [1130, 509] width 521 height 70
paste textarea "2.19.174.135: passed: ok"
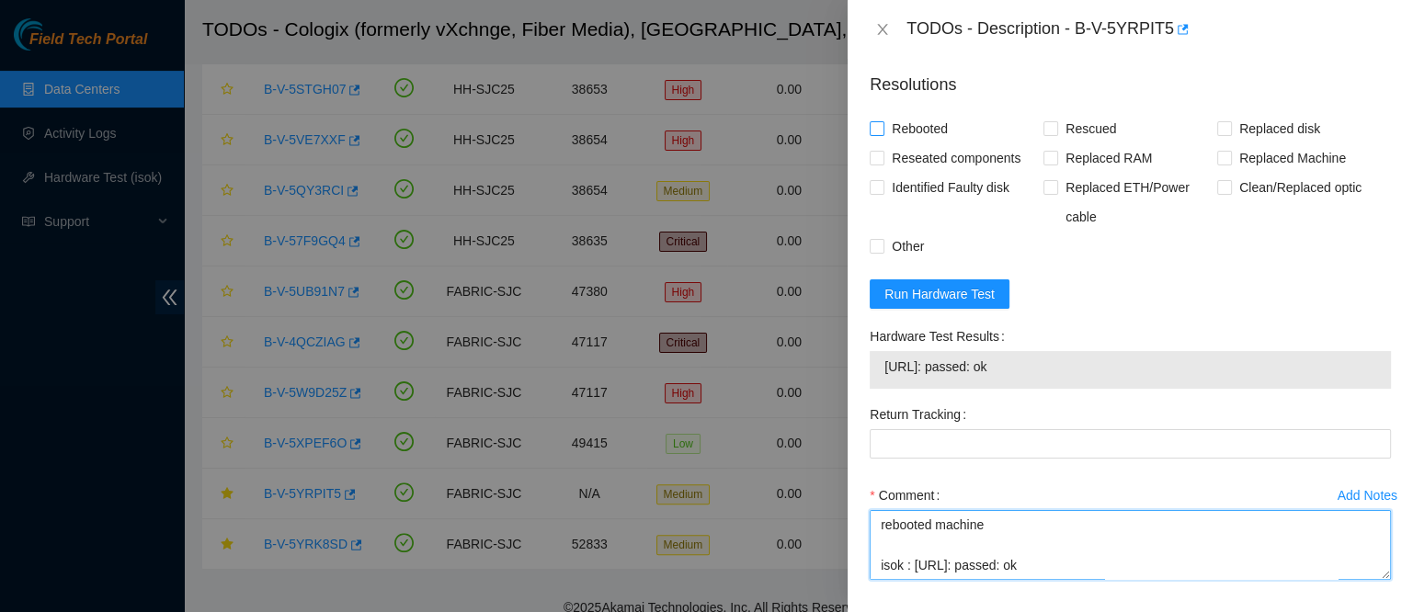
type textarea "contacted nocc to confirm that ticket was safe verified sn on machine connected…"
click at [940, 143] on span "Rebooted" at bounding box center [919, 128] width 71 height 29
click at [883, 134] on input "Rebooted" at bounding box center [876, 127] width 13 height 13
checkbox input "true"
click at [948, 168] on span "Reseated components" at bounding box center [955, 157] width 143 height 29
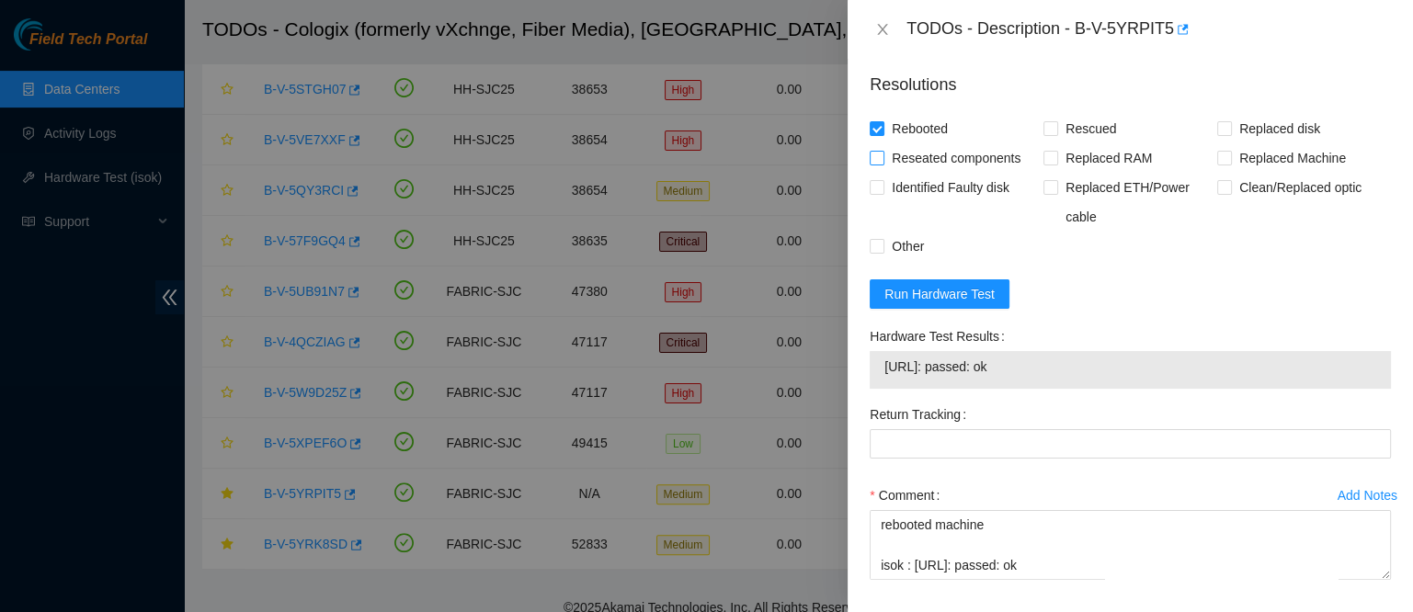
click at [883, 164] on input "Reseated components" at bounding box center [876, 157] width 13 height 13
checkbox input "true"
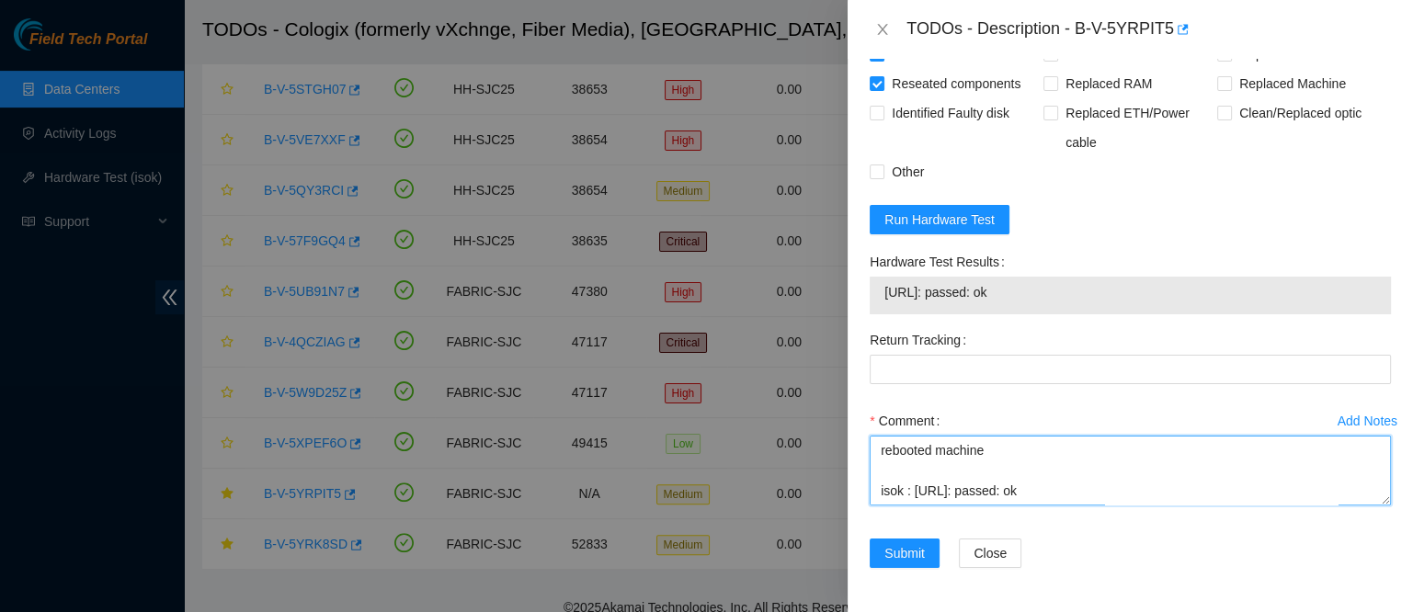
scroll to position [0, 0]
drag, startPoint x: 1062, startPoint y: 485, endPoint x: 802, endPoint y: 326, distance: 304.9
click at [802, 326] on div "TODOs - Description - B-V-5YRPIT5 Problem Type N/A Rack Number SV1.1.DH3.40.A.C…" at bounding box center [706, 306] width 1413 height 612
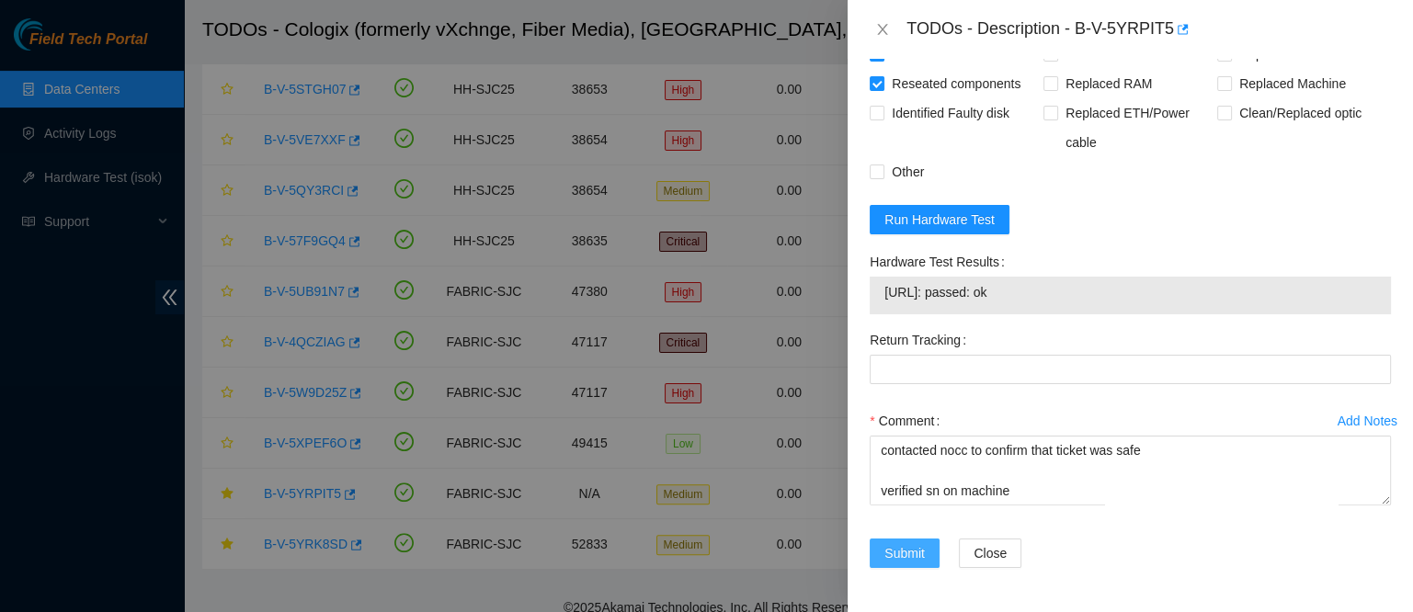
click at [908, 554] on span "Submit" at bounding box center [904, 553] width 40 height 20
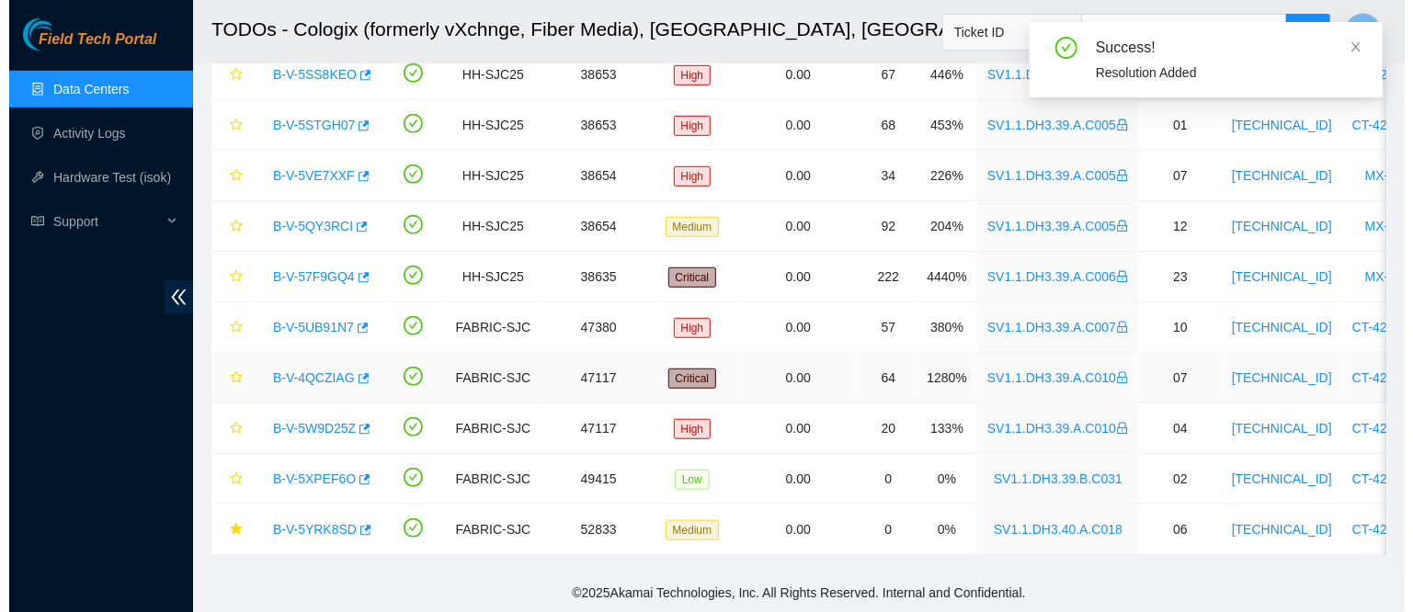
scroll to position [566, 0]
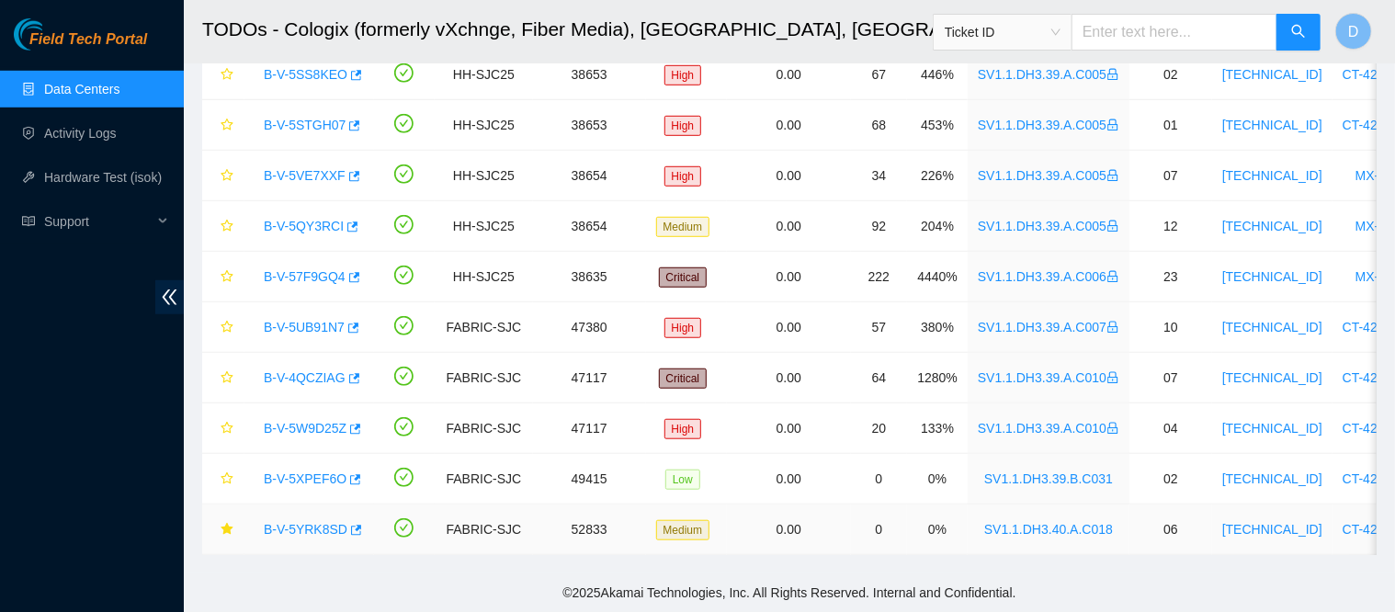
click at [308, 522] on link "B-V-5YRK8SD" at bounding box center [306, 529] width 84 height 15
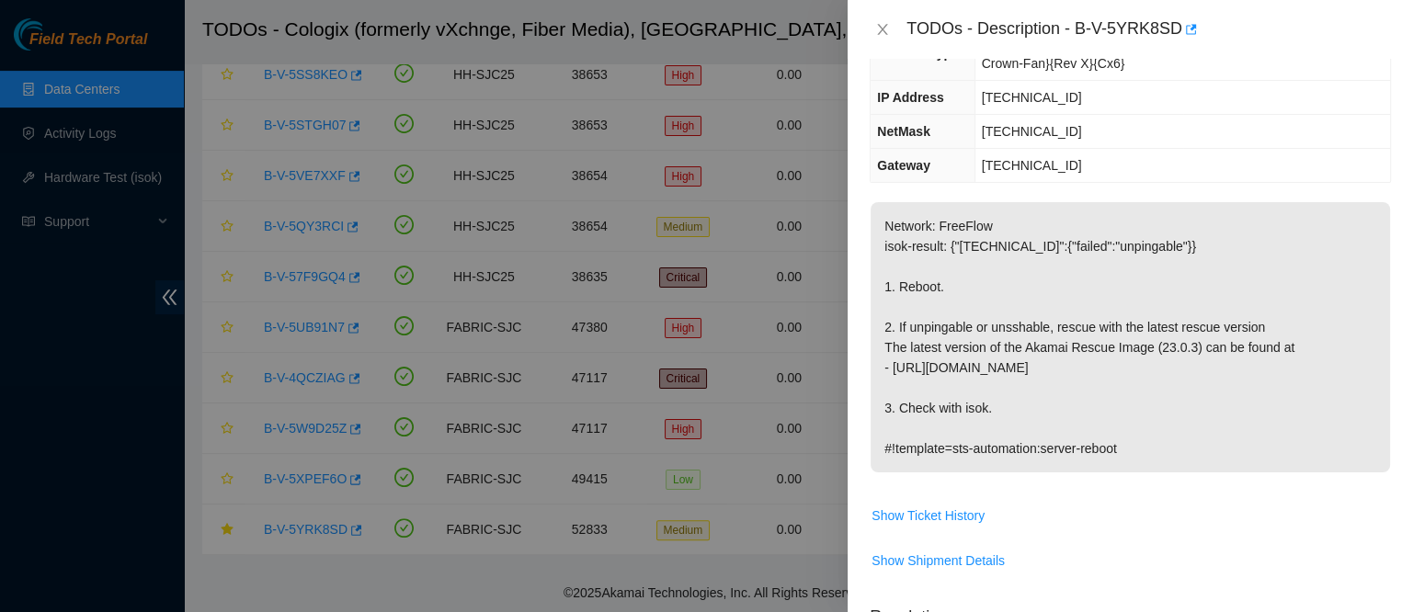
scroll to position [0, 0]
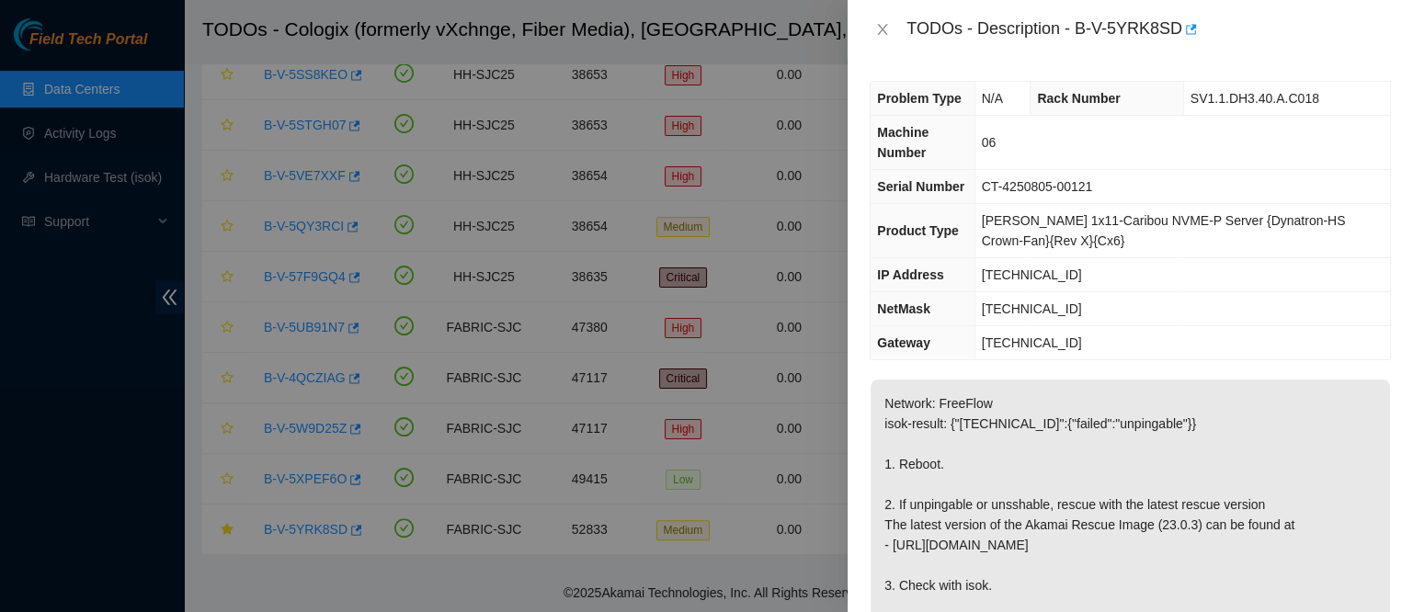
click at [1132, 241] on td "[PERSON_NAME] 1x11-Caribou NVME-P Server {Dynatron-HS Crown-Fan}{Rev X}{Cx6}" at bounding box center [1182, 231] width 416 height 54
